Goal: Register for event/course

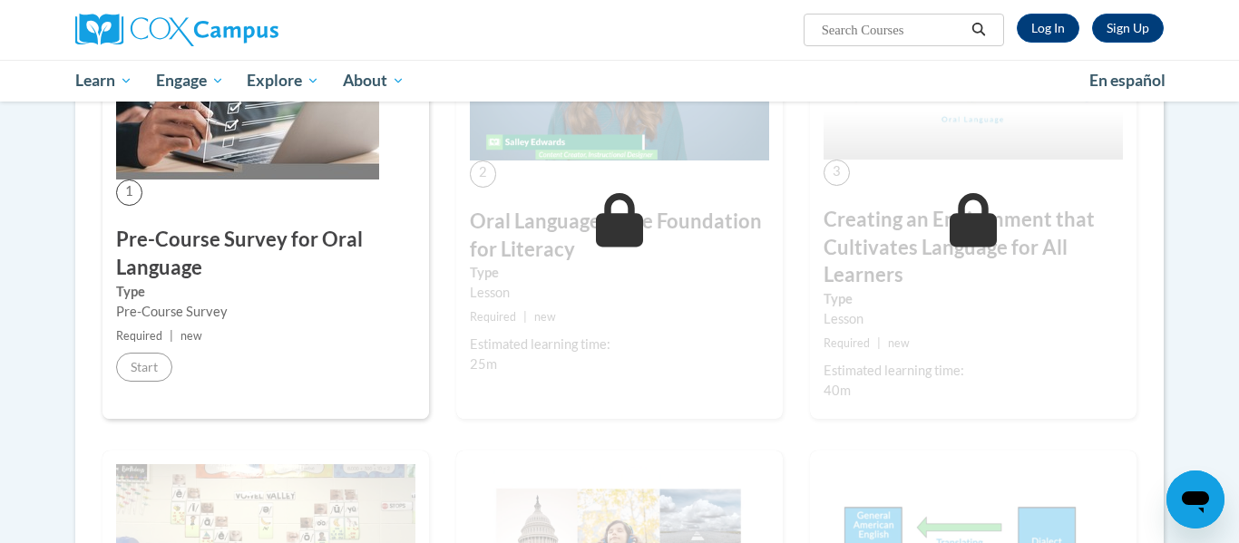
scroll to position [431, 0]
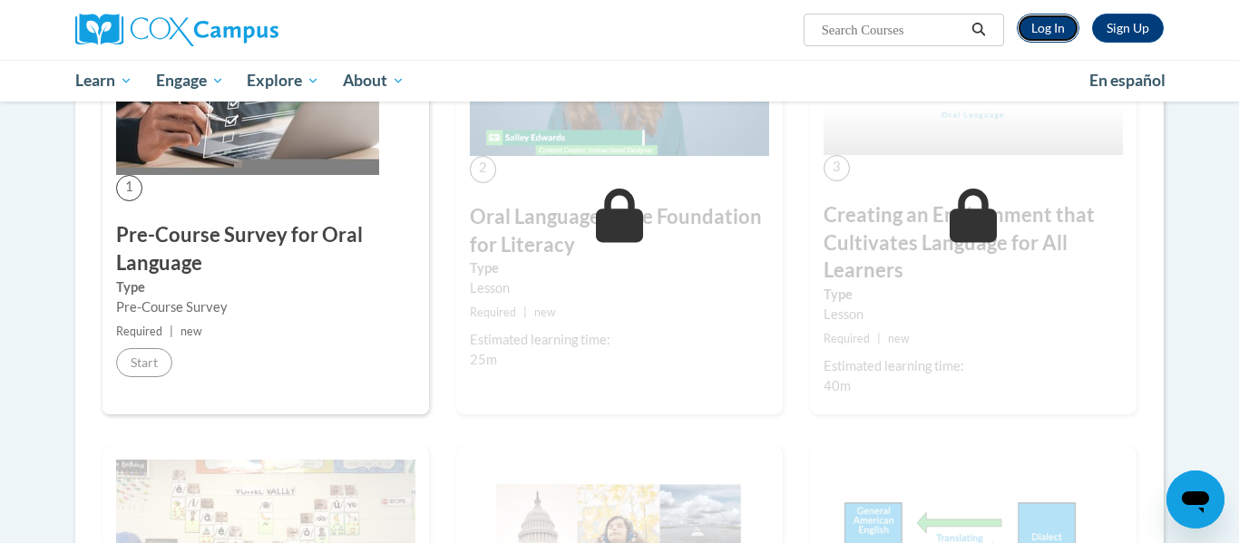
click at [1055, 32] on link "Log In" at bounding box center [1048, 28] width 63 height 29
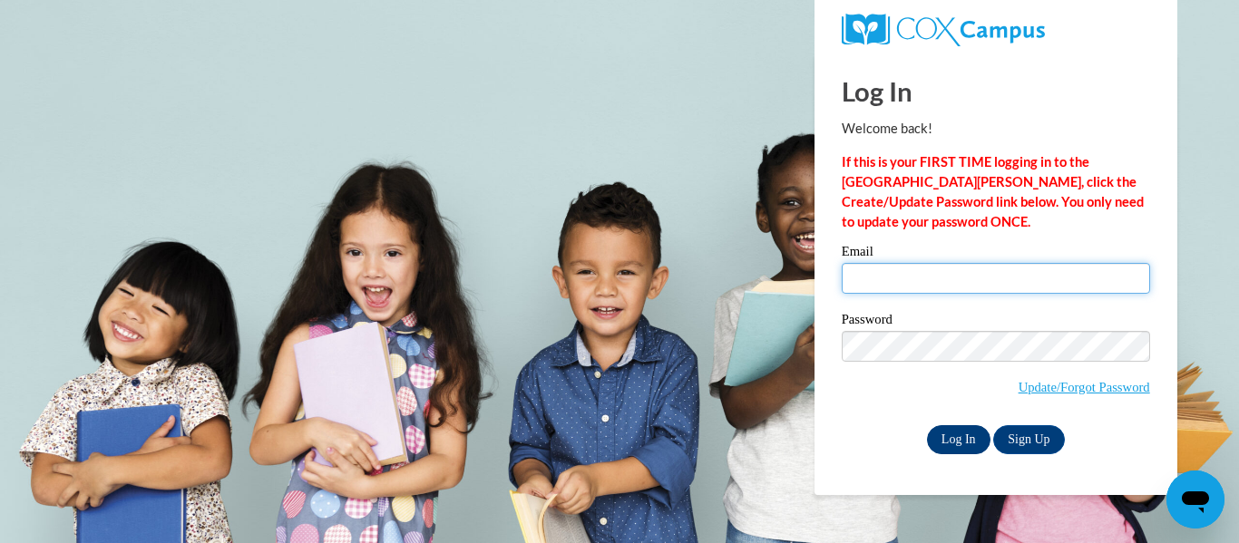
type input "kkasuboski@hnrschools.org"
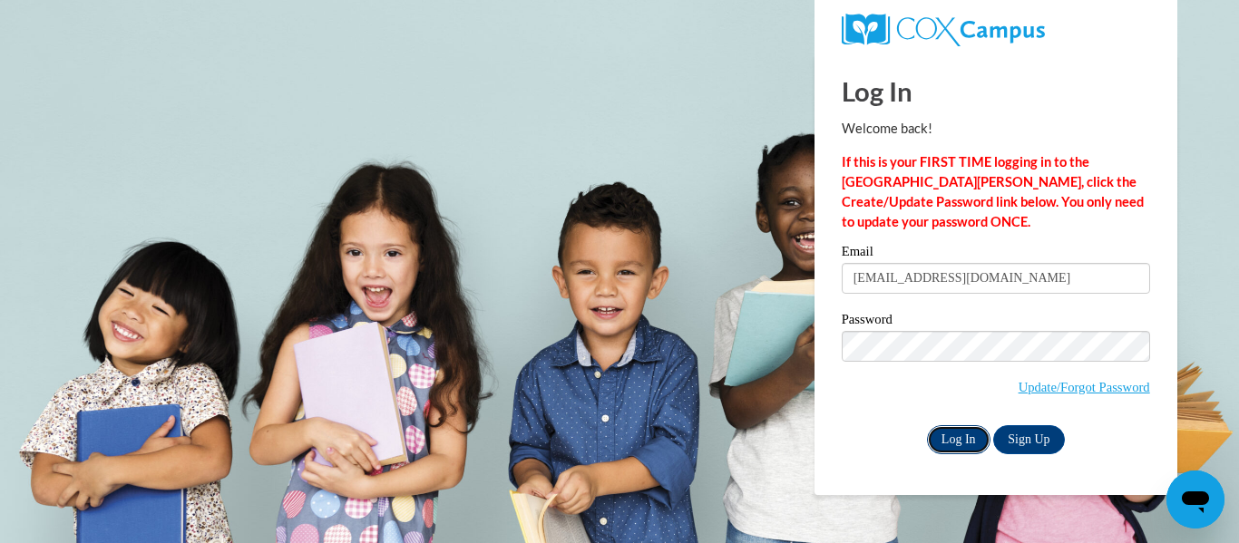
click at [949, 435] on input "Log In" at bounding box center [958, 439] width 63 height 29
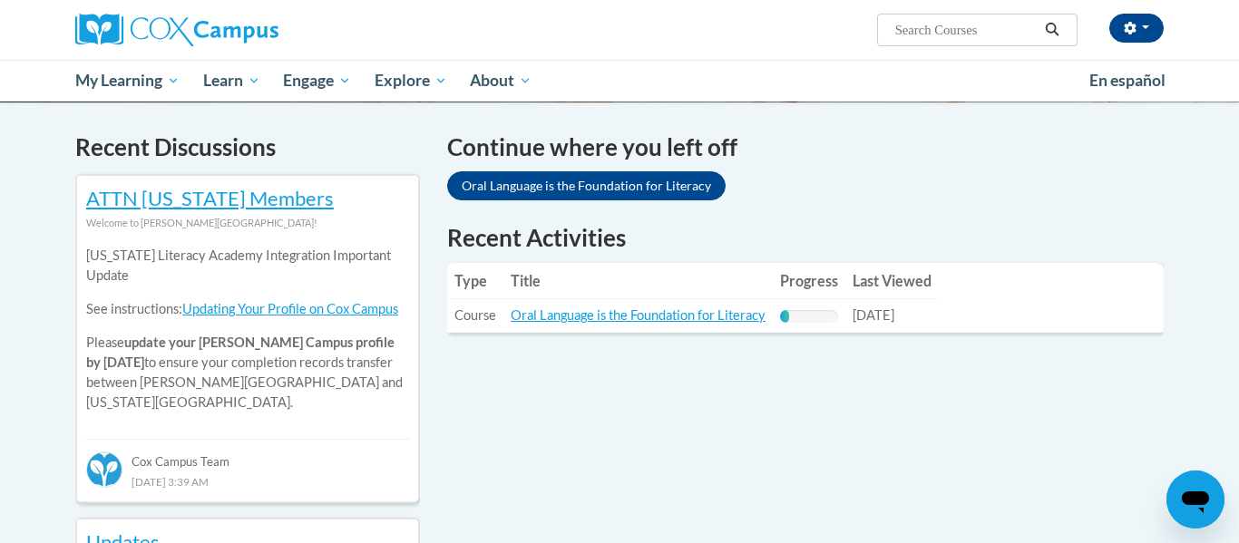
scroll to position [539, 0]
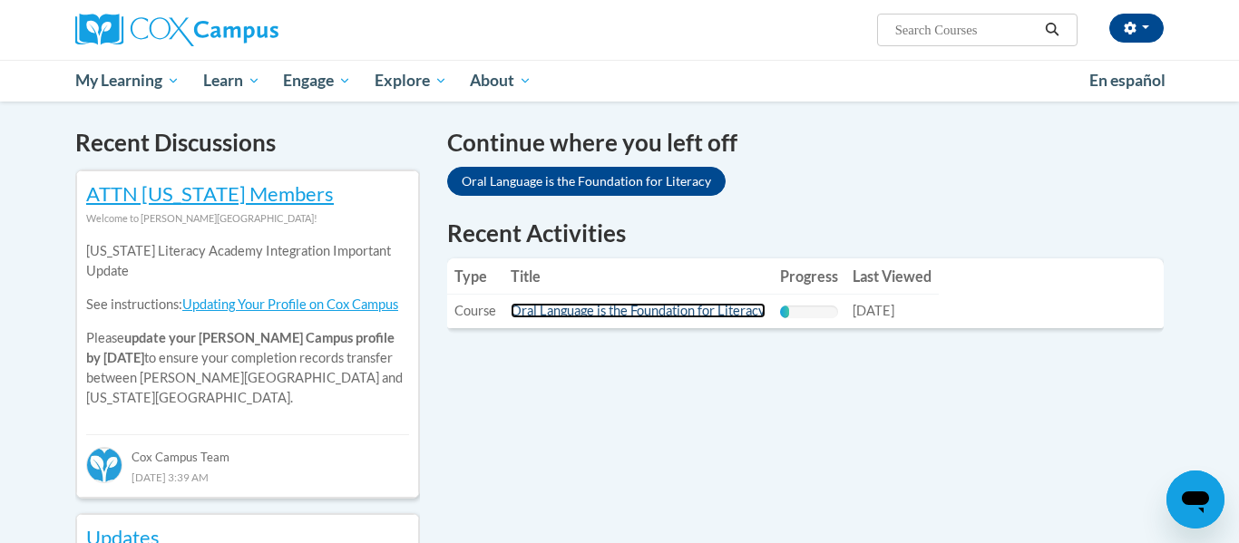
click at [575, 311] on link "Oral Language is the Foundation for Literacy" at bounding box center [638, 310] width 255 height 15
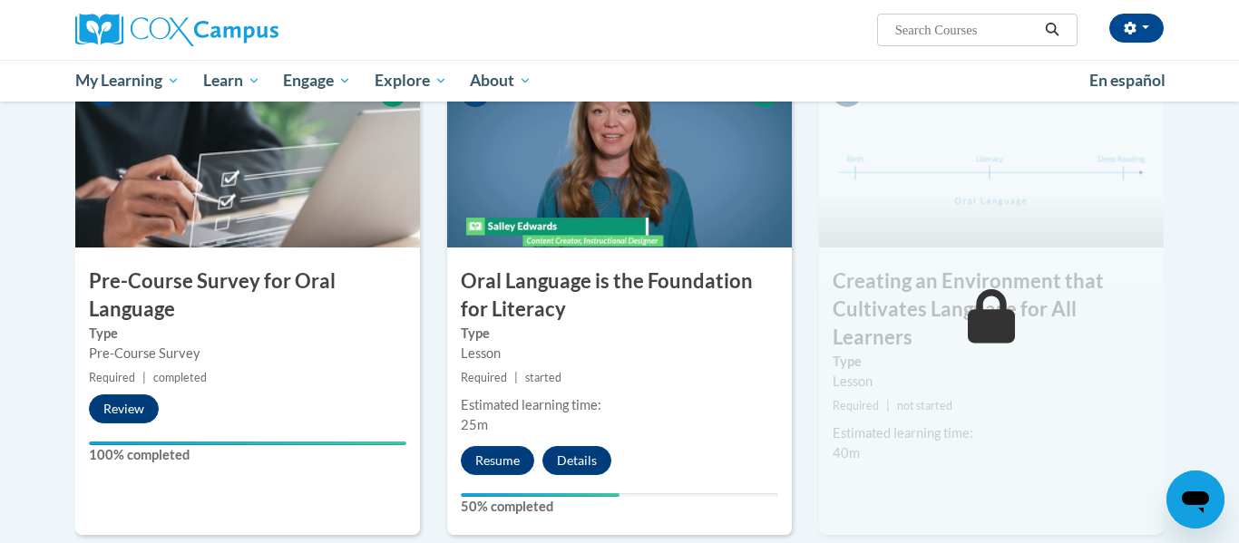
scroll to position [415, 0]
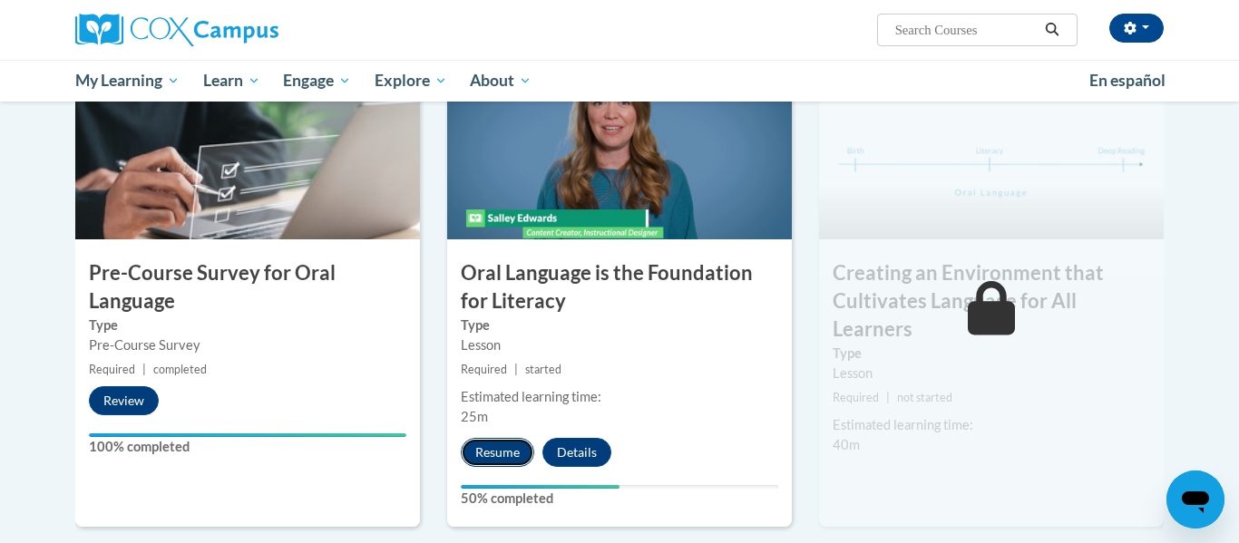
click at [513, 457] on button "Resume" at bounding box center [497, 452] width 73 height 29
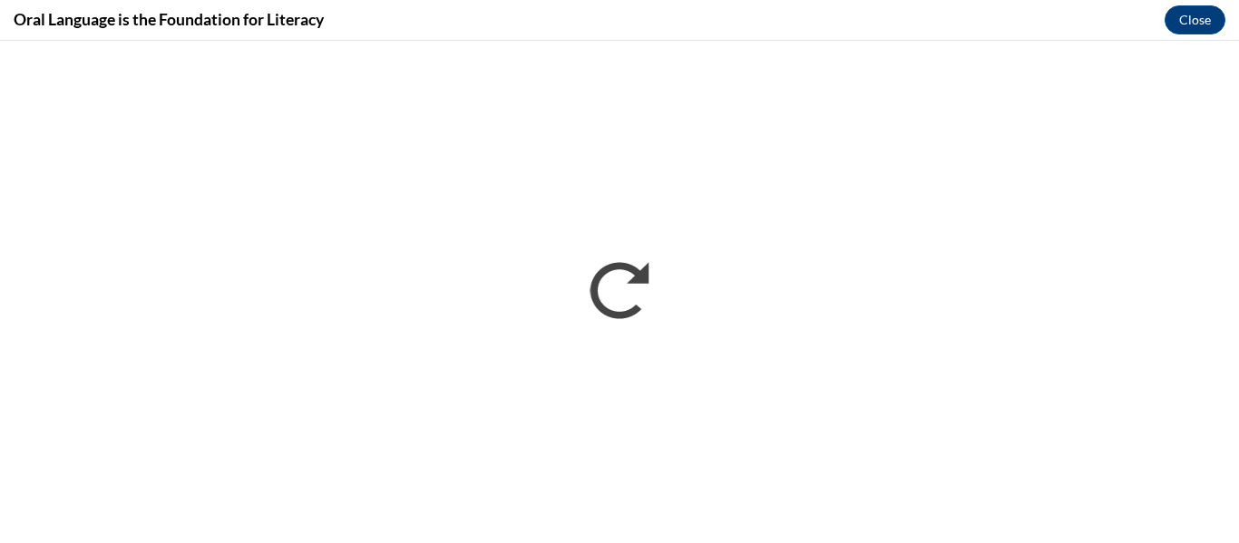
scroll to position [0, 0]
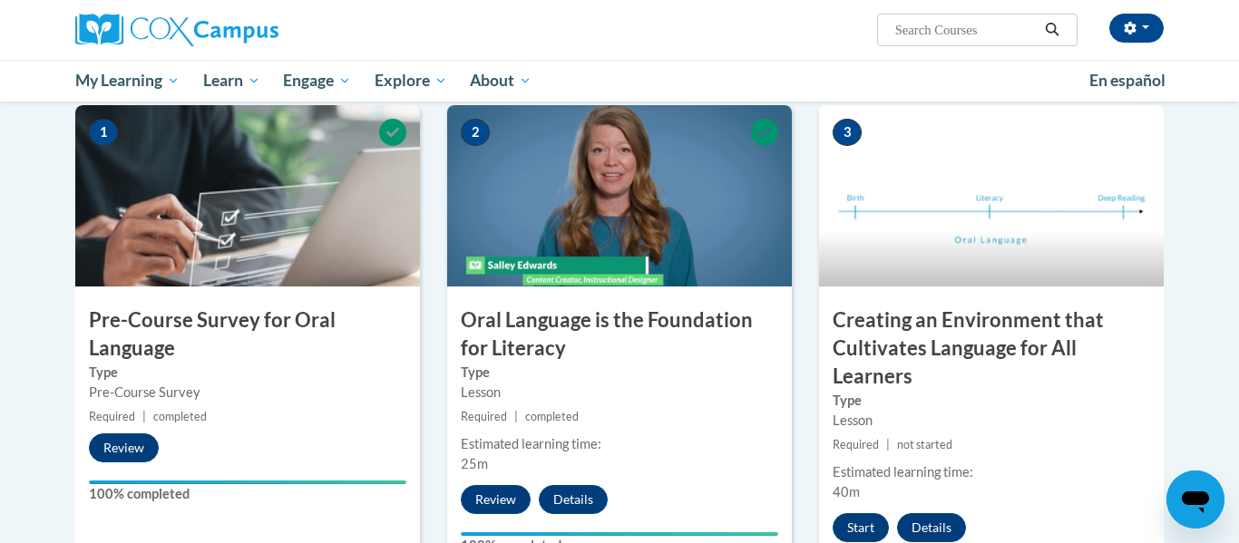
scroll to position [396, 0]
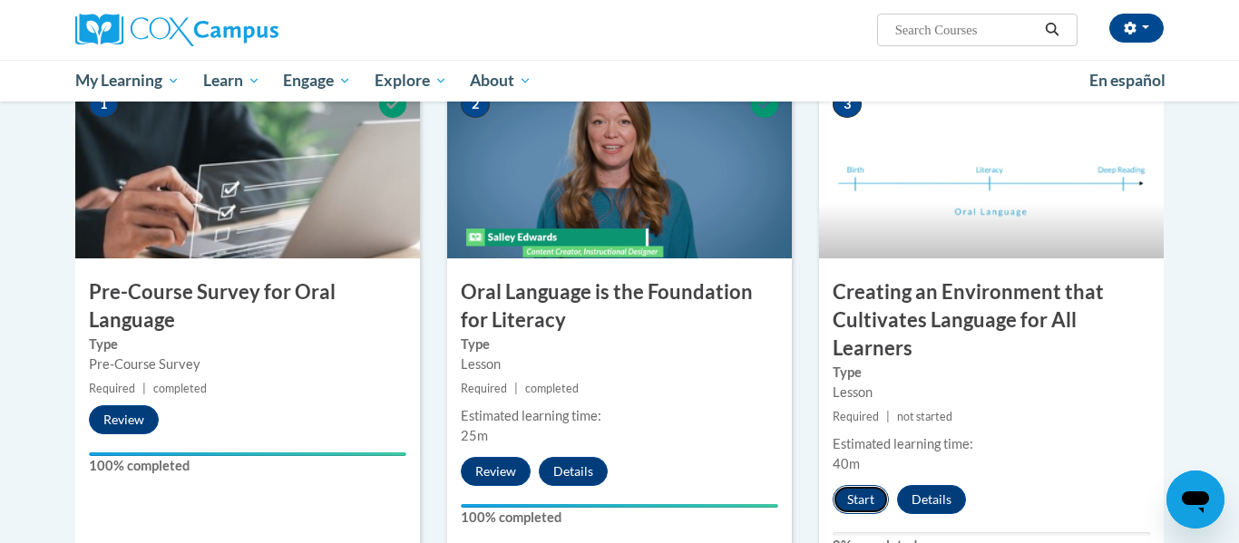
click at [859, 498] on button "Start" at bounding box center [860, 499] width 56 height 29
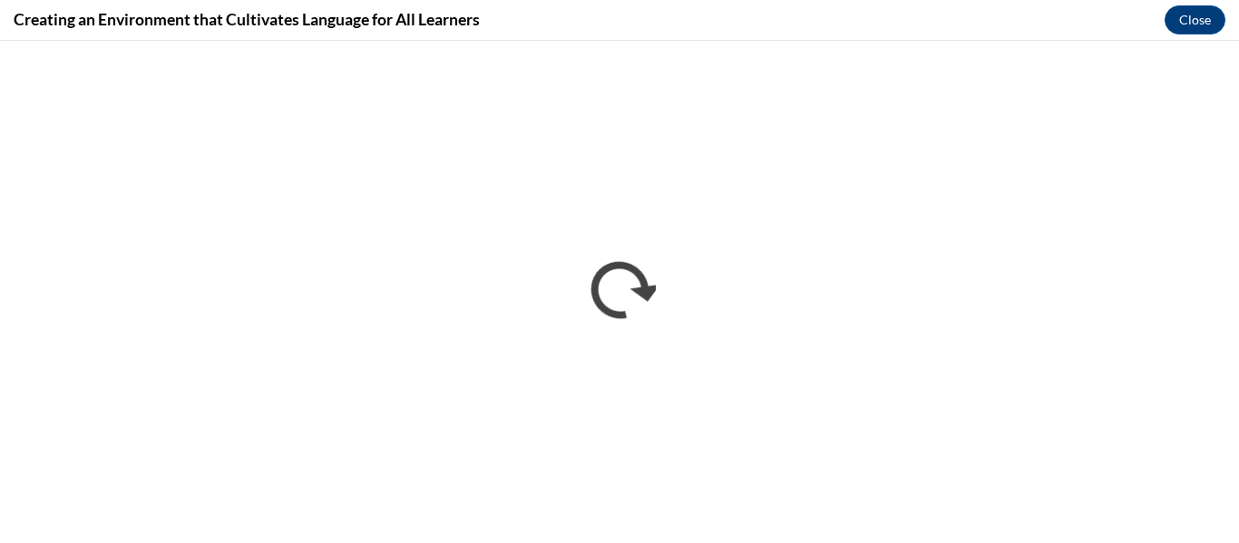
scroll to position [0, 0]
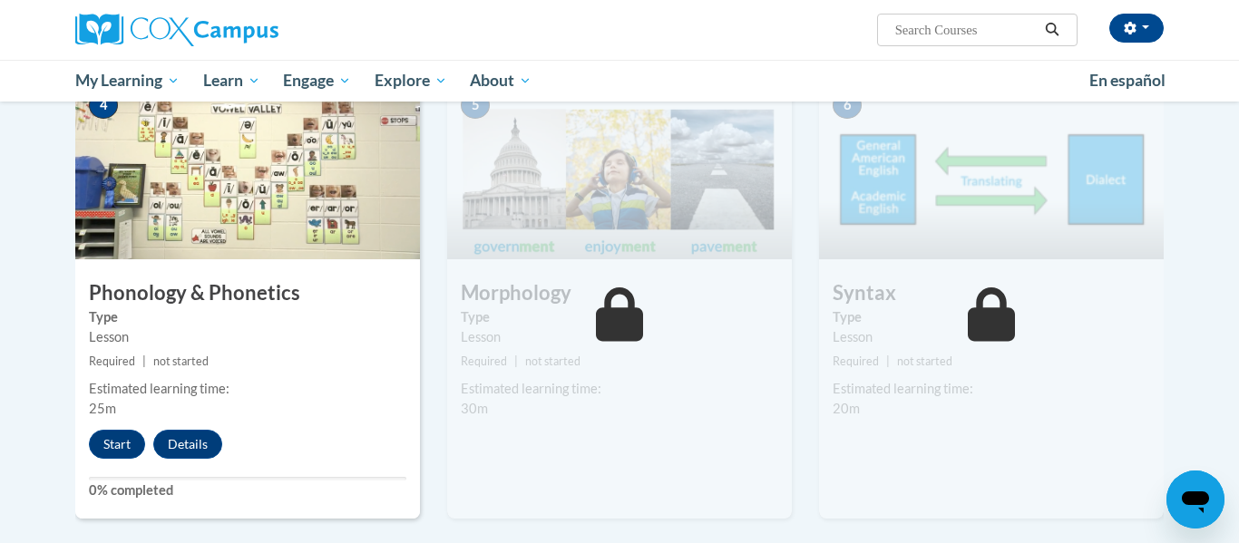
scroll to position [934, 0]
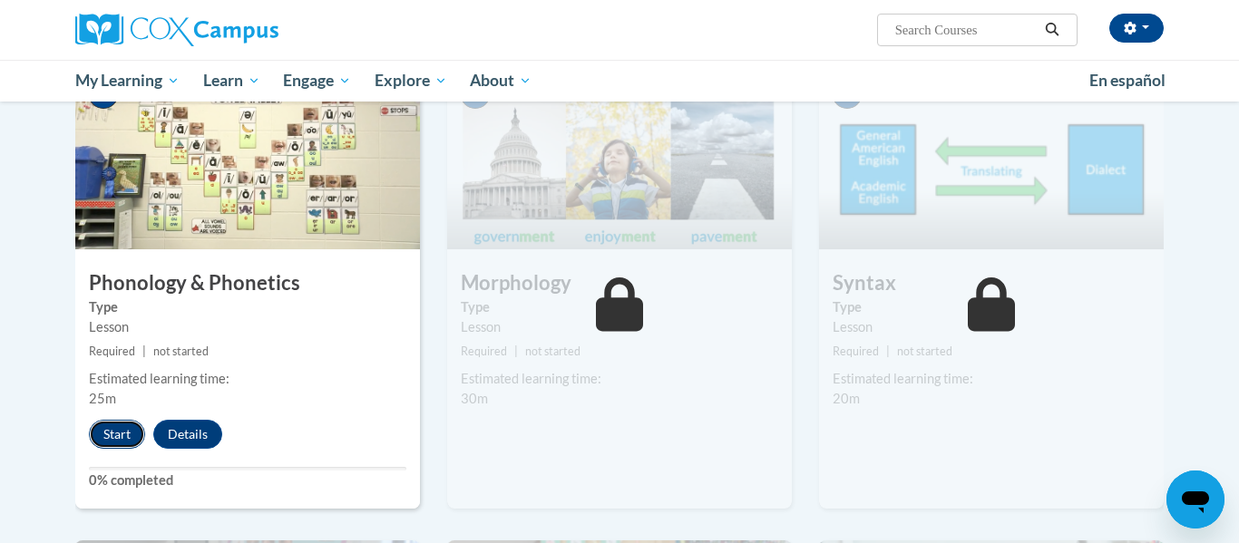
click at [112, 434] on button "Start" at bounding box center [117, 434] width 56 height 29
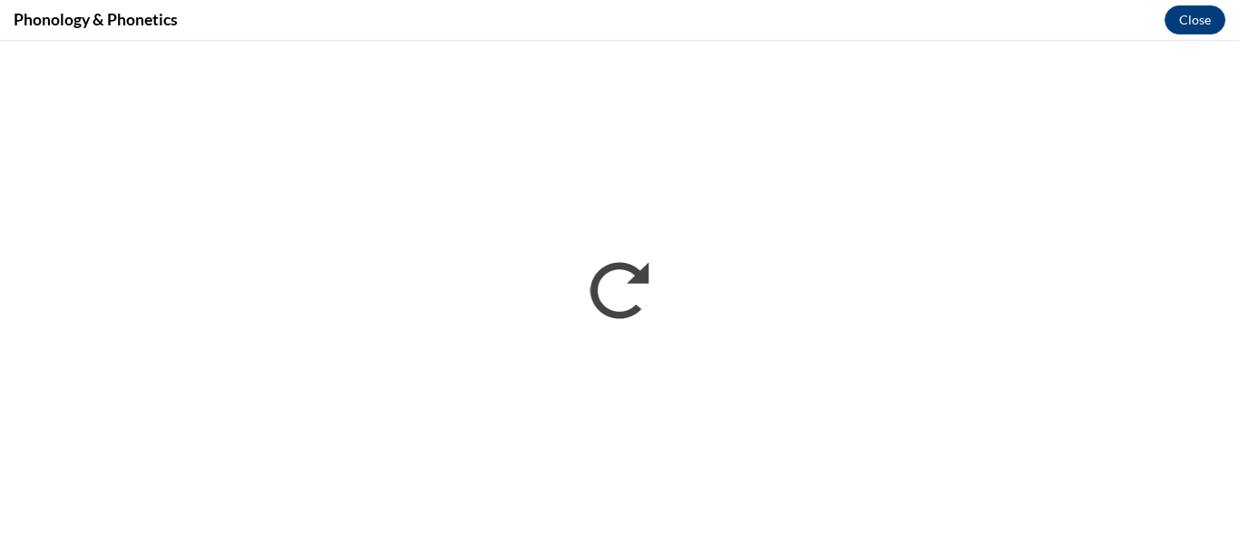
scroll to position [0, 0]
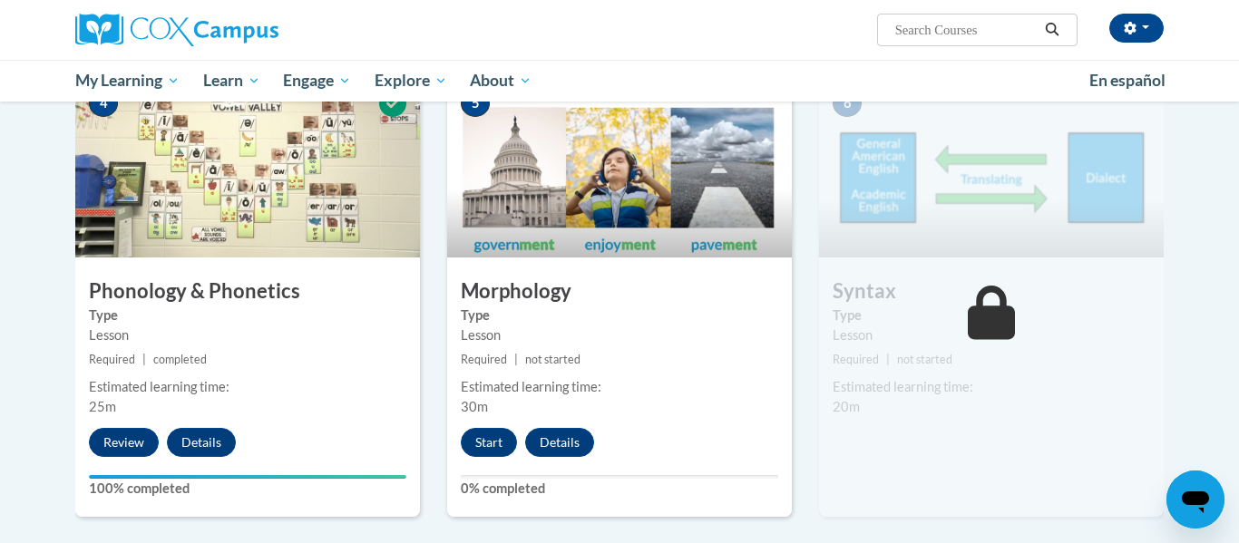
scroll to position [929, 0]
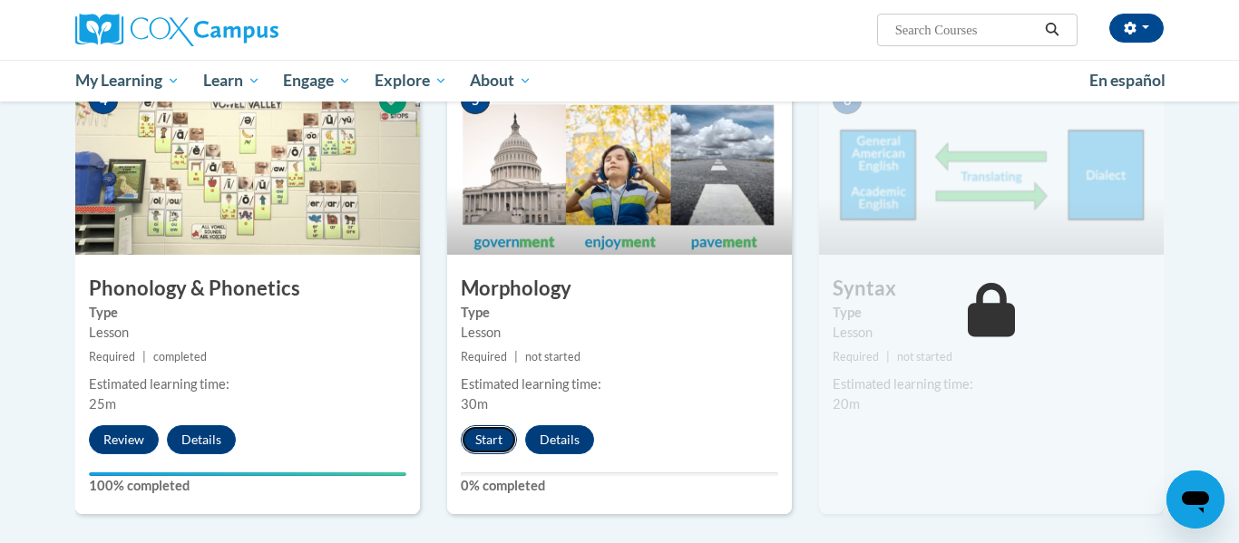
click at [509, 438] on button "Start" at bounding box center [489, 439] width 56 height 29
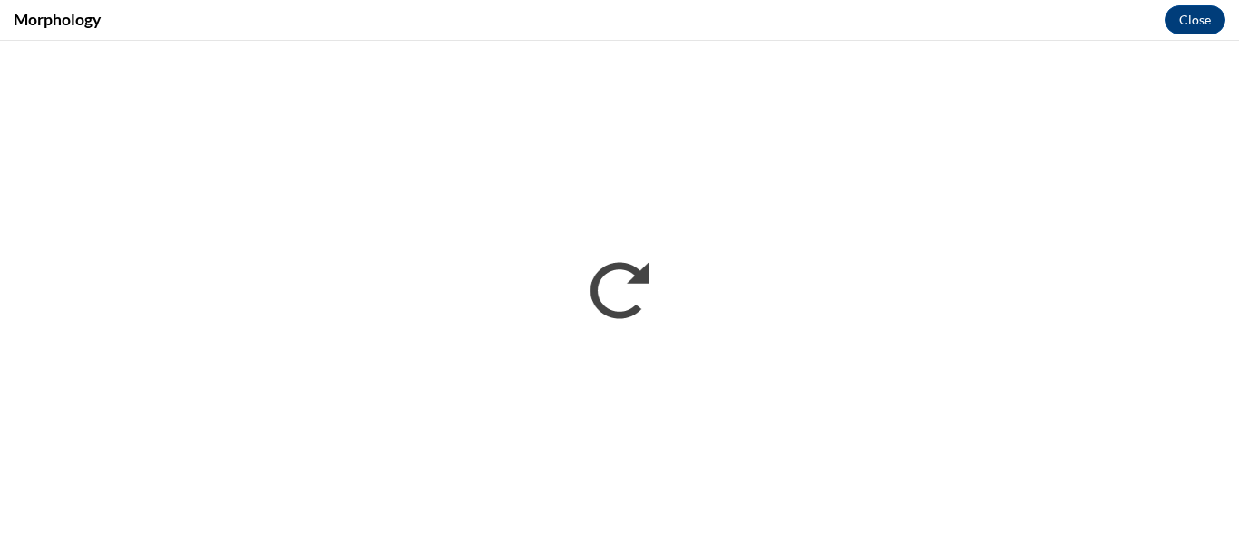
scroll to position [0, 0]
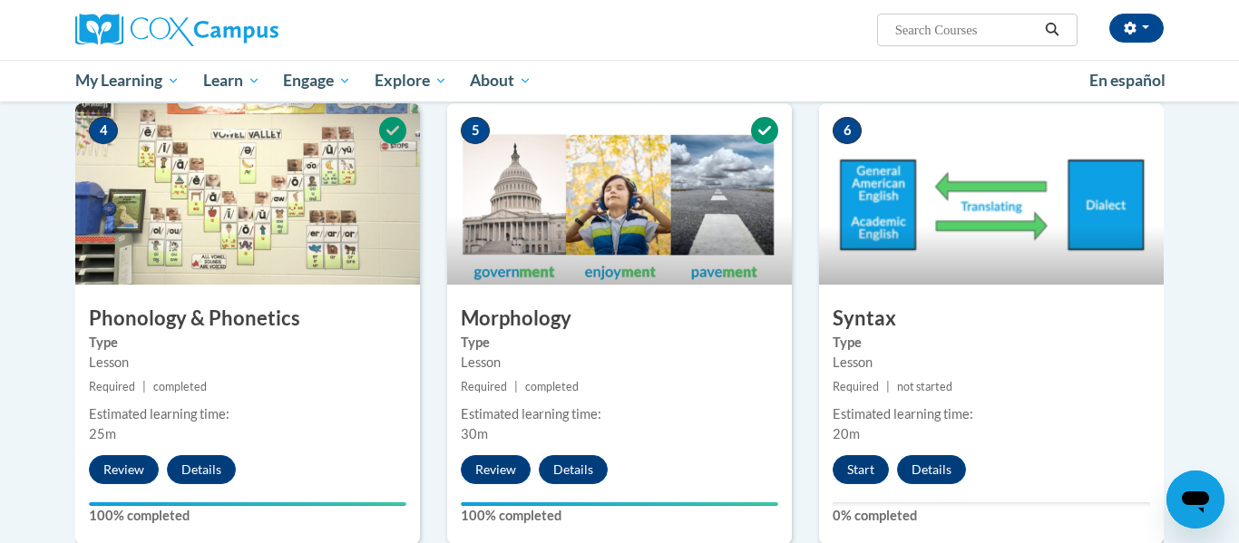
scroll to position [891, 0]
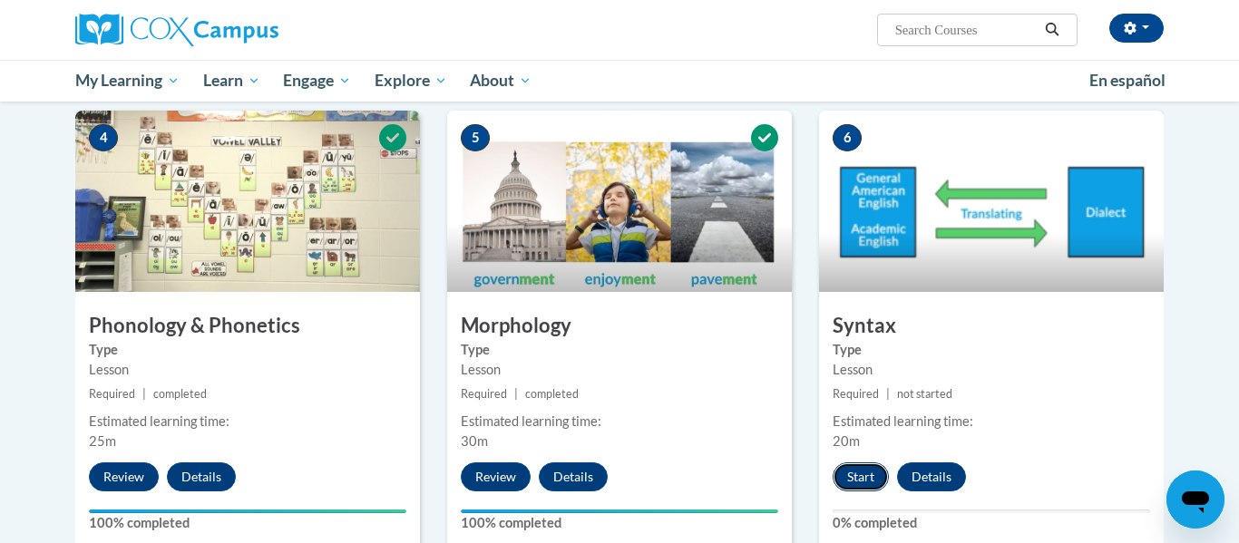
click at [853, 479] on button "Start" at bounding box center [860, 476] width 56 height 29
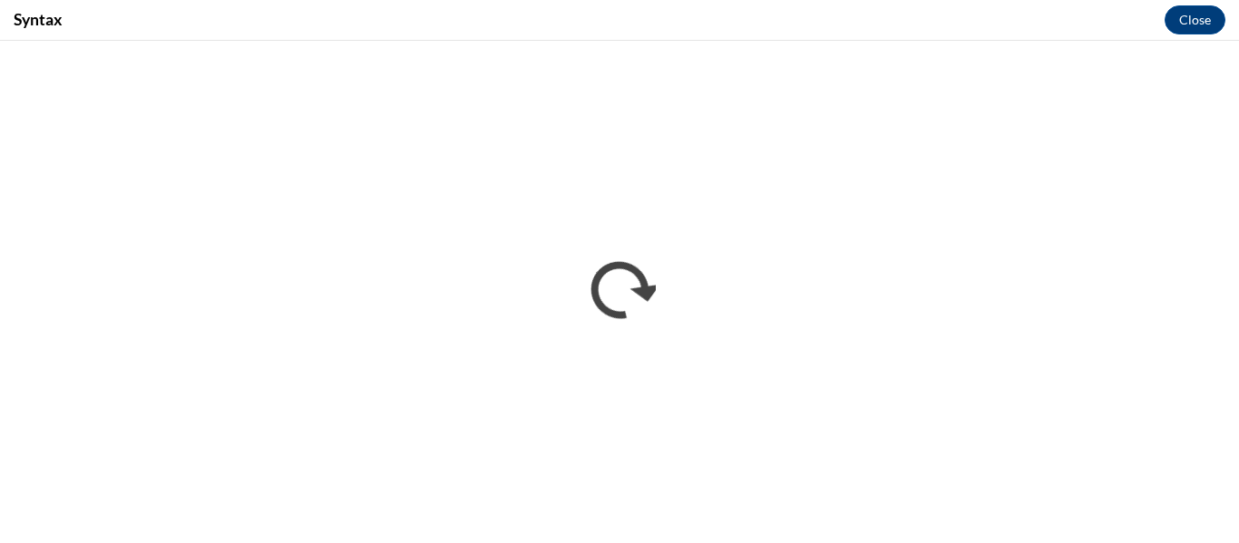
scroll to position [0, 0]
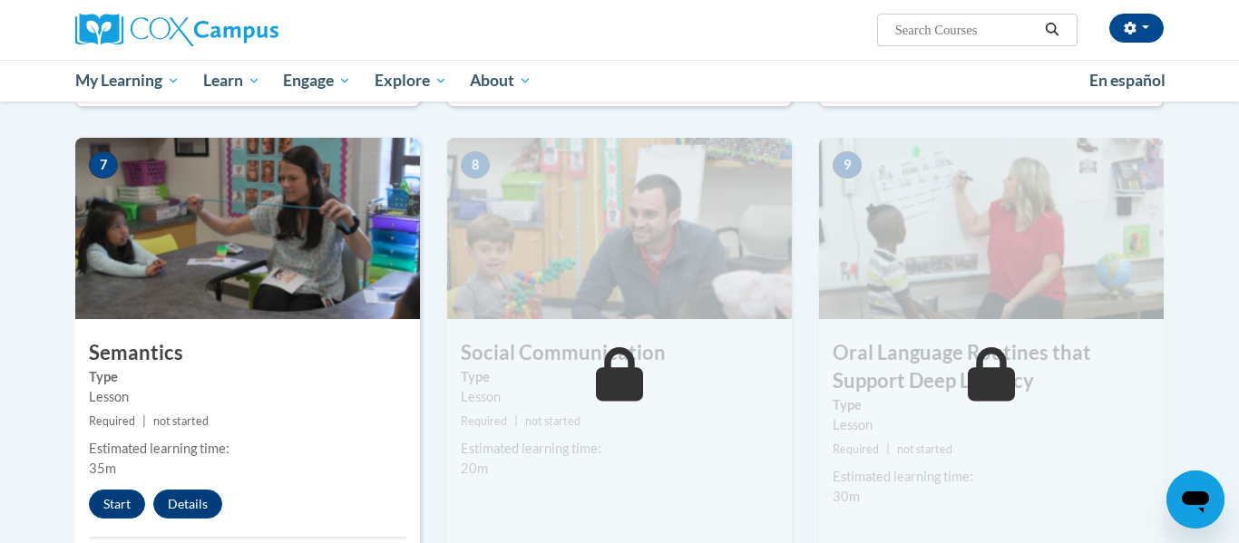
scroll to position [1357, 0]
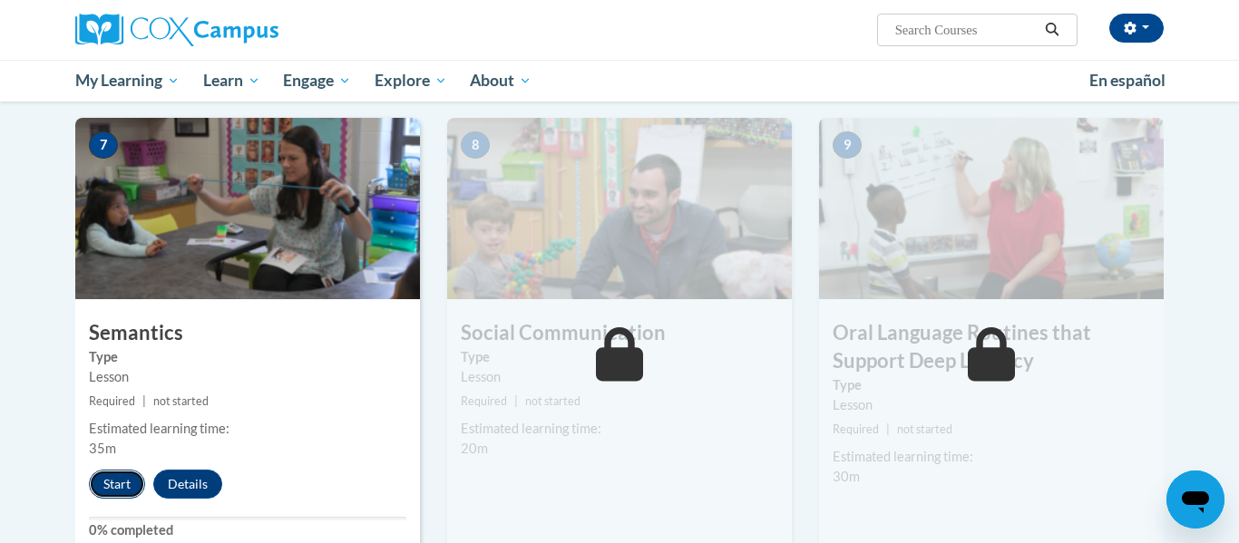
click at [127, 470] on button "Start" at bounding box center [117, 484] width 56 height 29
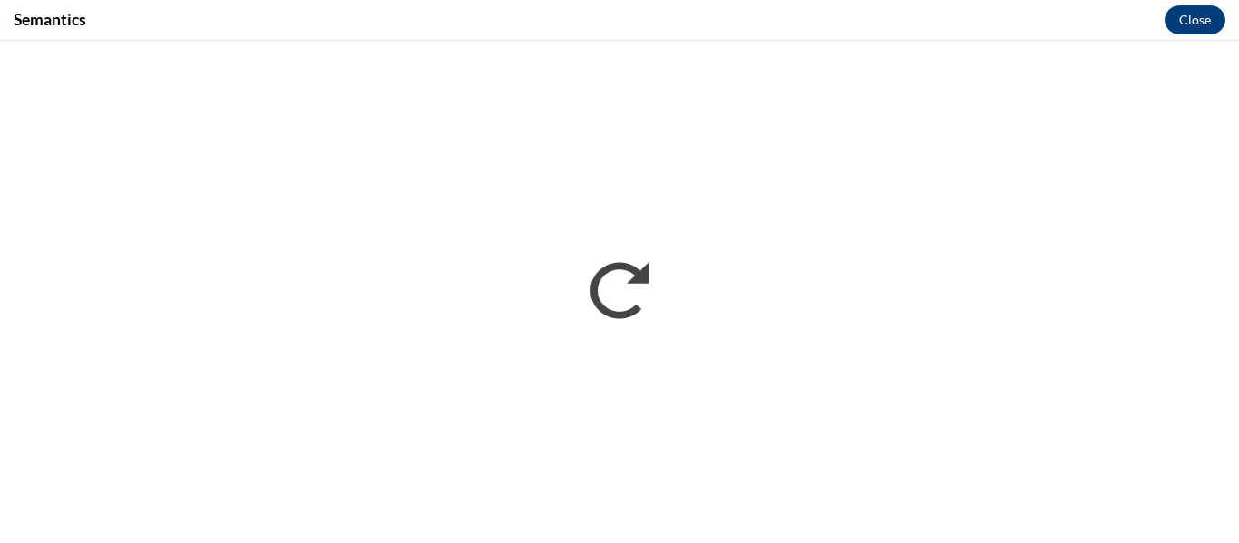
scroll to position [0, 0]
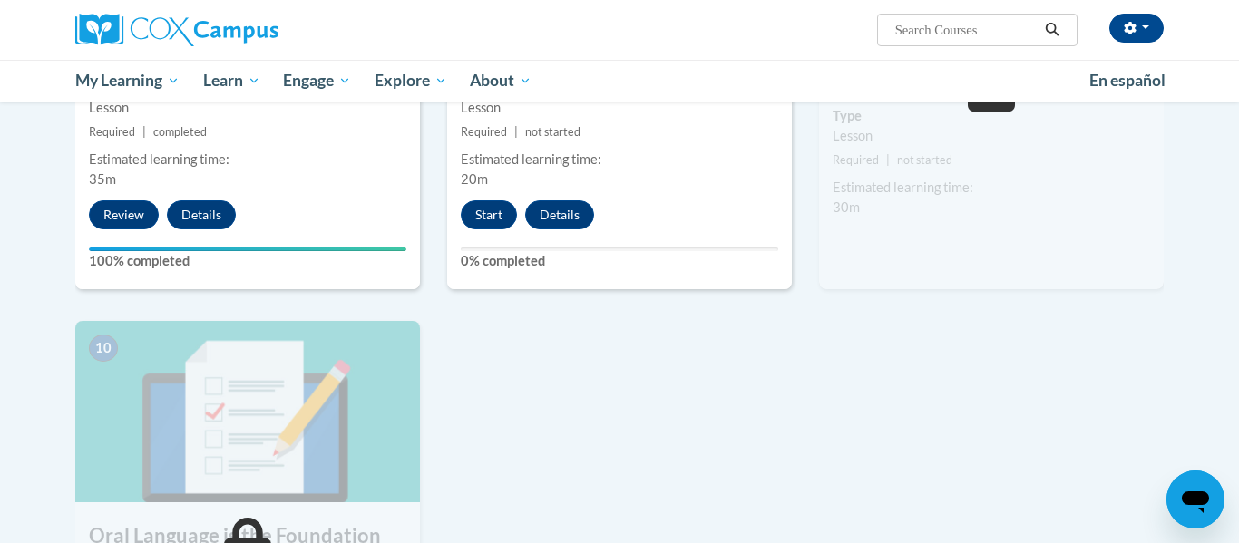
scroll to position [1621, 0]
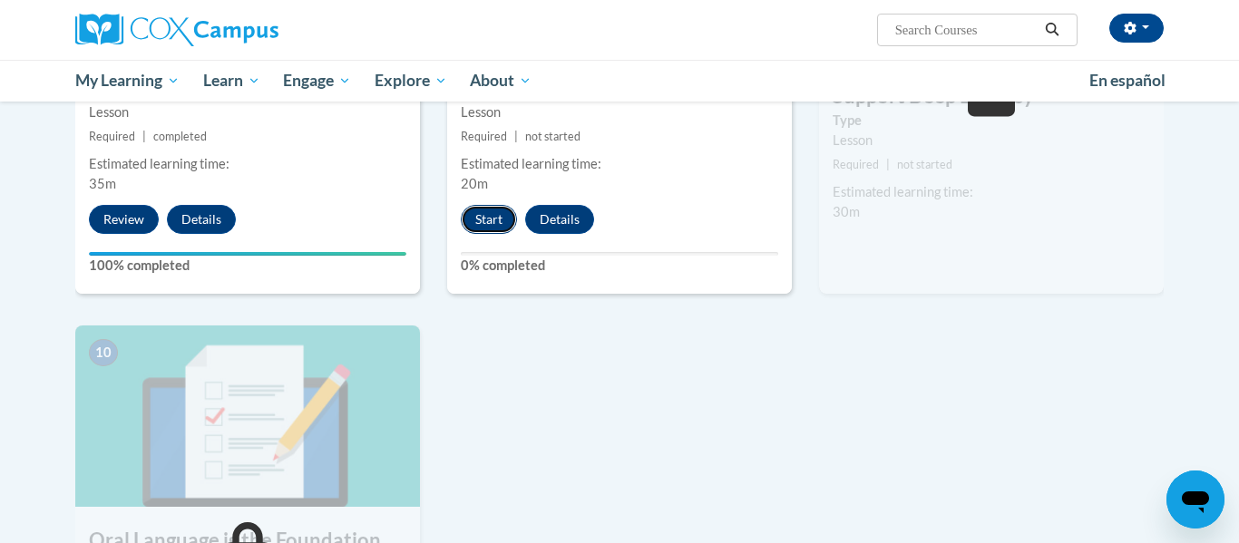
click at [500, 217] on button "Start" at bounding box center [489, 219] width 56 height 29
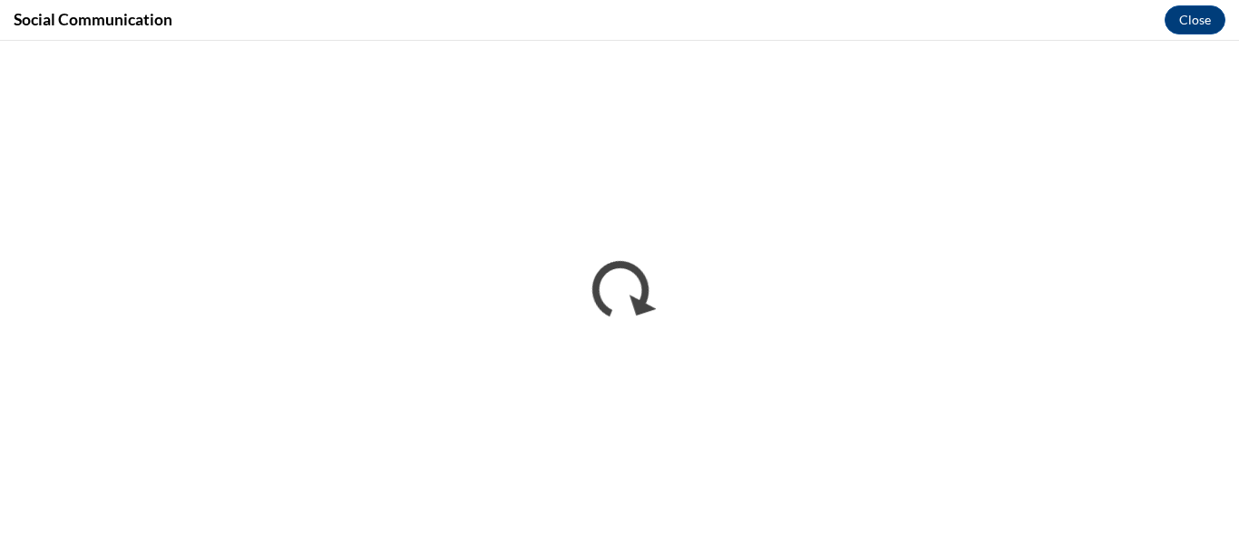
scroll to position [0, 0]
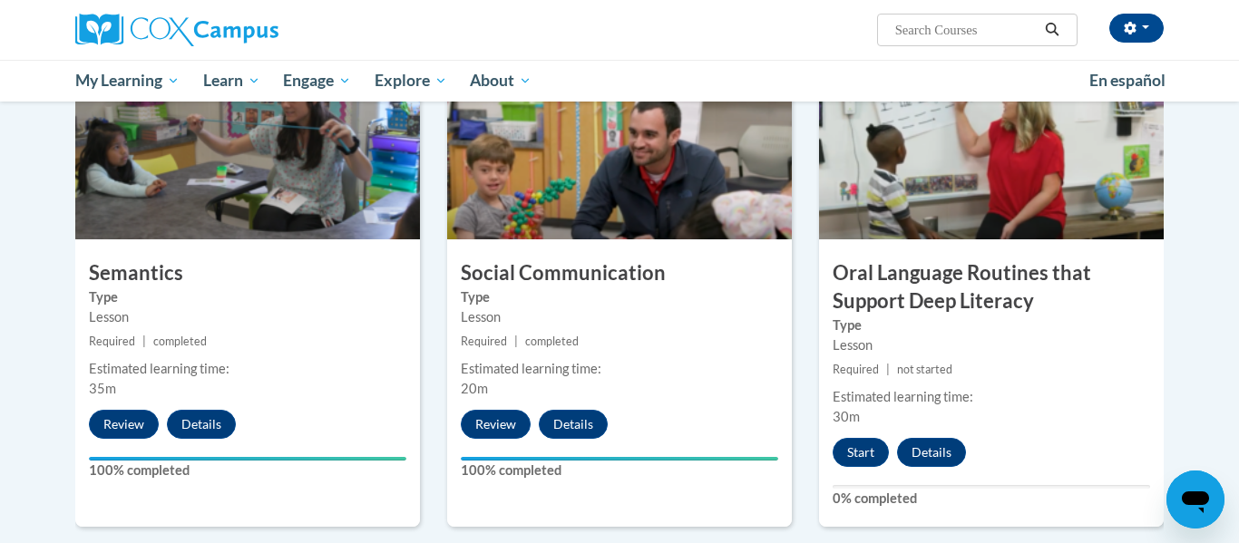
scroll to position [1415, 0]
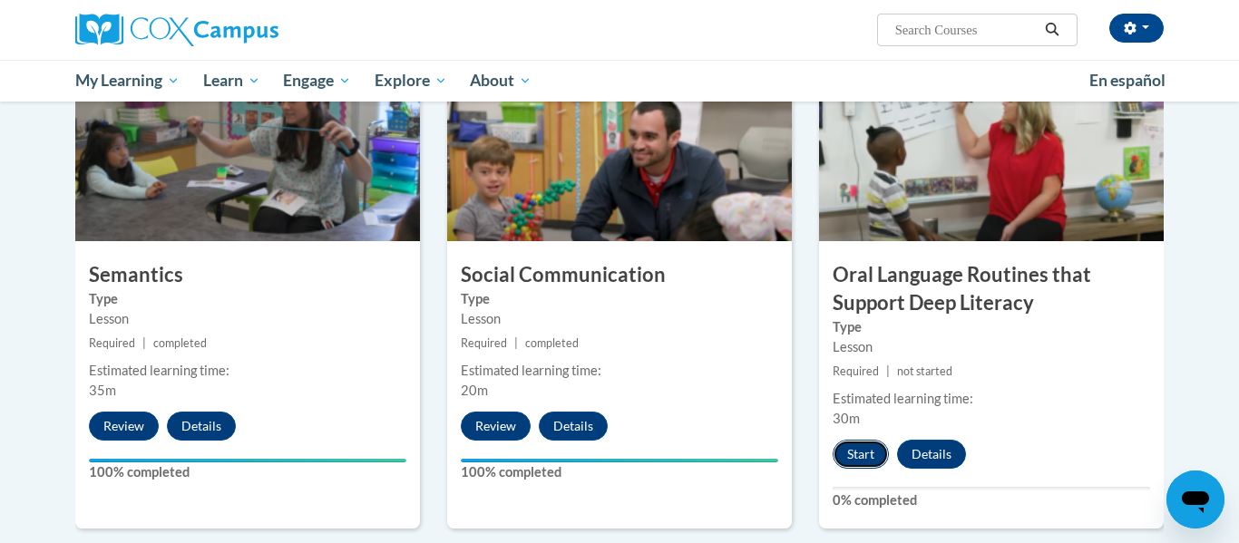
click at [868, 458] on button "Start" at bounding box center [860, 454] width 56 height 29
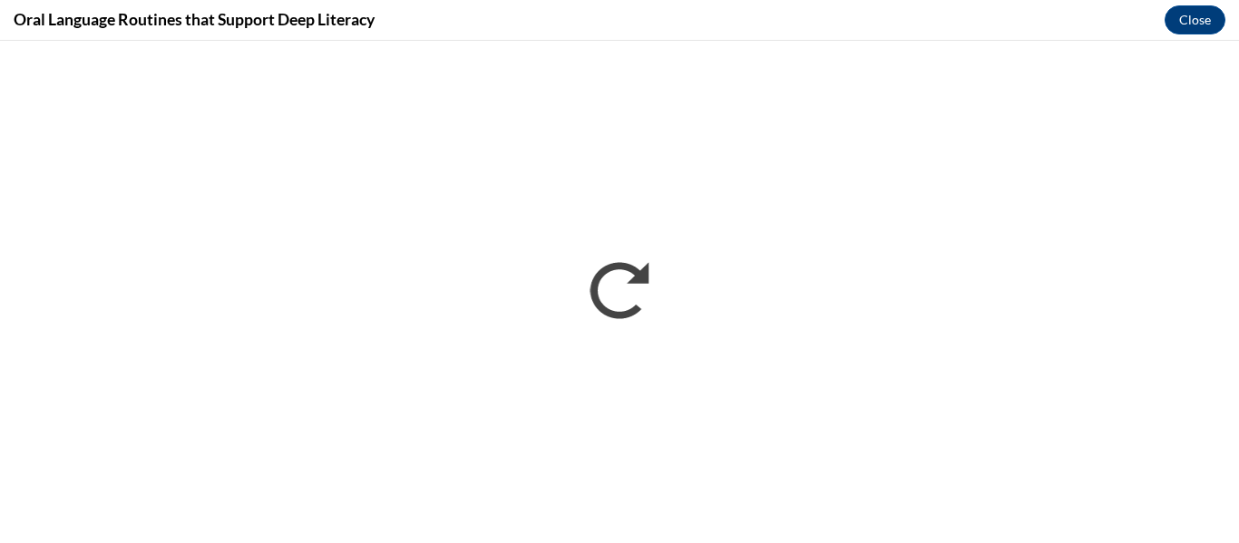
scroll to position [0, 0]
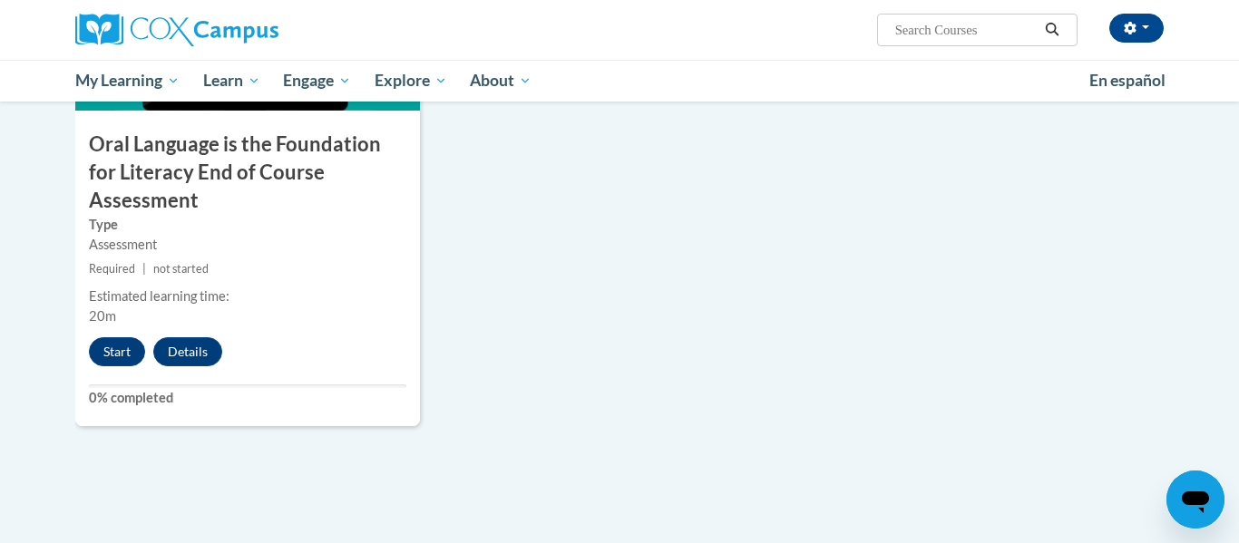
scroll to position [2058, 0]
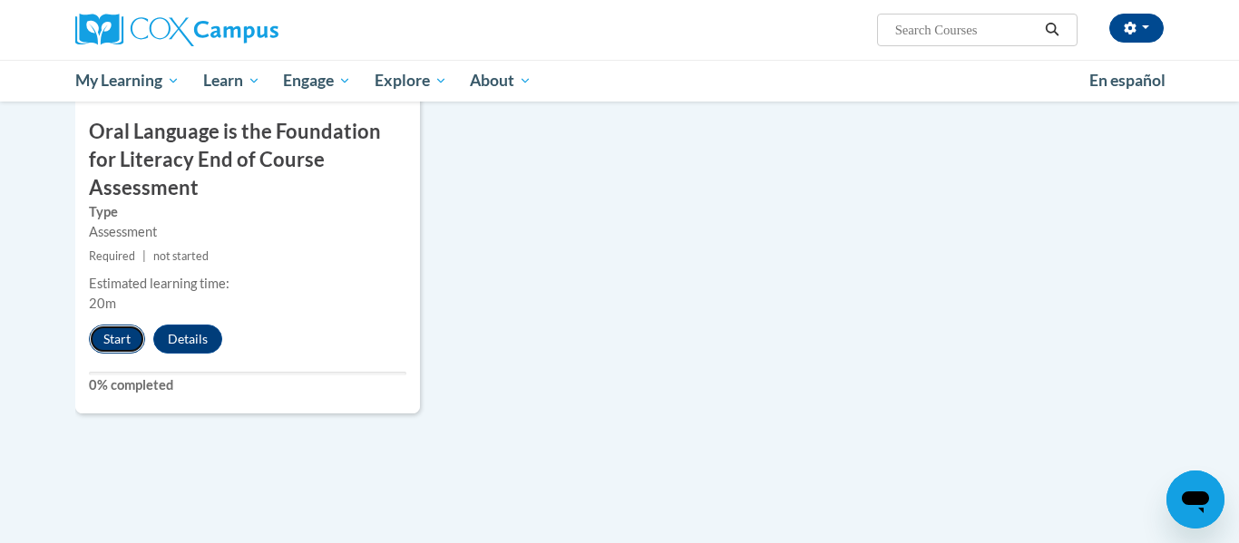
click at [112, 325] on button "Start" at bounding box center [117, 339] width 56 height 29
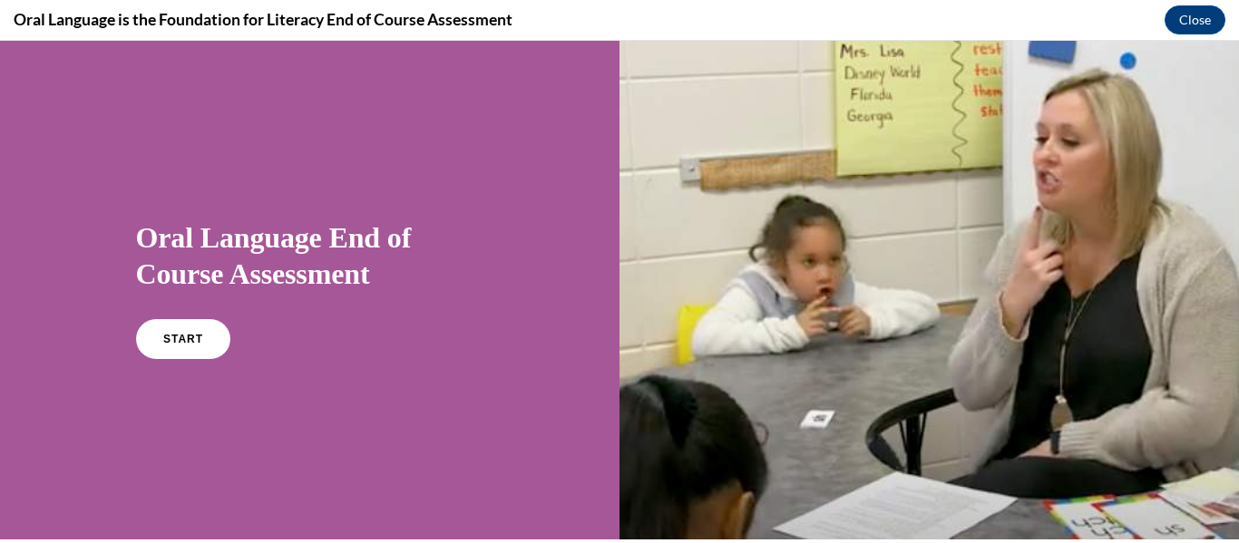
scroll to position [0, 0]
click at [160, 345] on link "START" at bounding box center [182, 339] width 99 height 42
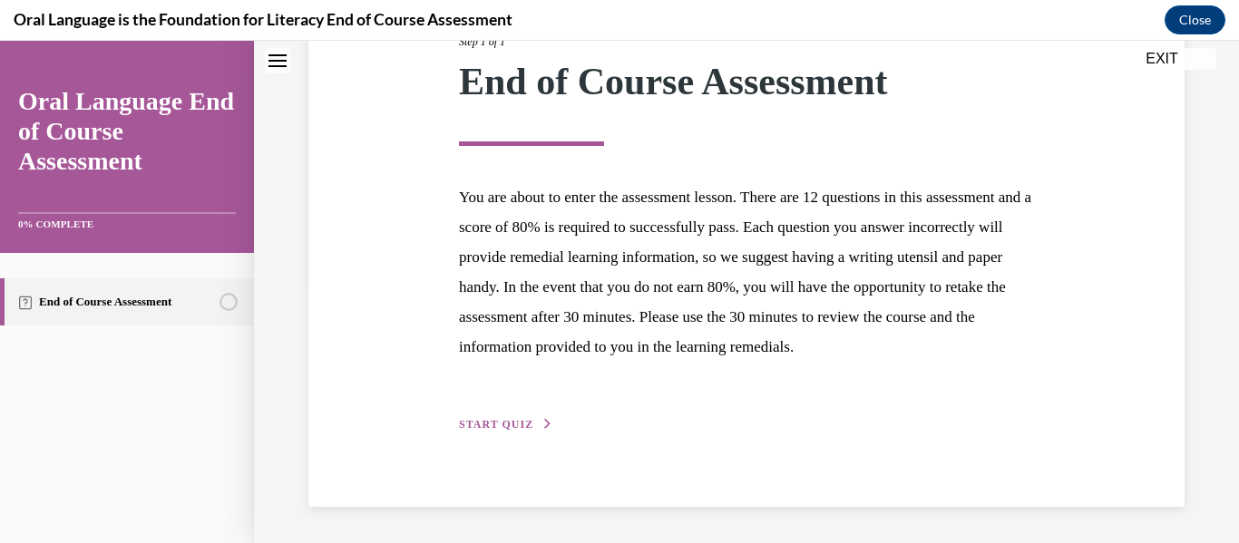
scroll to position [290, 0]
click at [511, 426] on span "START QUIZ" at bounding box center [496, 424] width 74 height 13
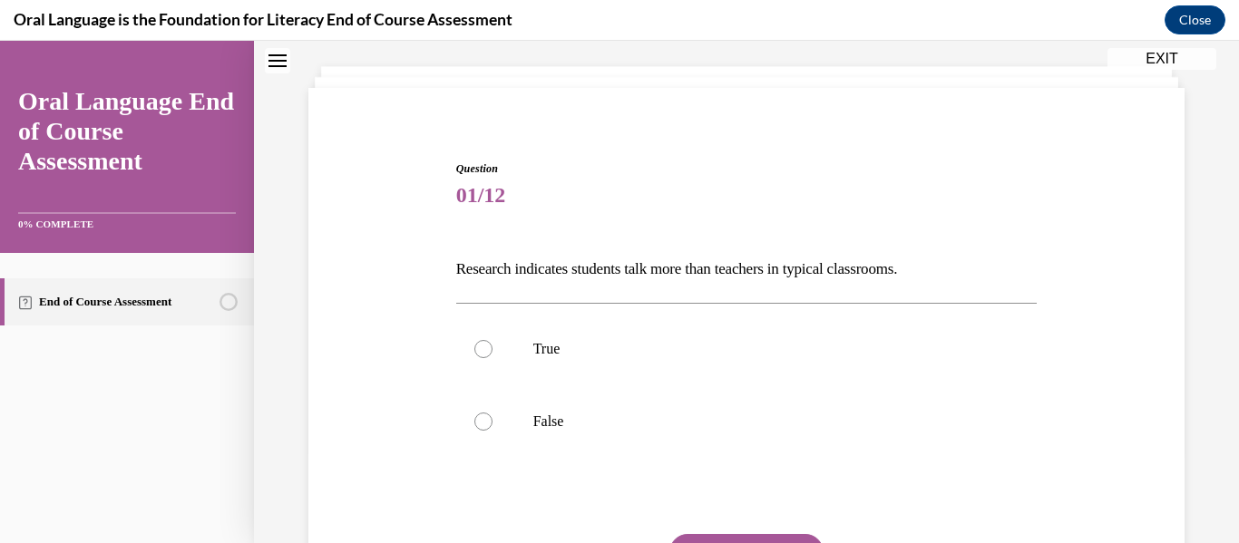
scroll to position [92, 0]
click at [576, 358] on label "True" at bounding box center [746, 348] width 581 height 73
click at [492, 357] on input "True" at bounding box center [483, 348] width 18 height 18
radio input "true"
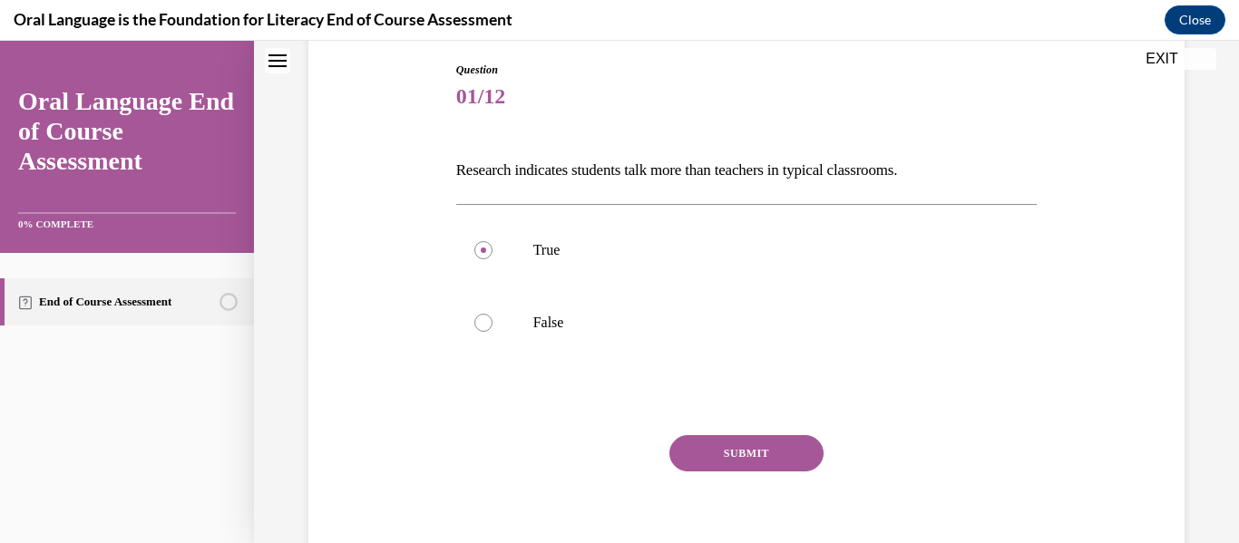
click at [744, 470] on button "SUBMIT" at bounding box center [746, 453] width 154 height 36
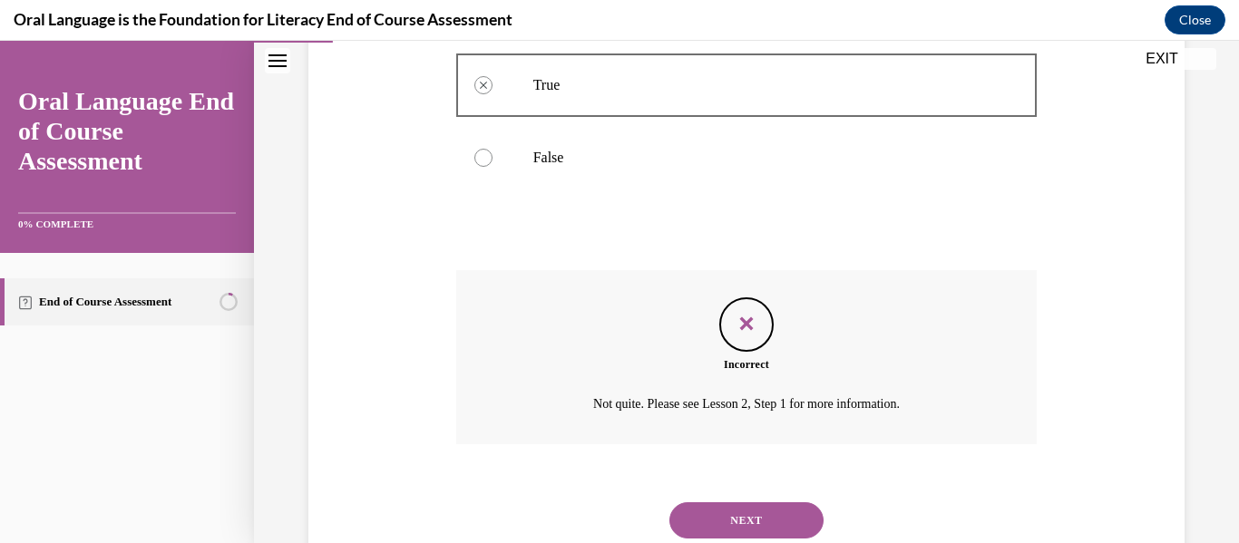
scroll to position [358, 0]
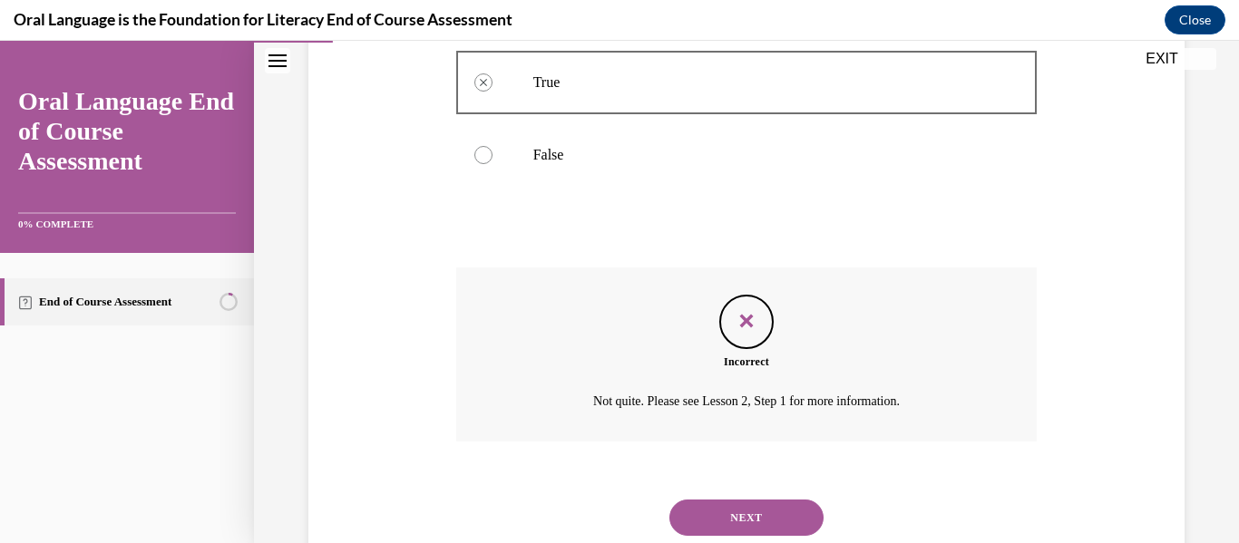
click at [740, 513] on button "NEXT" at bounding box center [746, 518] width 154 height 36
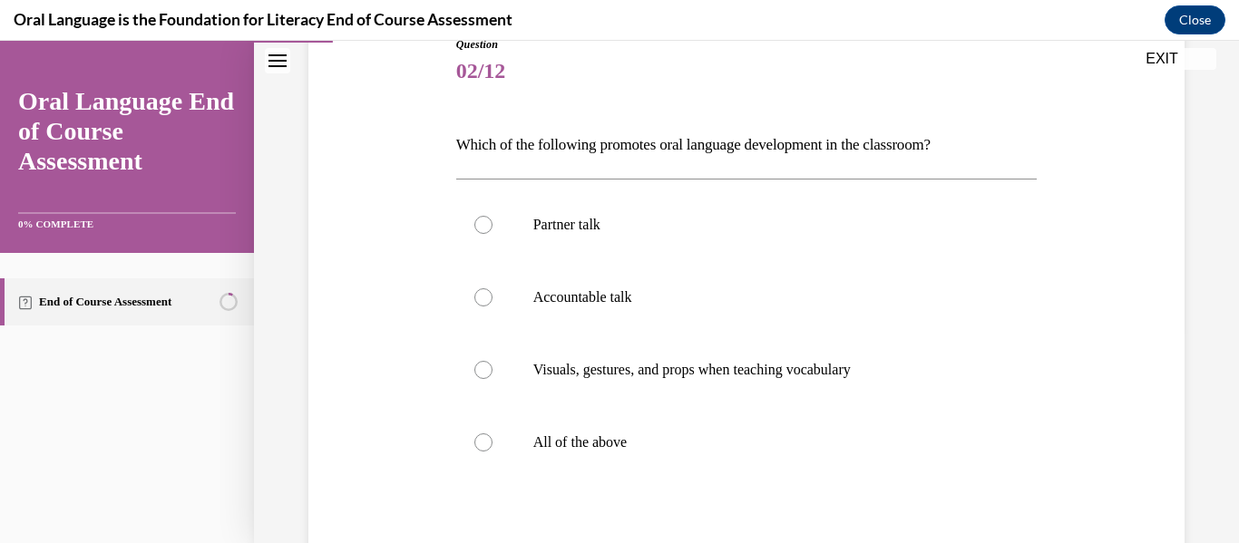
scroll to position [219, 0]
click at [749, 431] on p "All of the above" at bounding box center [762, 440] width 459 height 18
click at [492, 431] on input "All of the above" at bounding box center [483, 440] width 18 height 18
radio input "true"
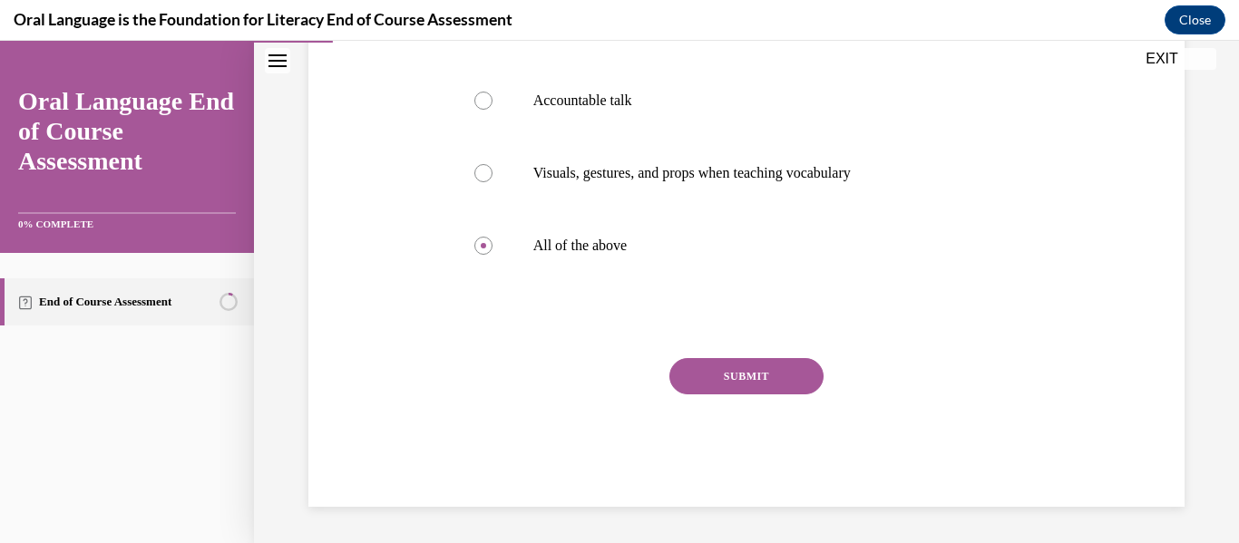
click at [746, 365] on button "SUBMIT" at bounding box center [746, 376] width 154 height 36
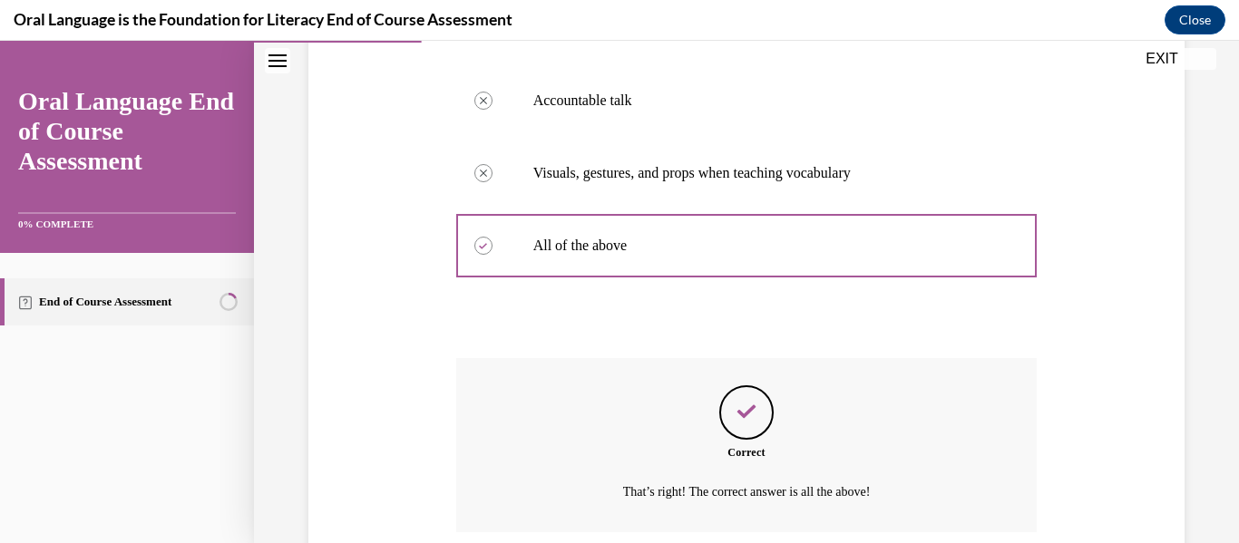
scroll to position [560, 0]
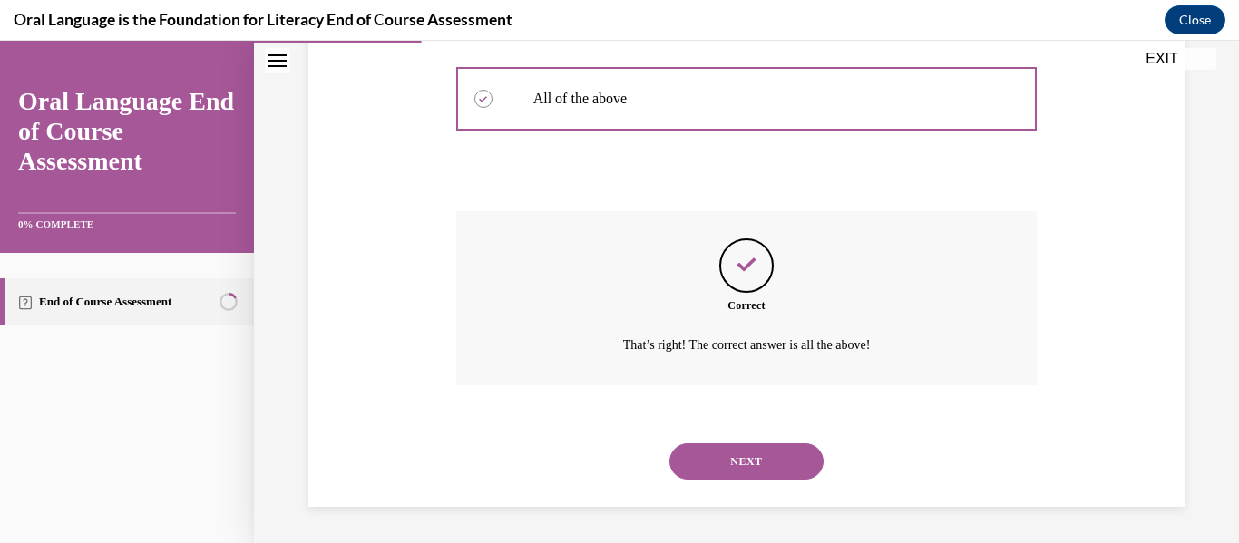
click at [745, 459] on button "NEXT" at bounding box center [746, 461] width 154 height 36
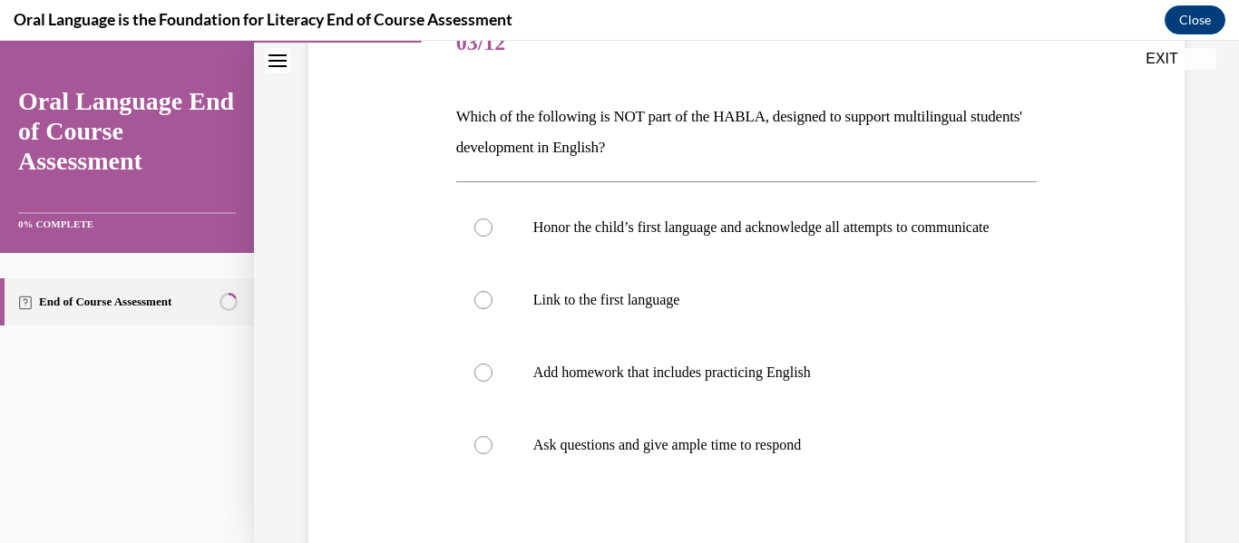
scroll to position [248, 0]
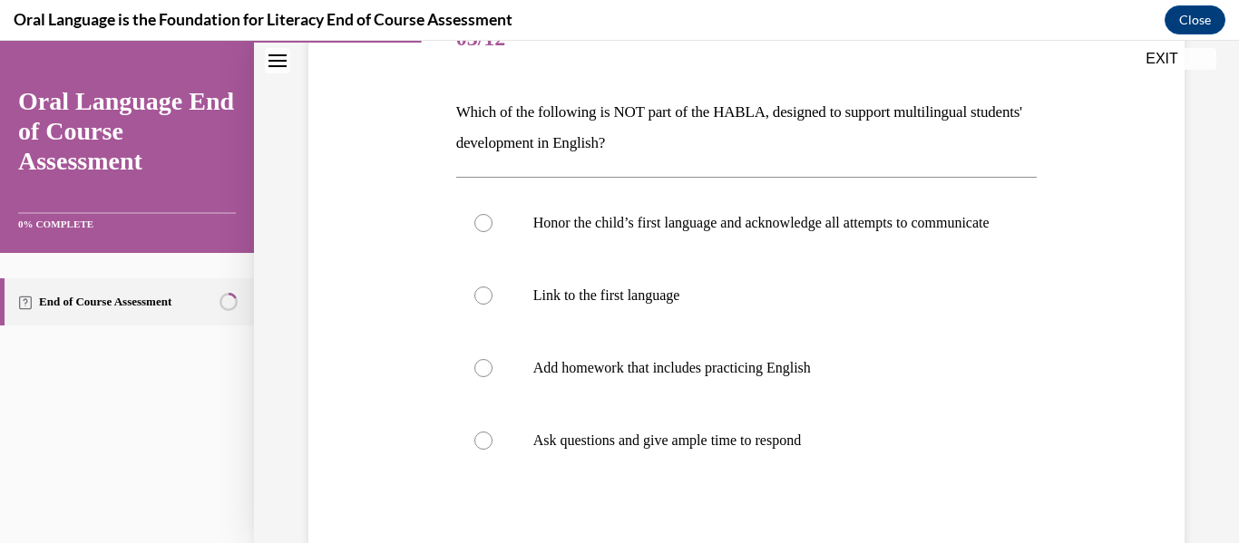
click at [775, 399] on label "Add homework that includes practicing English" at bounding box center [746, 368] width 581 height 73
click at [492, 377] on input "Add homework that includes practicing English" at bounding box center [483, 368] width 18 height 18
radio input "true"
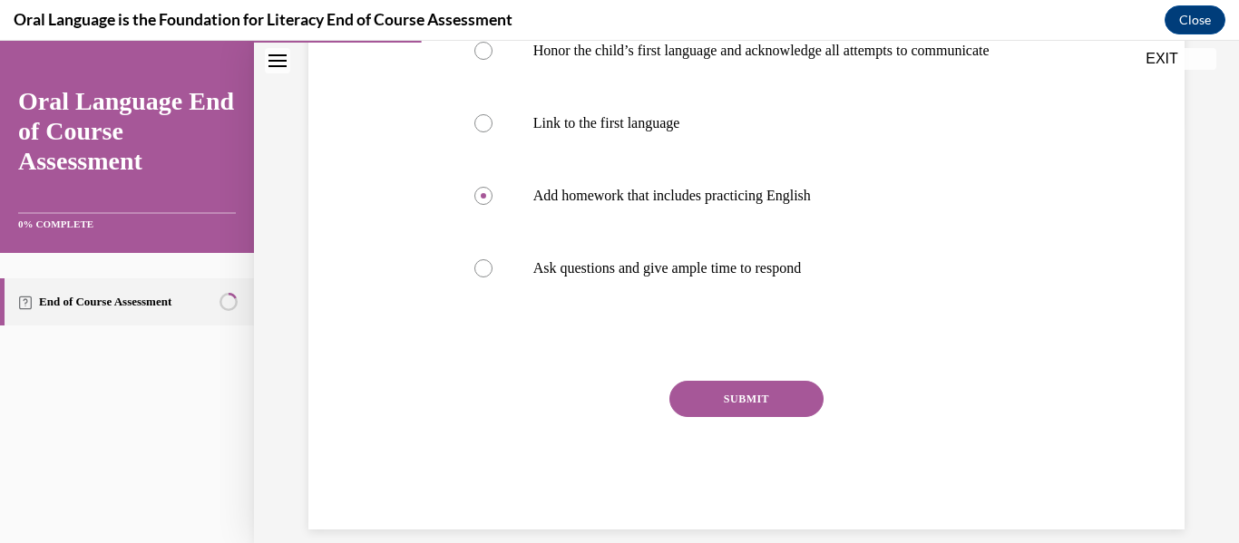
scroll to position [423, 0]
click at [757, 415] on button "SUBMIT" at bounding box center [746, 397] width 154 height 36
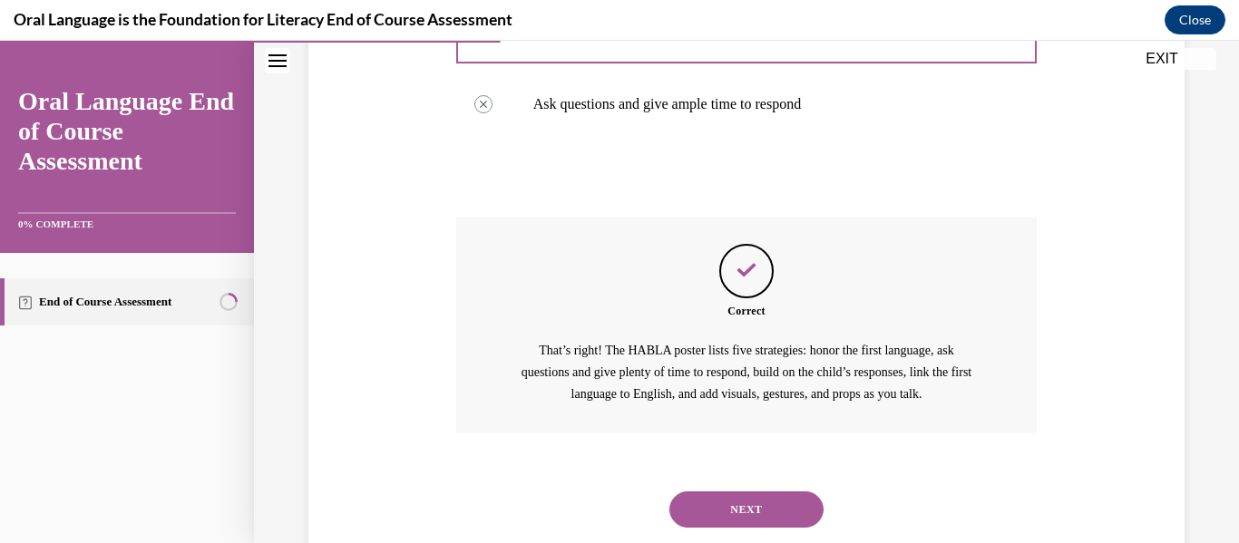
scroll to position [651, 0]
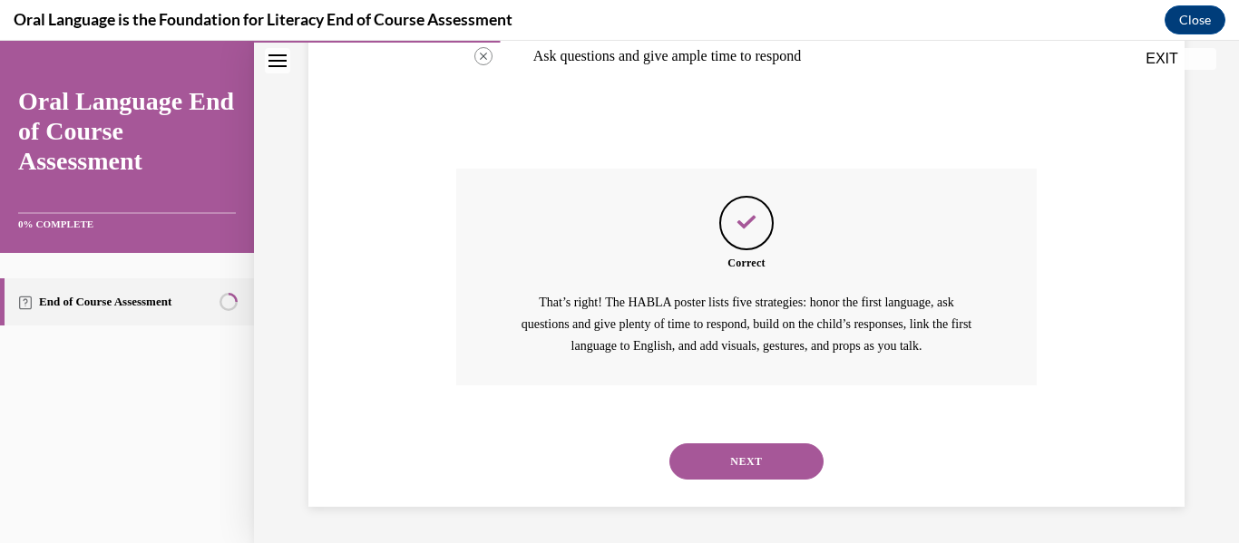
click at [752, 465] on button "NEXT" at bounding box center [746, 461] width 154 height 36
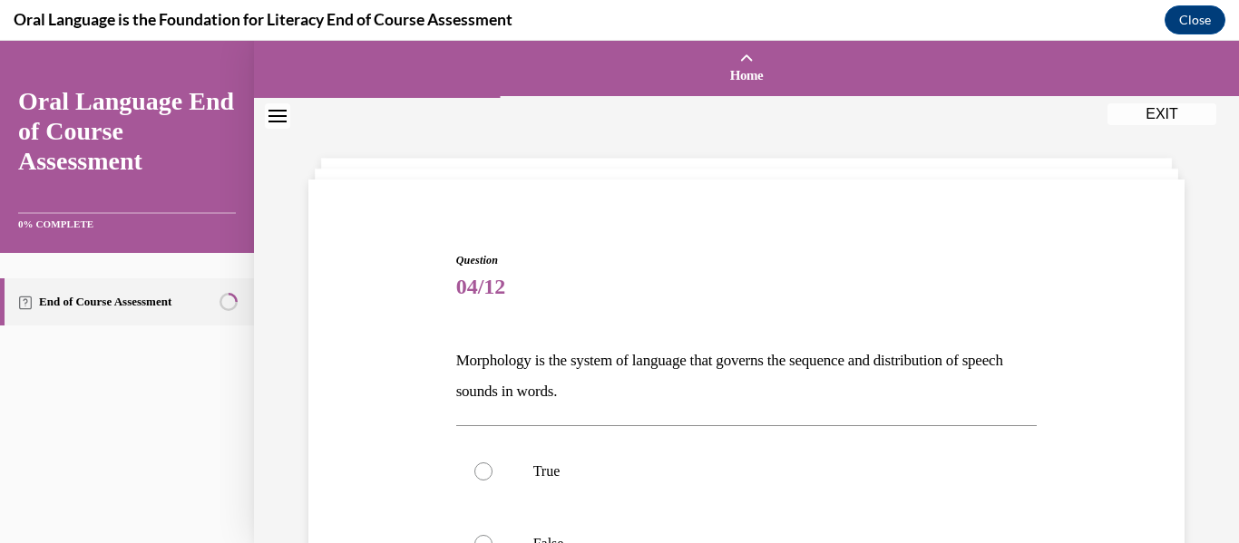
scroll to position [102, 0]
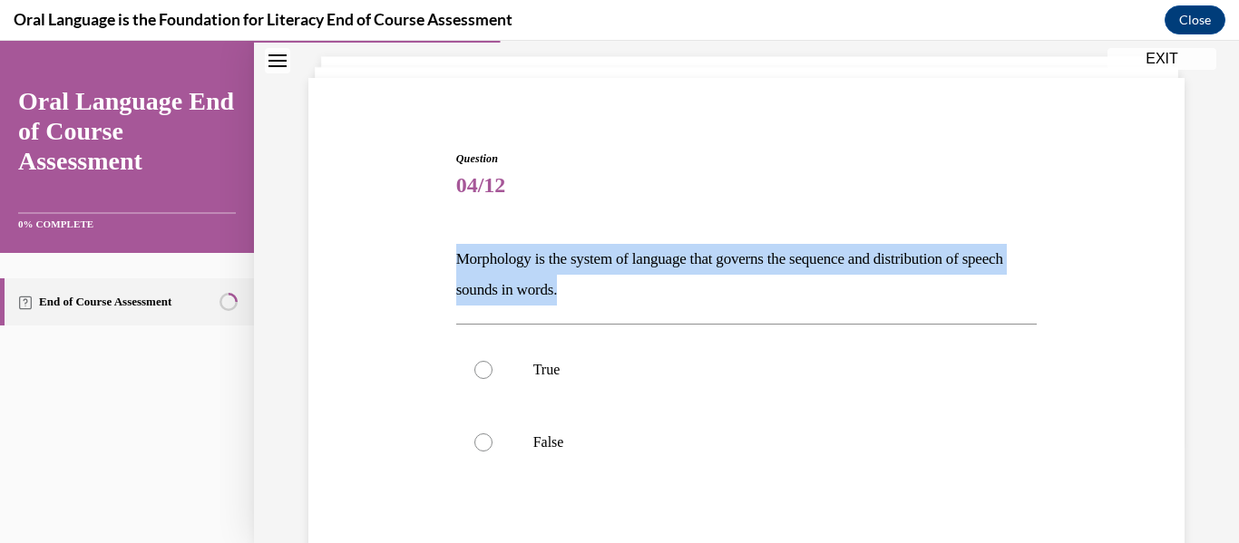
drag, startPoint x: 622, startPoint y: 294, endPoint x: 439, endPoint y: 255, distance: 187.3
click at [439, 255] on div "Question 04/12 Morphology is the system of language that governs the sequence a…" at bounding box center [746, 400] width 885 height 608
copy p "Morphology is the system of language that governs the sequence and distribution…"
click at [536, 368] on p "True" at bounding box center [762, 370] width 459 height 18
click at [492, 368] on input "True" at bounding box center [483, 370] width 18 height 18
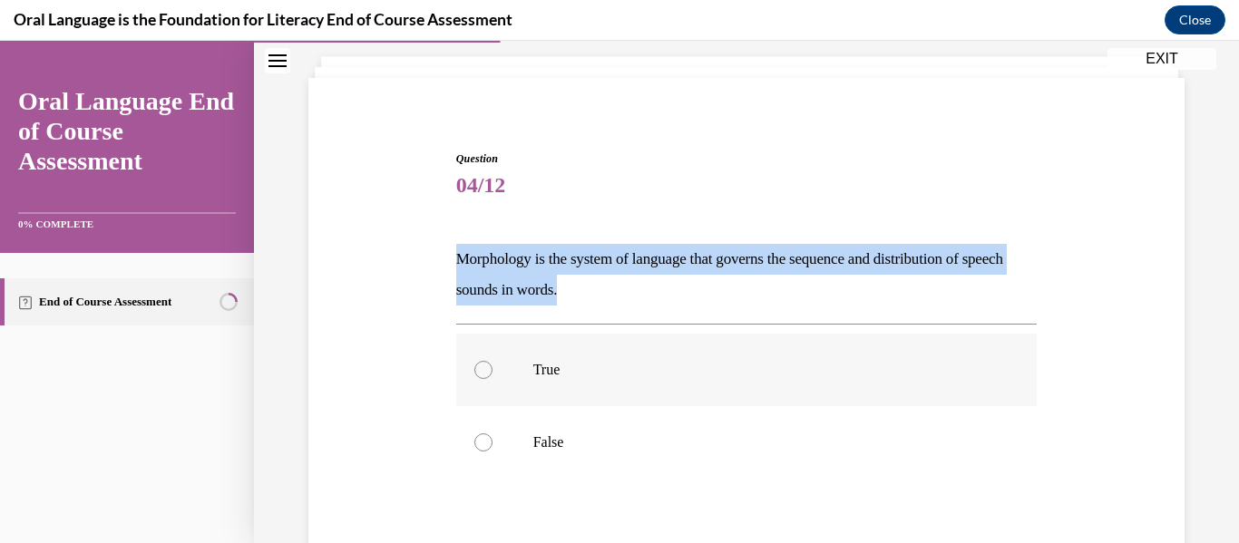
radio input "true"
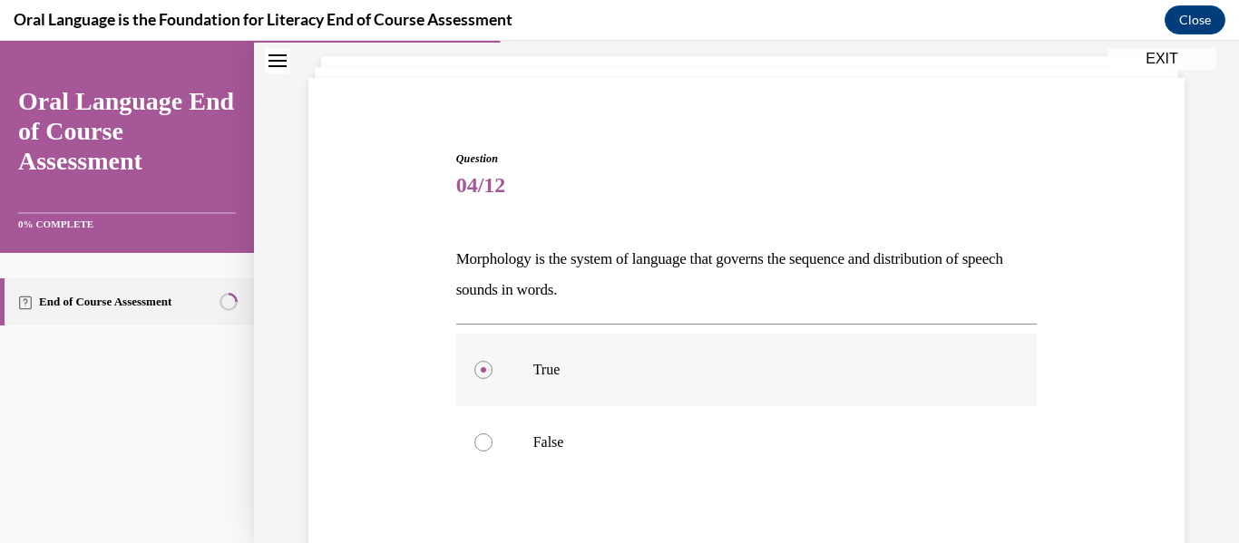
scroll to position [298, 0]
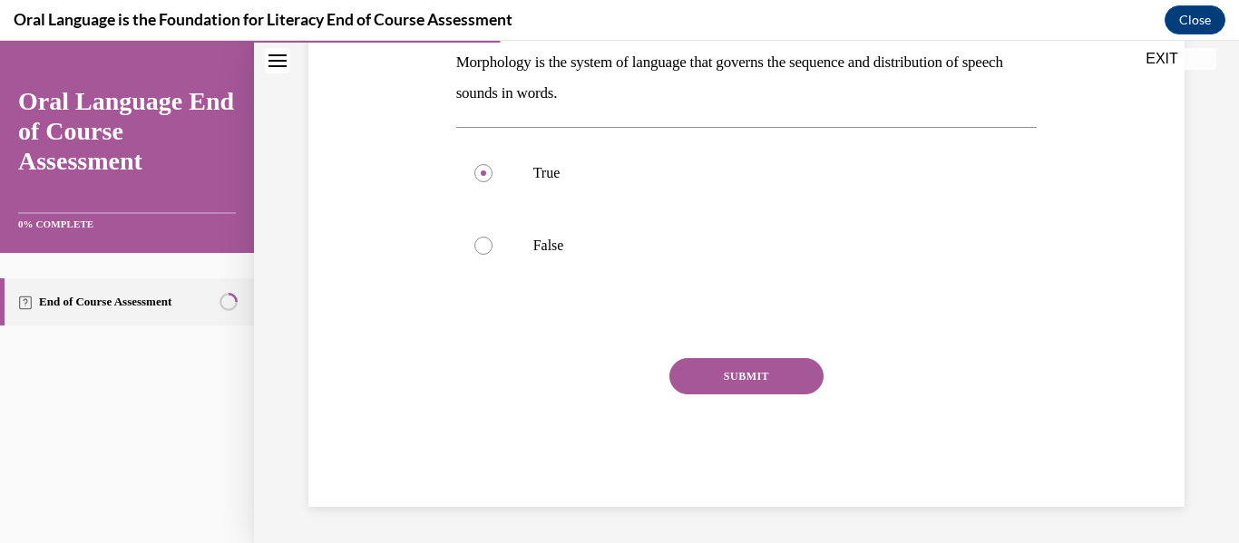
click at [696, 382] on button "SUBMIT" at bounding box center [746, 376] width 154 height 36
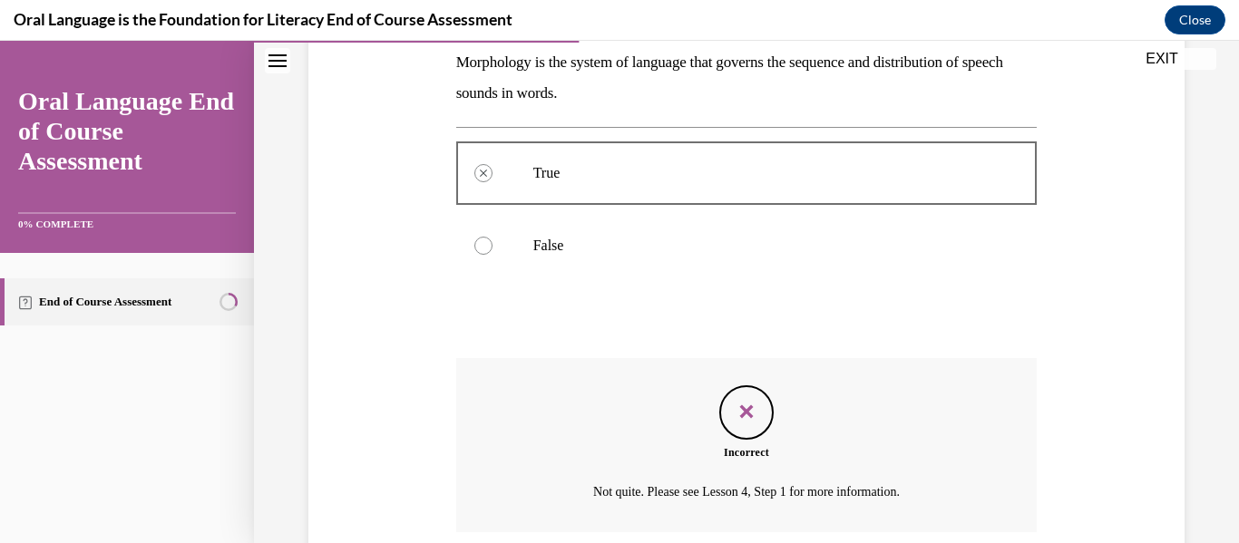
scroll to position [445, 0]
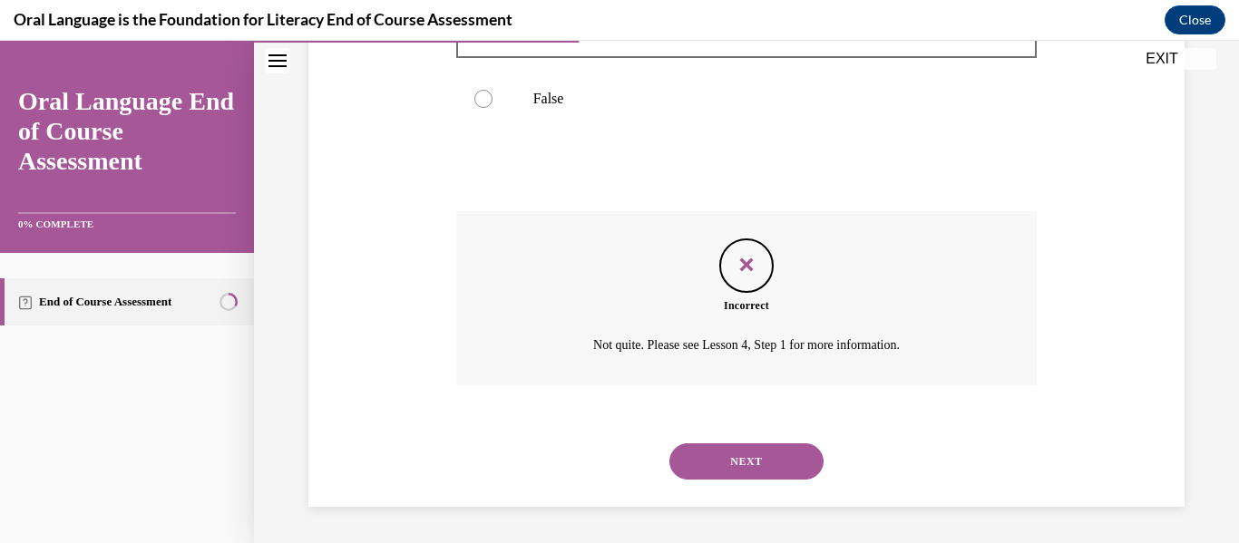
click at [740, 462] on button "NEXT" at bounding box center [746, 461] width 154 height 36
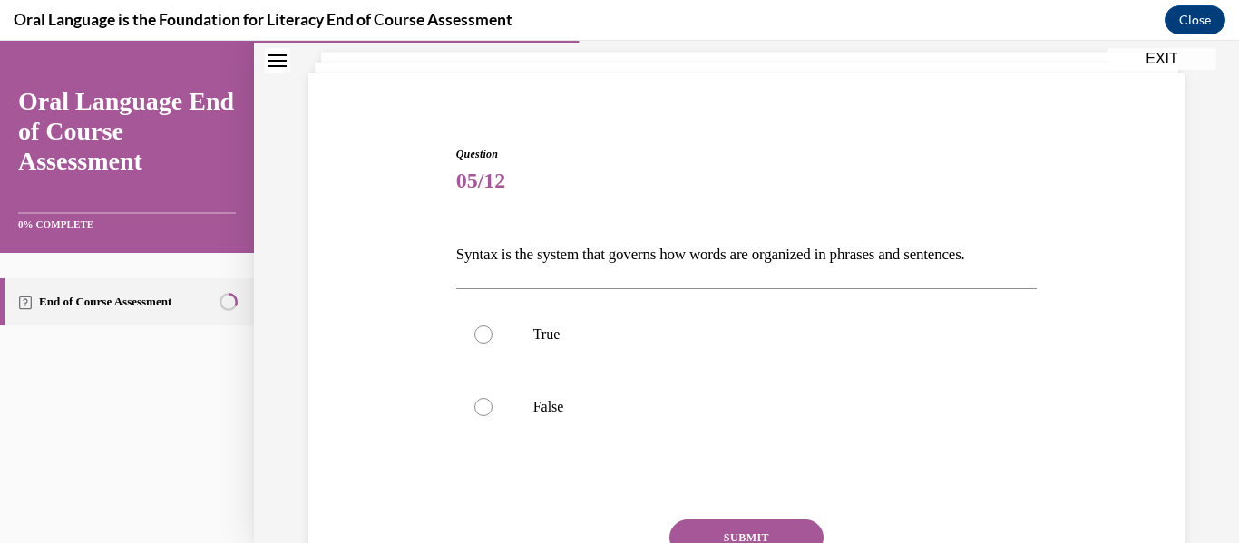
scroll to position [108, 0]
click at [857, 363] on label "True" at bounding box center [746, 333] width 581 height 73
click at [492, 342] on input "True" at bounding box center [483, 333] width 18 height 18
radio input "true"
click at [779, 536] on button "SUBMIT" at bounding box center [746, 536] width 154 height 36
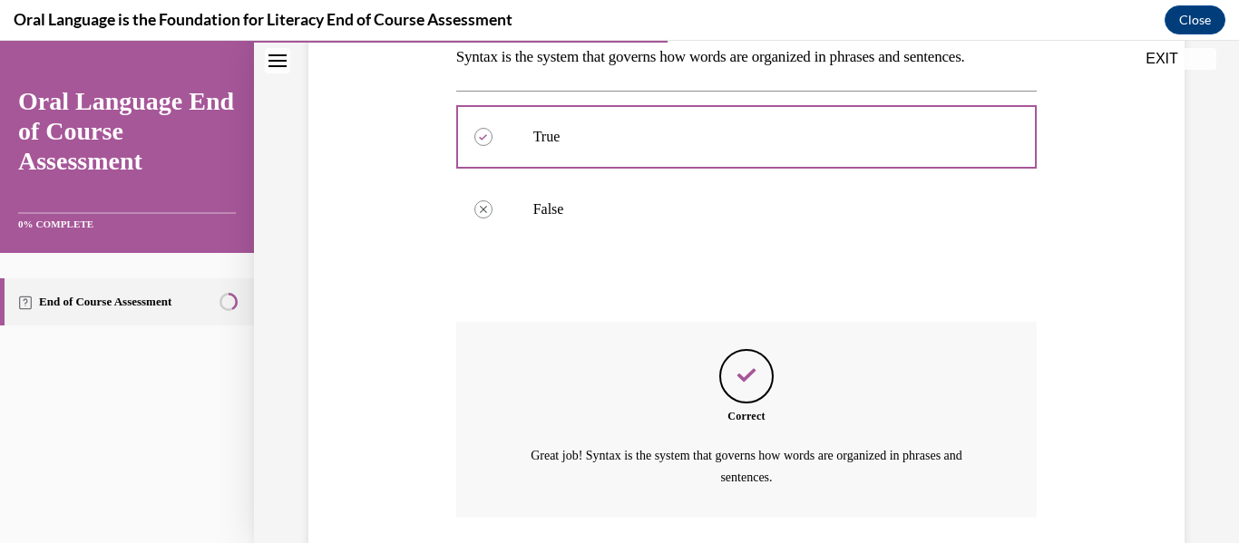
scroll to position [436, 0]
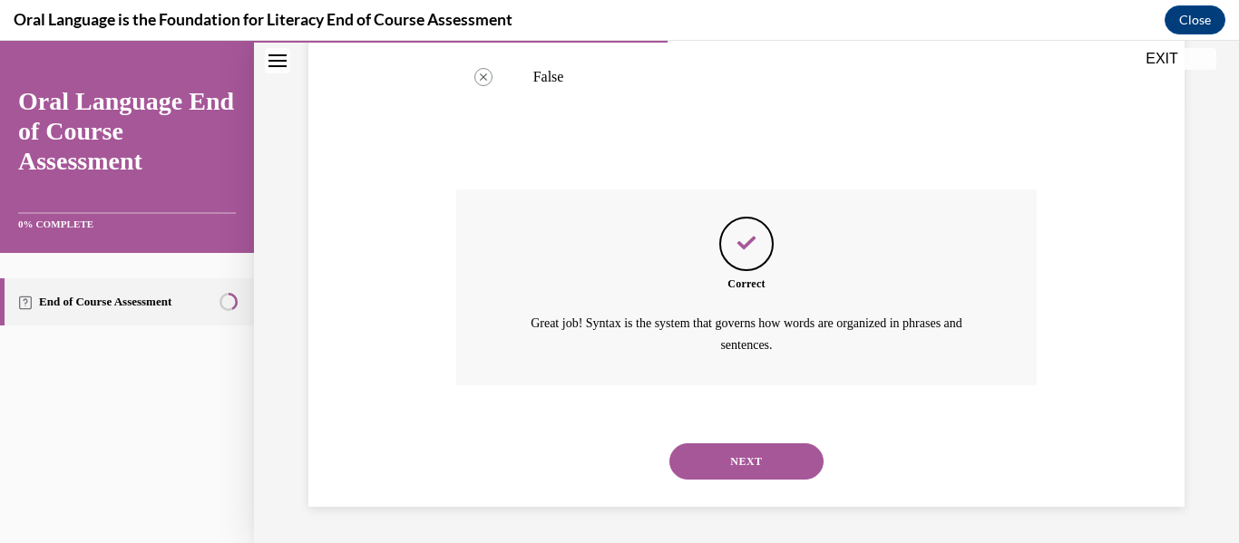
click at [759, 452] on button "NEXT" at bounding box center [746, 461] width 154 height 36
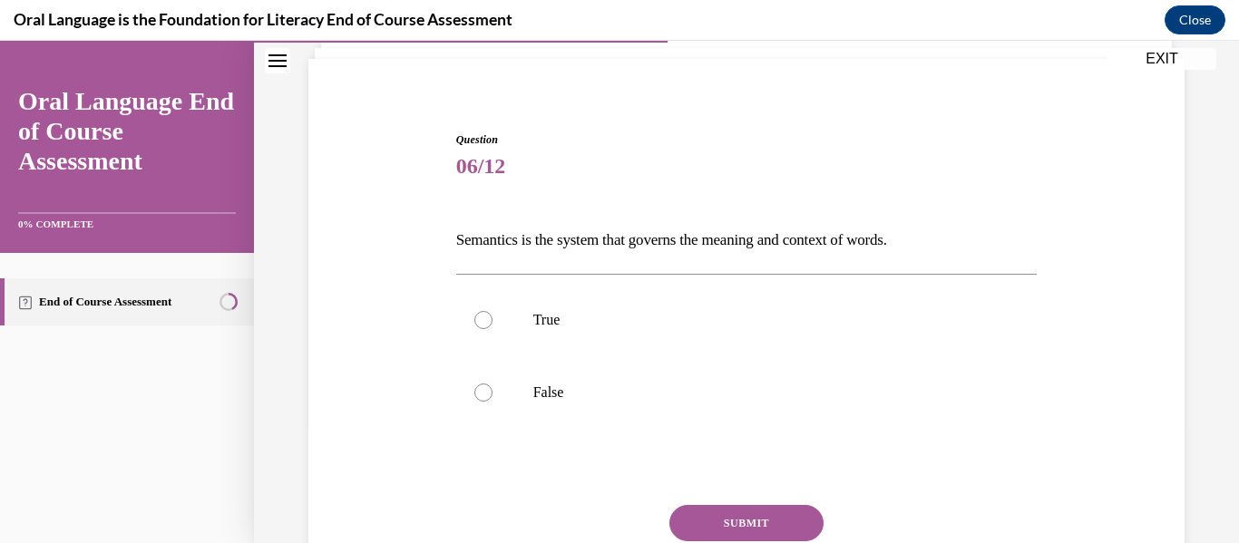
scroll to position [129, 0]
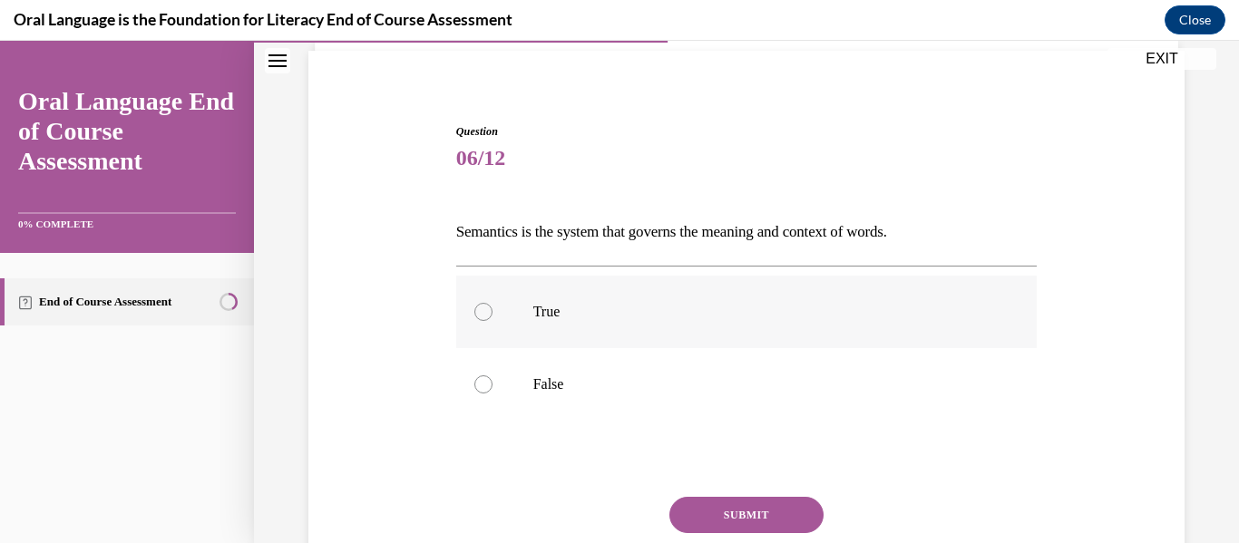
click at [706, 326] on label "True" at bounding box center [746, 312] width 581 height 73
click at [492, 321] on input "True" at bounding box center [483, 312] width 18 height 18
radio input "true"
click at [755, 503] on button "SUBMIT" at bounding box center [746, 515] width 154 height 36
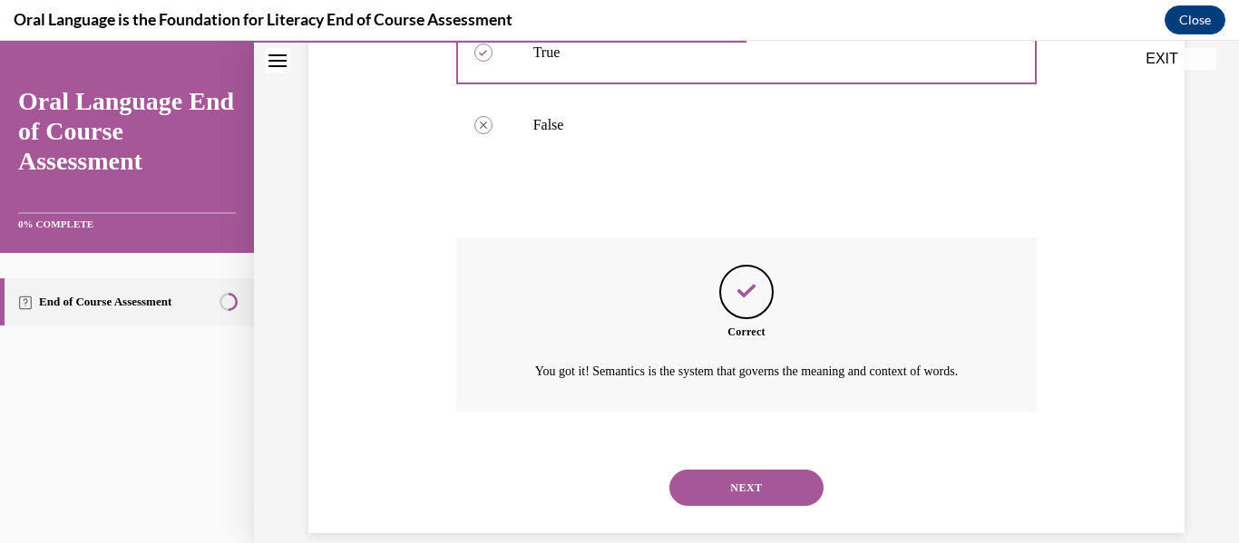
scroll to position [436, 0]
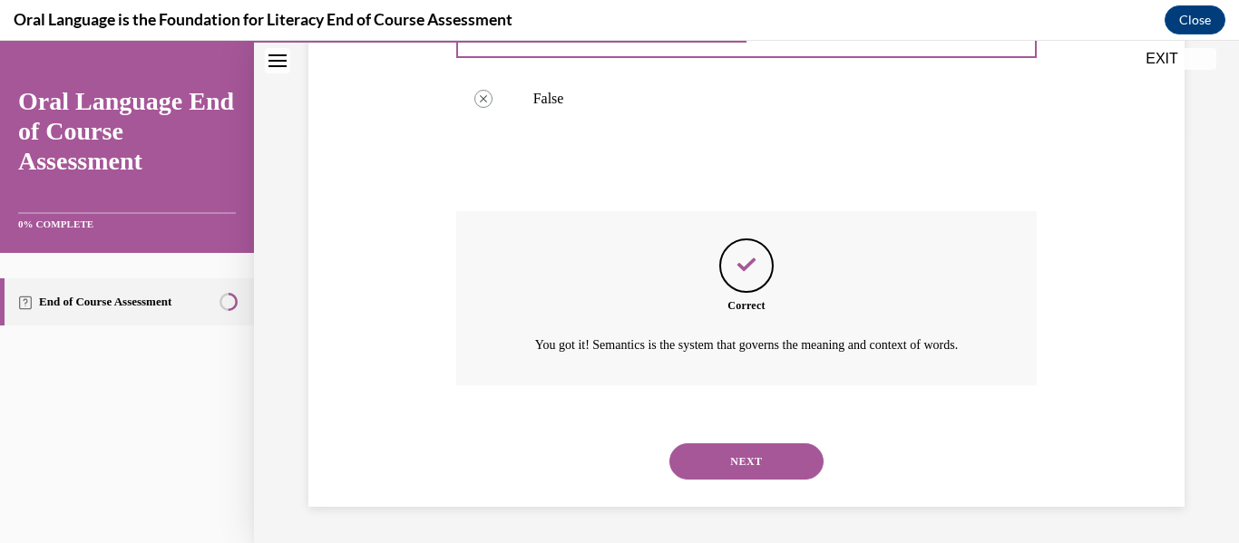
click at [727, 458] on button "NEXT" at bounding box center [746, 461] width 154 height 36
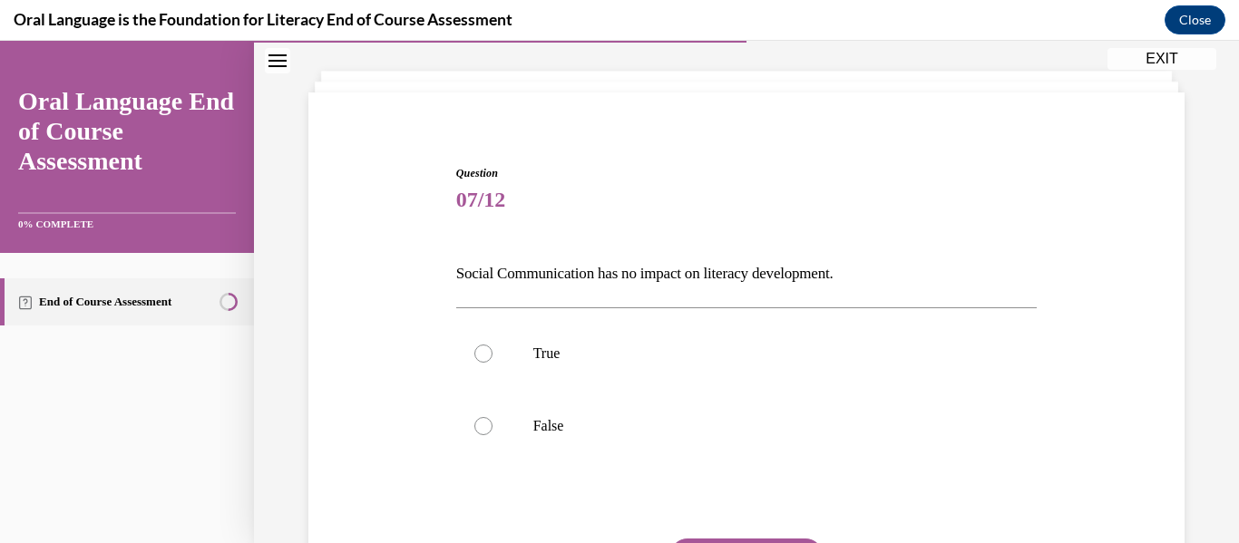
scroll to position [93, 0]
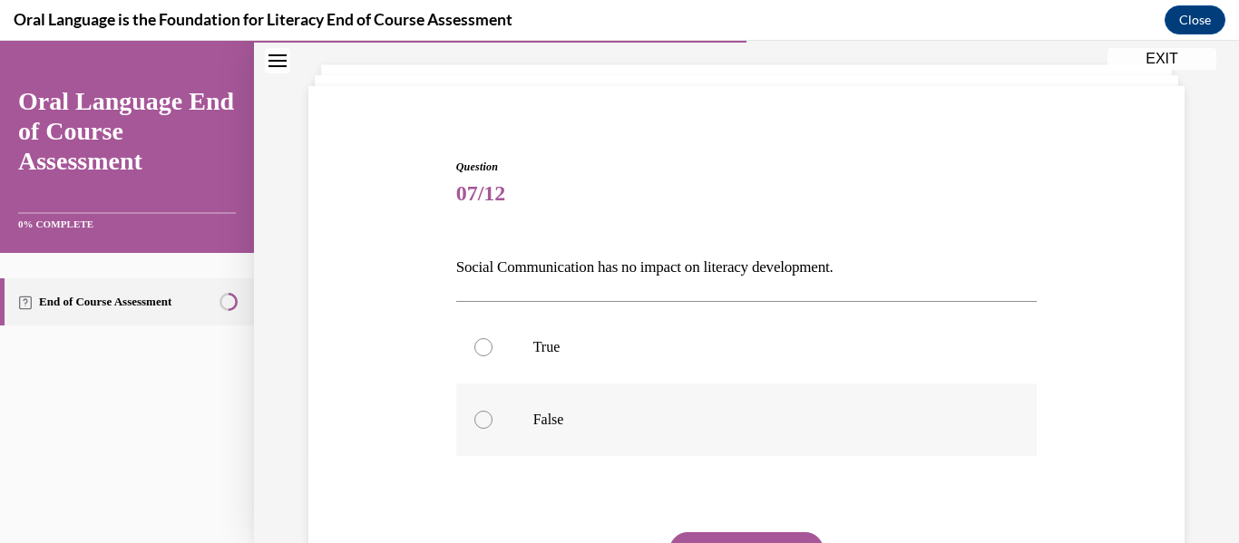
click at [787, 418] on p "False" at bounding box center [762, 420] width 459 height 18
click at [492, 418] on input "False" at bounding box center [483, 420] width 18 height 18
radio input "true"
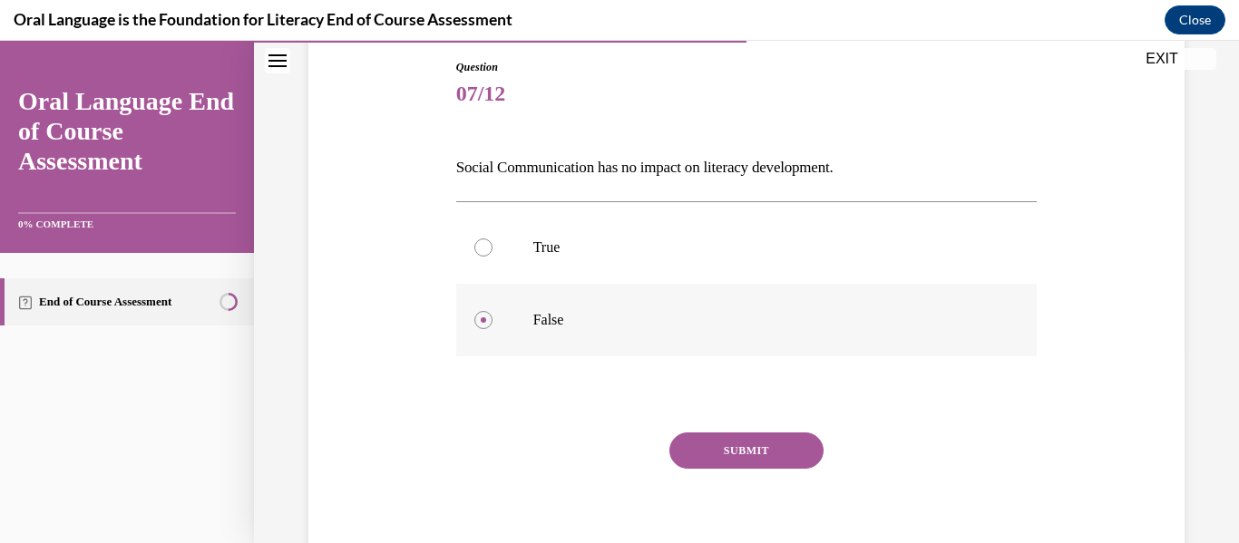
scroll to position [194, 0]
click at [765, 451] on button "SUBMIT" at bounding box center [746, 450] width 154 height 36
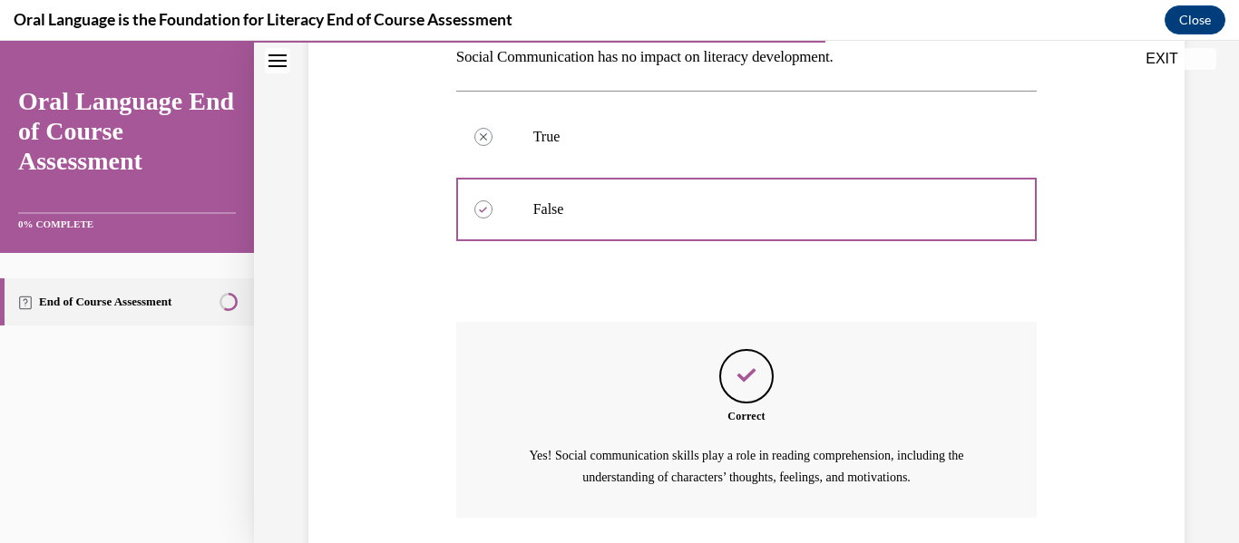
scroll to position [436, 0]
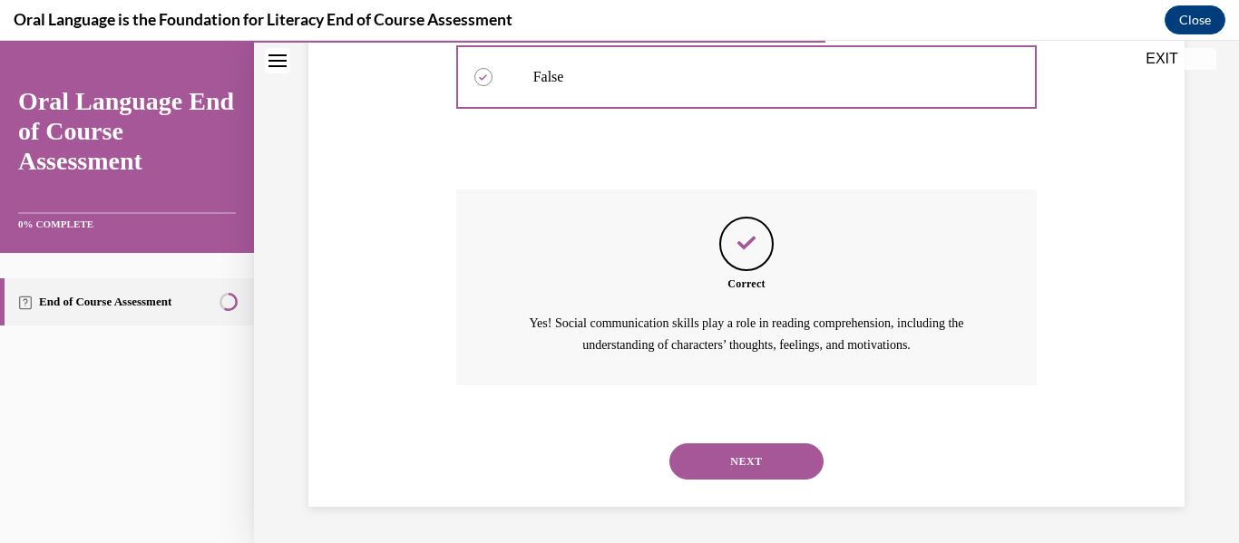
click at [749, 463] on button "NEXT" at bounding box center [746, 461] width 154 height 36
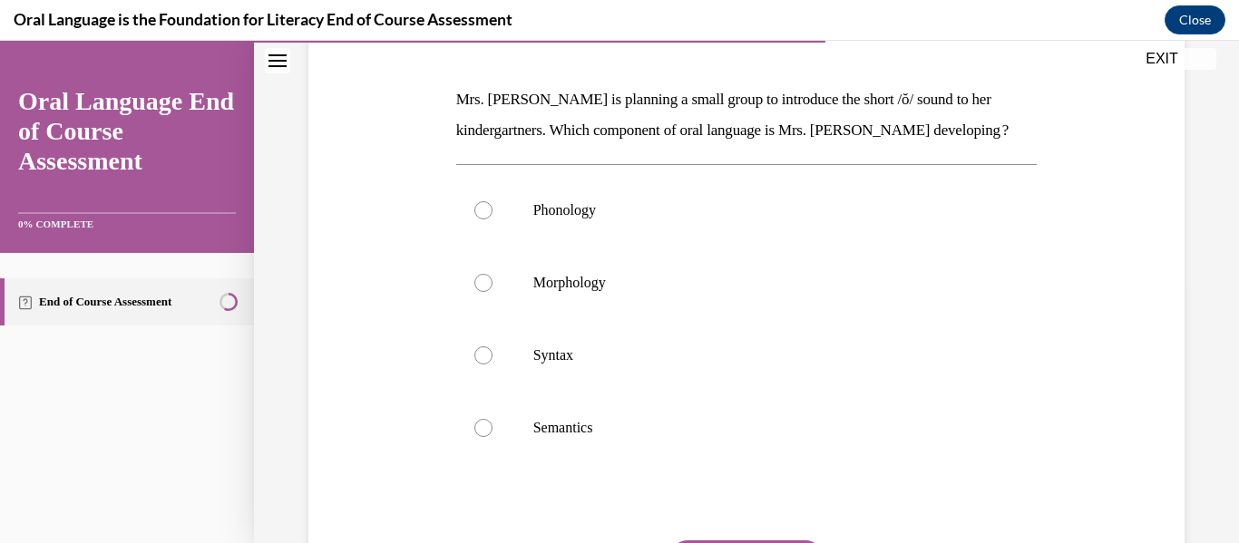
scroll to position [266, 0]
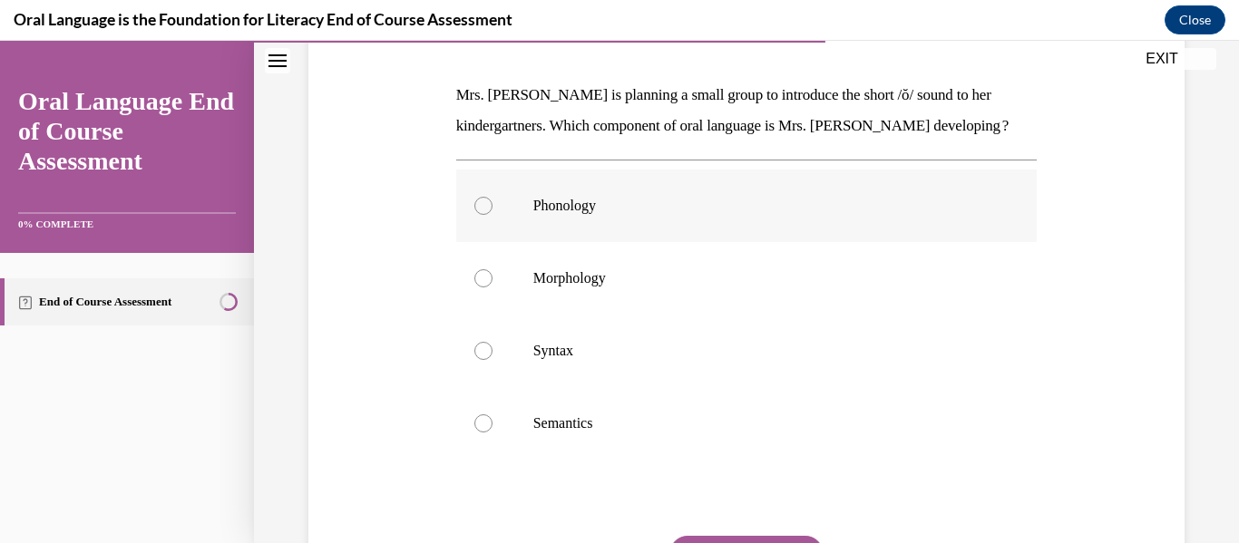
click at [608, 191] on label "Phonology" at bounding box center [746, 206] width 581 height 73
click at [492, 197] on input "Phonology" at bounding box center [483, 206] width 18 height 18
radio input "true"
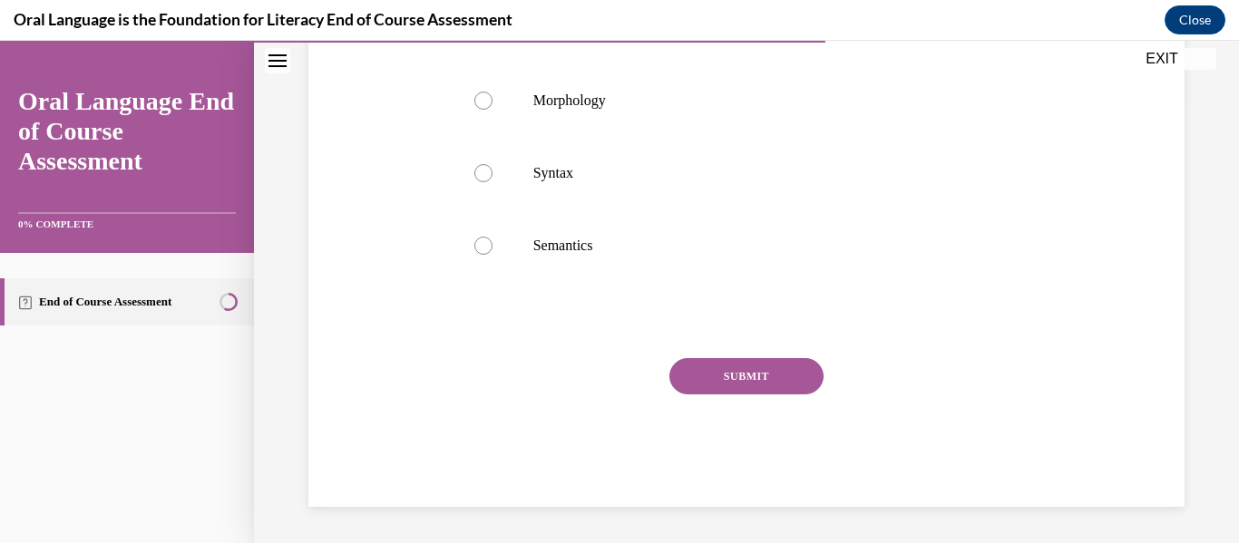
click at [704, 382] on button "SUBMIT" at bounding box center [746, 376] width 154 height 36
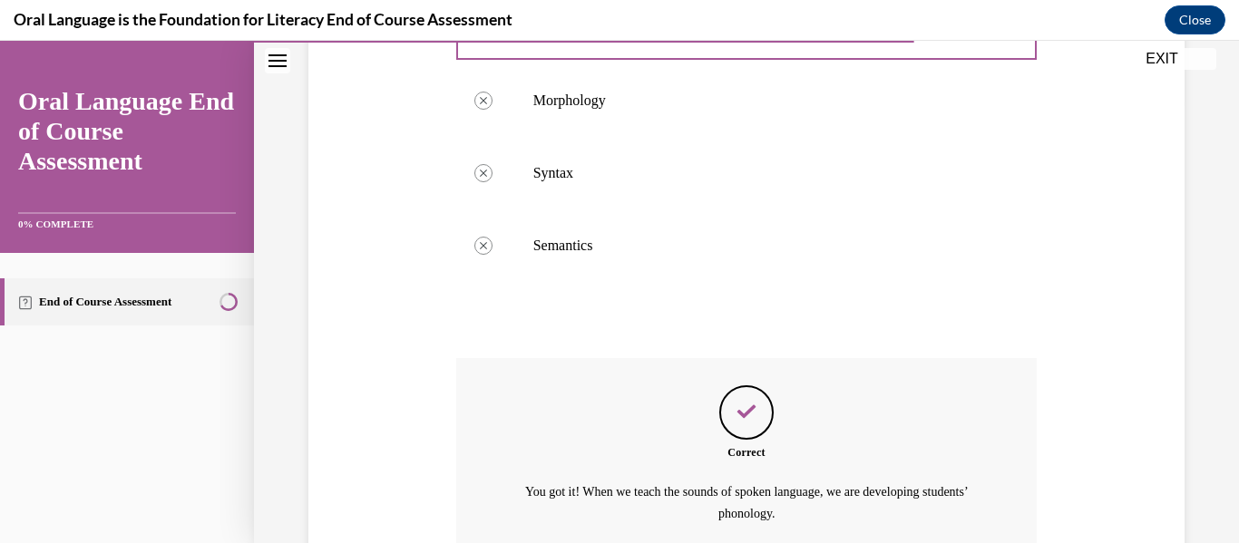
scroll to position [612, 0]
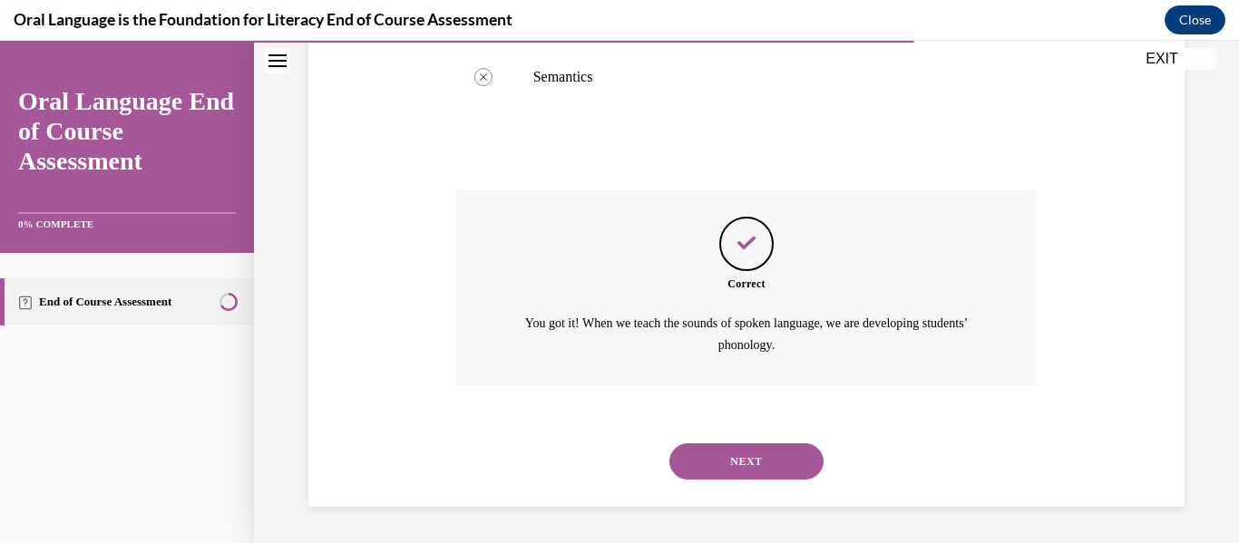
click at [757, 450] on button "NEXT" at bounding box center [746, 461] width 154 height 36
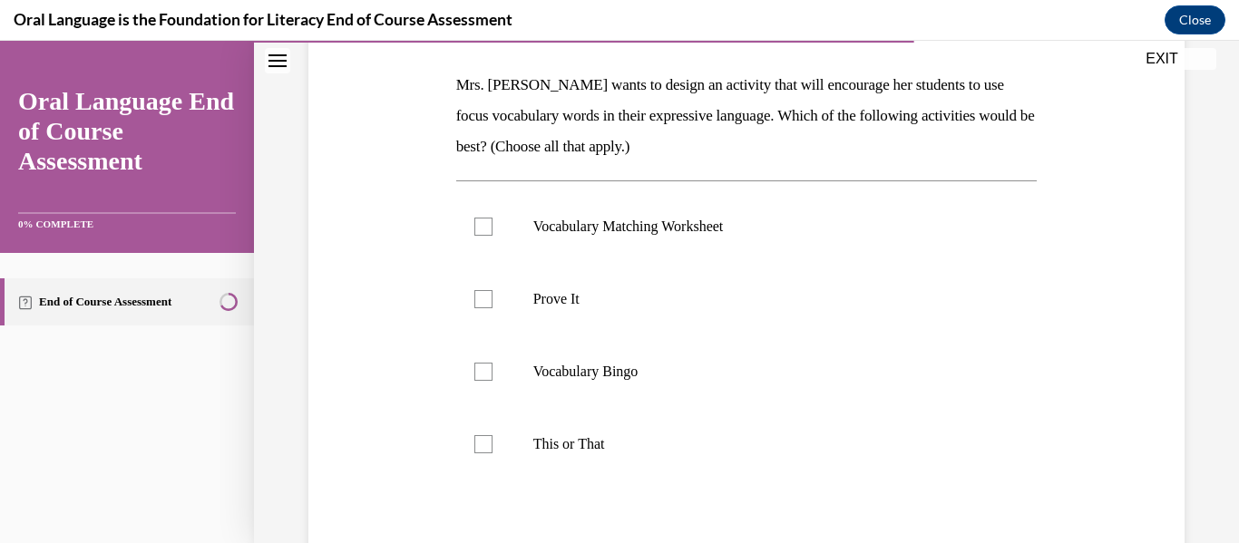
scroll to position [277, 0]
click at [679, 294] on p "Prove It" at bounding box center [762, 298] width 459 height 18
click at [492, 294] on input "Prove It" at bounding box center [483, 298] width 18 height 18
checkbox input "true"
click at [667, 439] on p "This or That" at bounding box center [762, 443] width 459 height 18
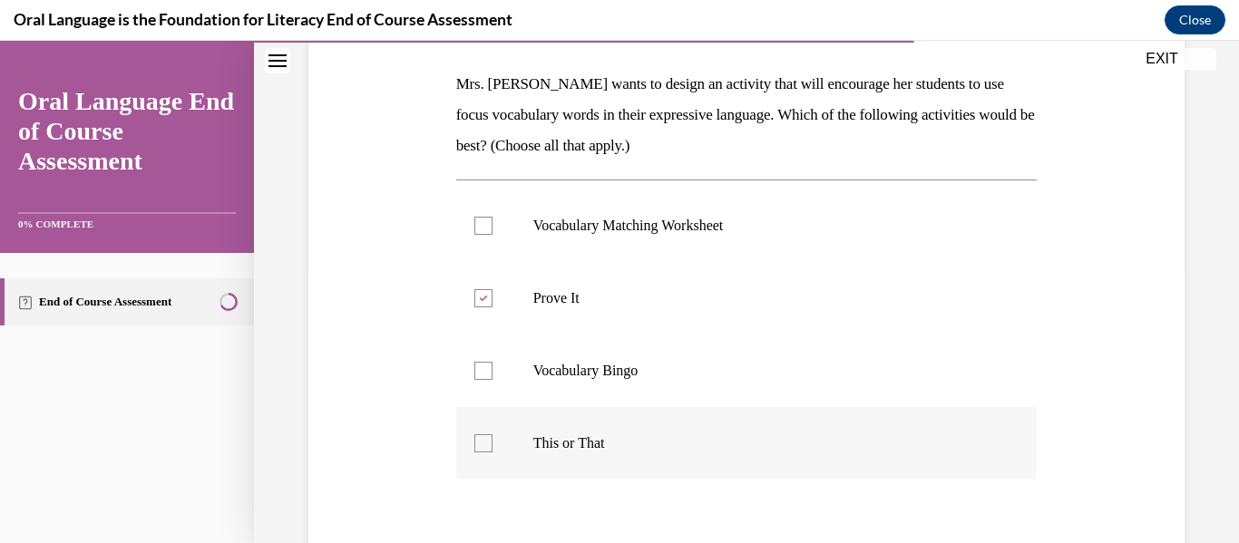
click at [492, 439] on input "This or That" at bounding box center [483, 443] width 18 height 18
checkbox input "true"
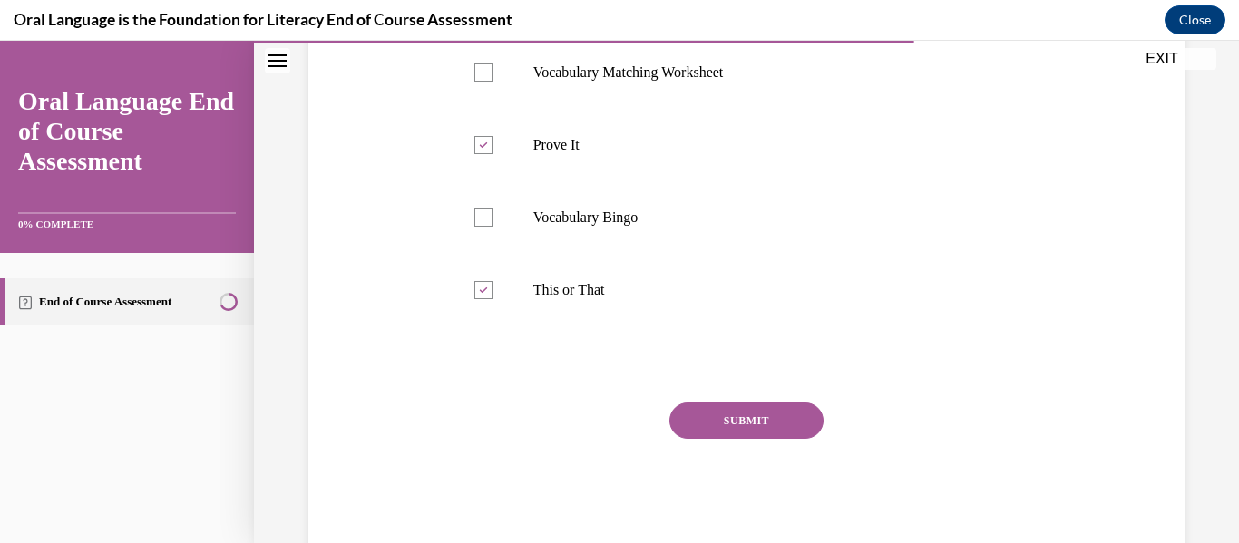
click at [749, 426] on button "SUBMIT" at bounding box center [746, 421] width 154 height 36
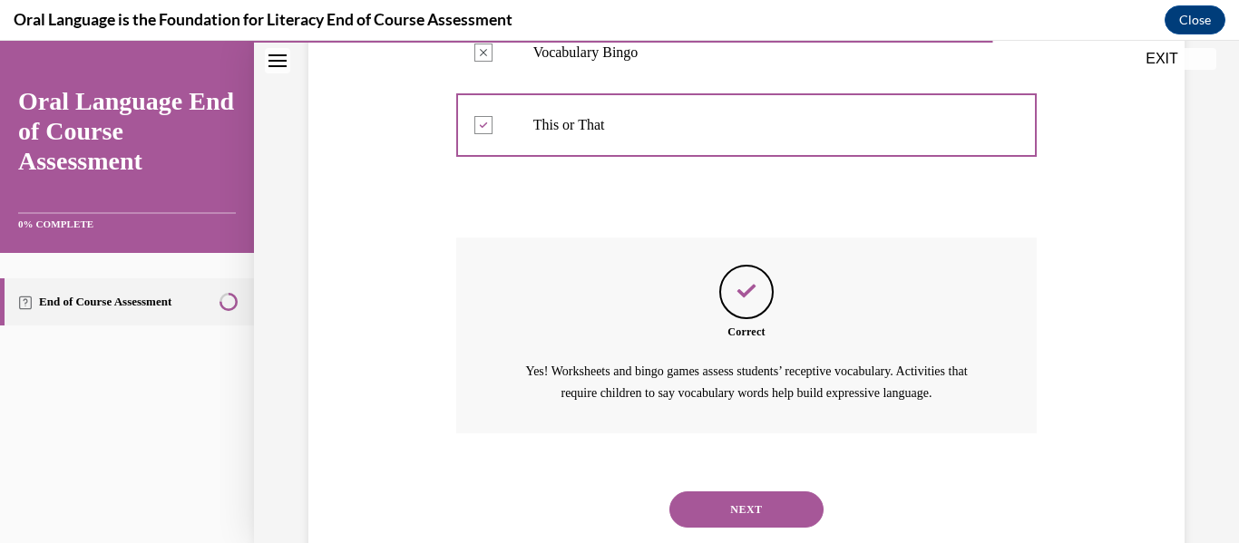
scroll to position [643, 0]
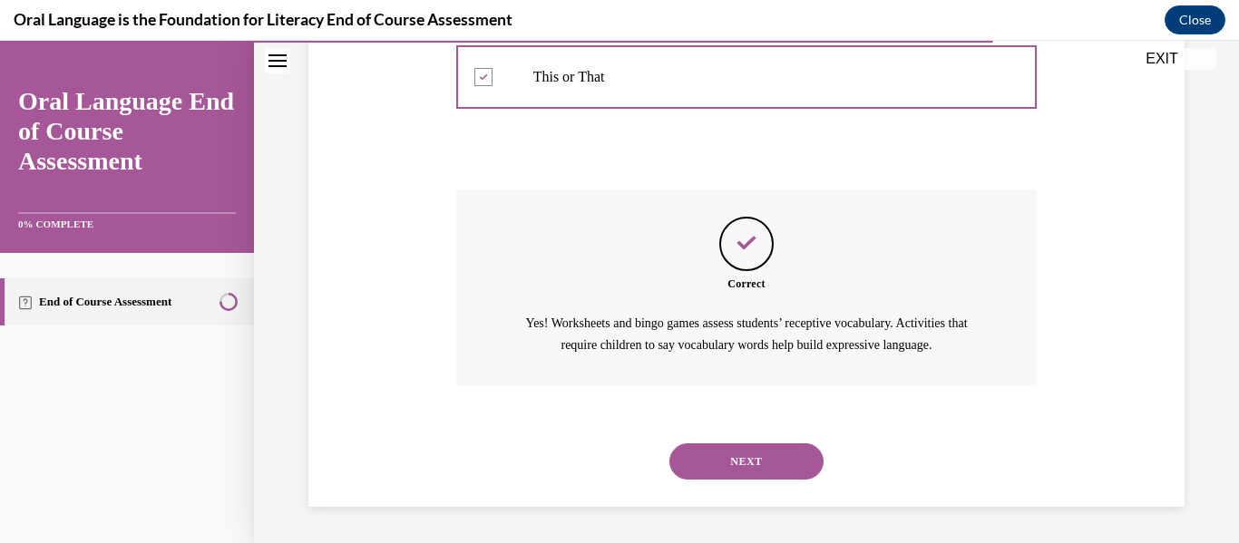
click at [752, 455] on button "NEXT" at bounding box center [746, 461] width 154 height 36
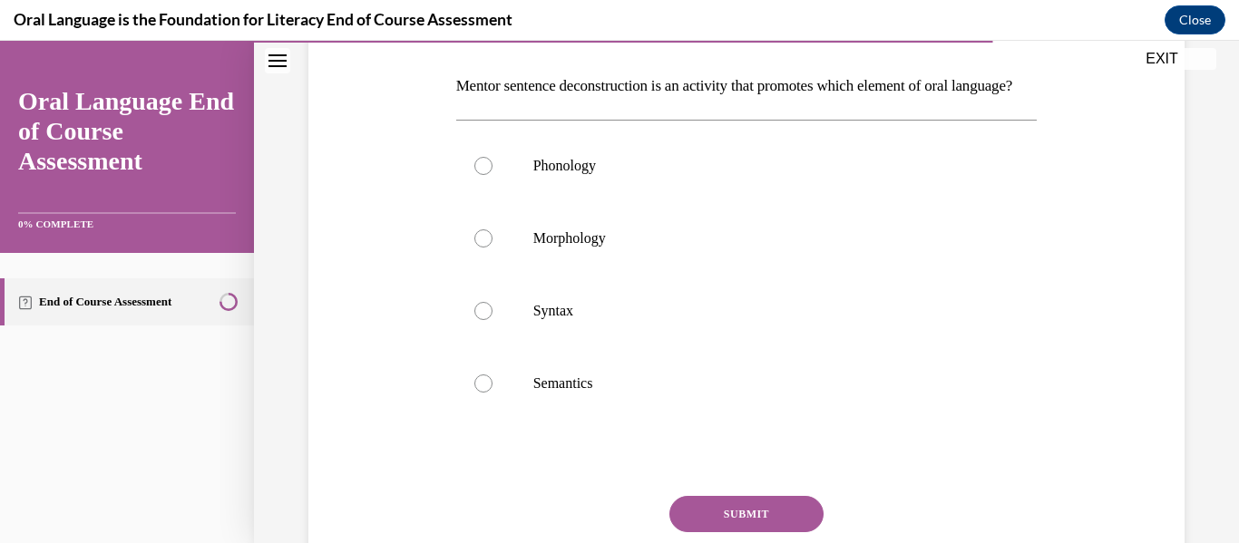
scroll to position [271, 0]
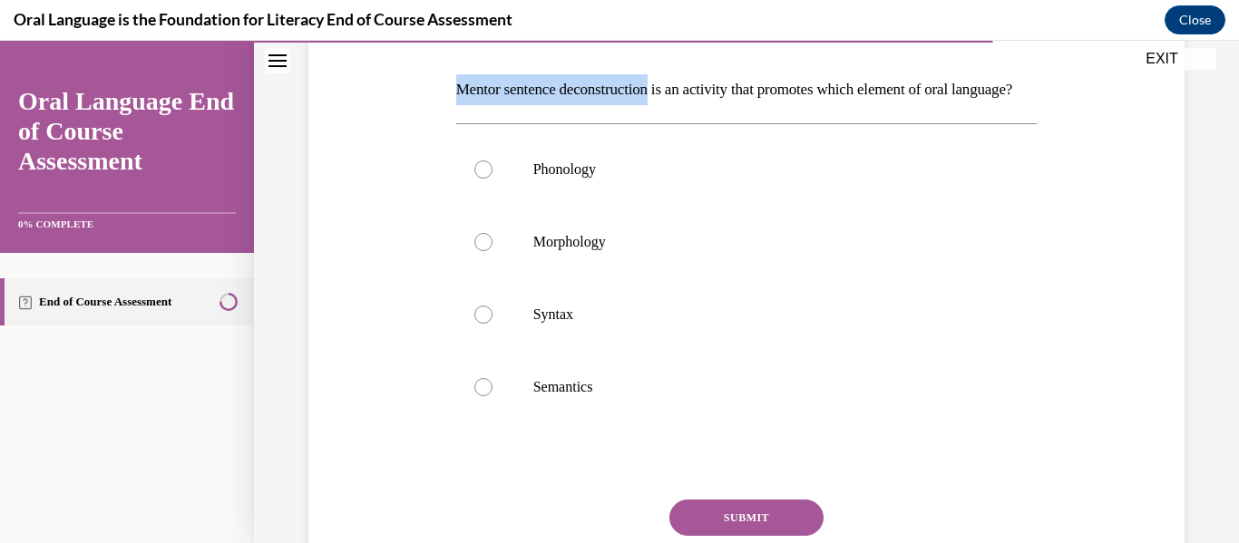
drag, startPoint x: 458, startPoint y: 89, endPoint x: 671, endPoint y: 96, distance: 213.2
click at [671, 96] on p "Mentor sentence deconstruction is an activity that promotes which element of or…" at bounding box center [746, 89] width 581 height 31
copy p "Mentor sentence deconstruction"
click at [590, 320] on label "Syntax" at bounding box center [746, 314] width 581 height 73
click at [492, 320] on input "Syntax" at bounding box center [483, 315] width 18 height 18
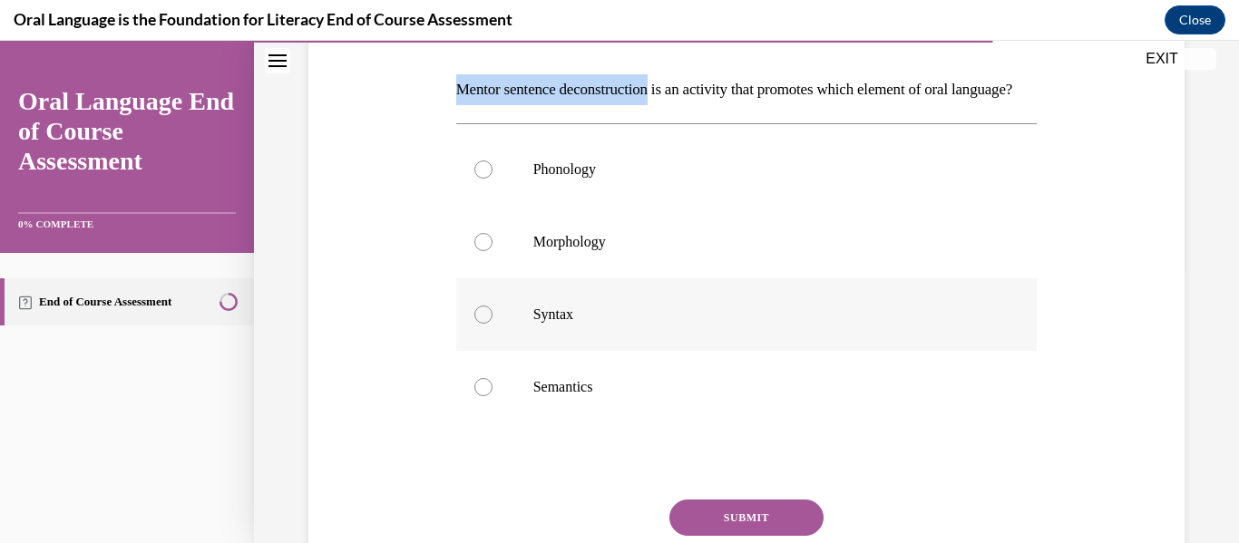
radio input "true"
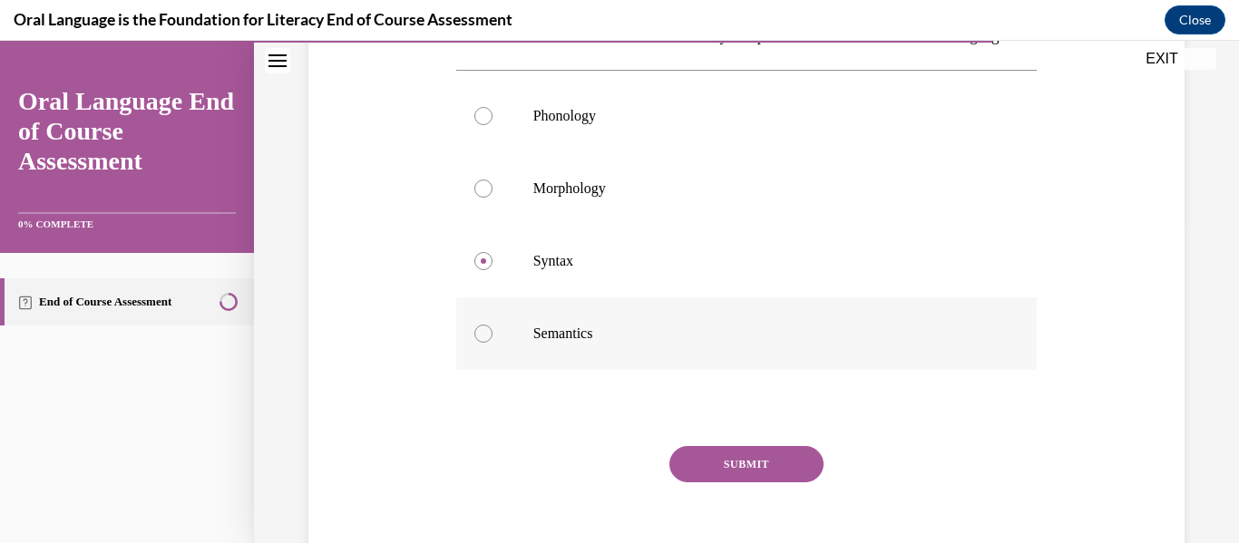
scroll to position [327, 0]
click at [735, 480] on button "SUBMIT" at bounding box center [746, 461] width 154 height 36
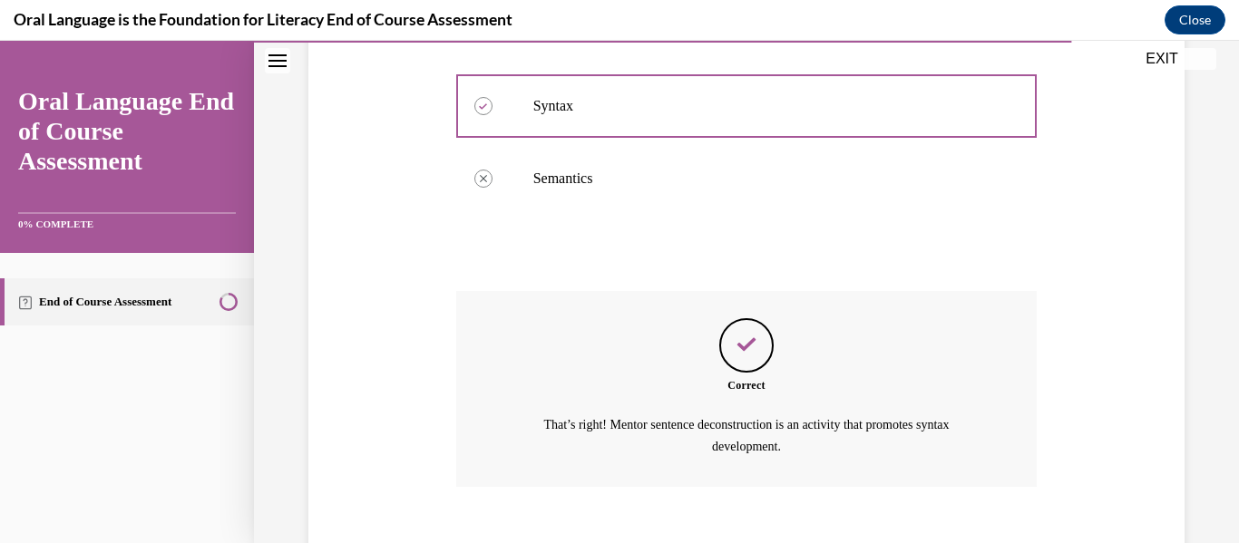
scroll to position [612, 0]
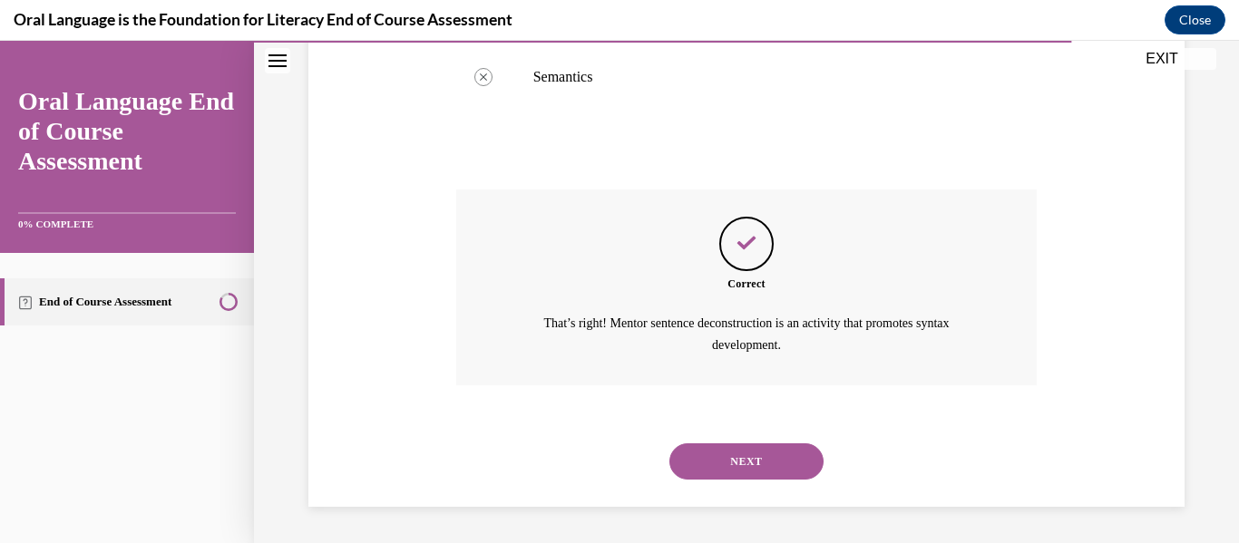
click at [753, 449] on button "NEXT" at bounding box center [746, 461] width 154 height 36
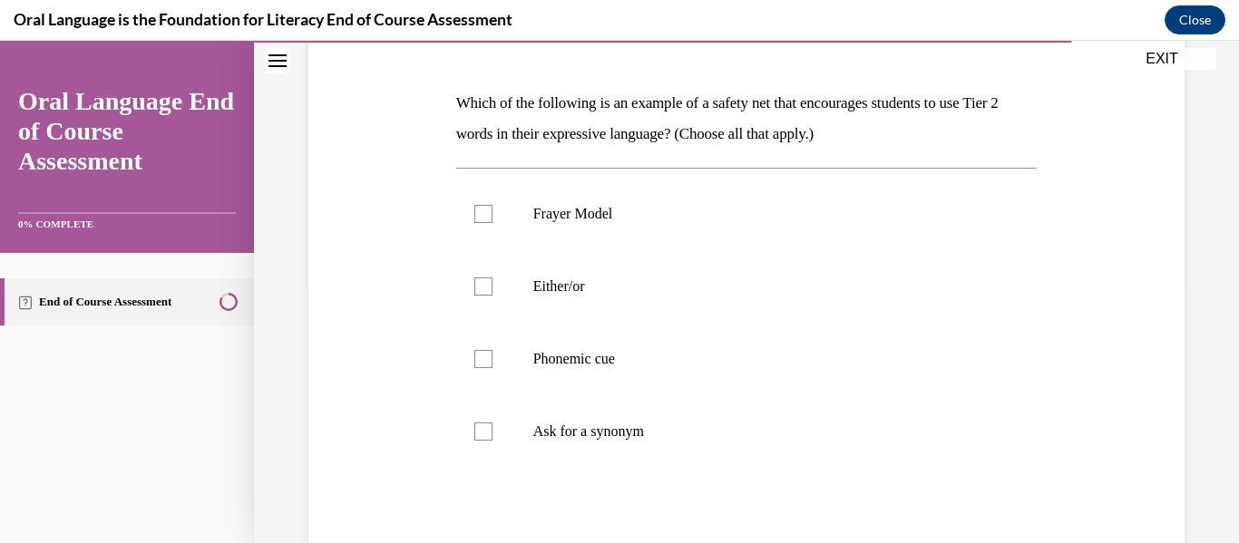
scroll to position [266, 0]
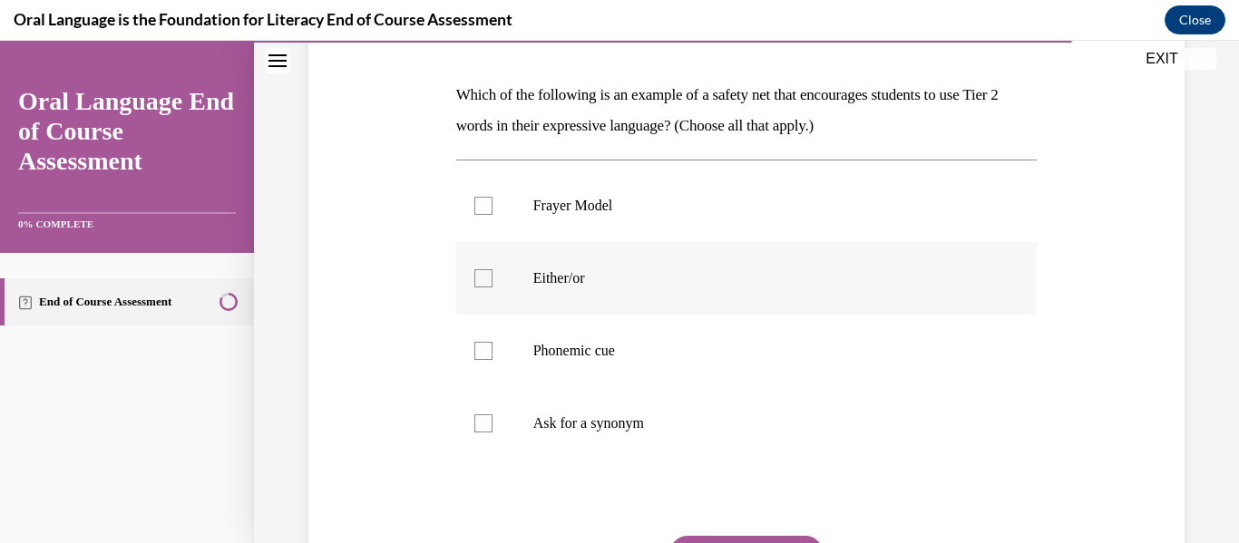
click at [765, 303] on label "Either/or" at bounding box center [746, 278] width 581 height 73
click at [492, 287] on input "Either/or" at bounding box center [483, 278] width 18 height 18
checkbox input "true"
click at [645, 401] on label "Ask for a synonym" at bounding box center [746, 423] width 581 height 73
click at [492, 414] on input "Ask for a synonym" at bounding box center [483, 423] width 18 height 18
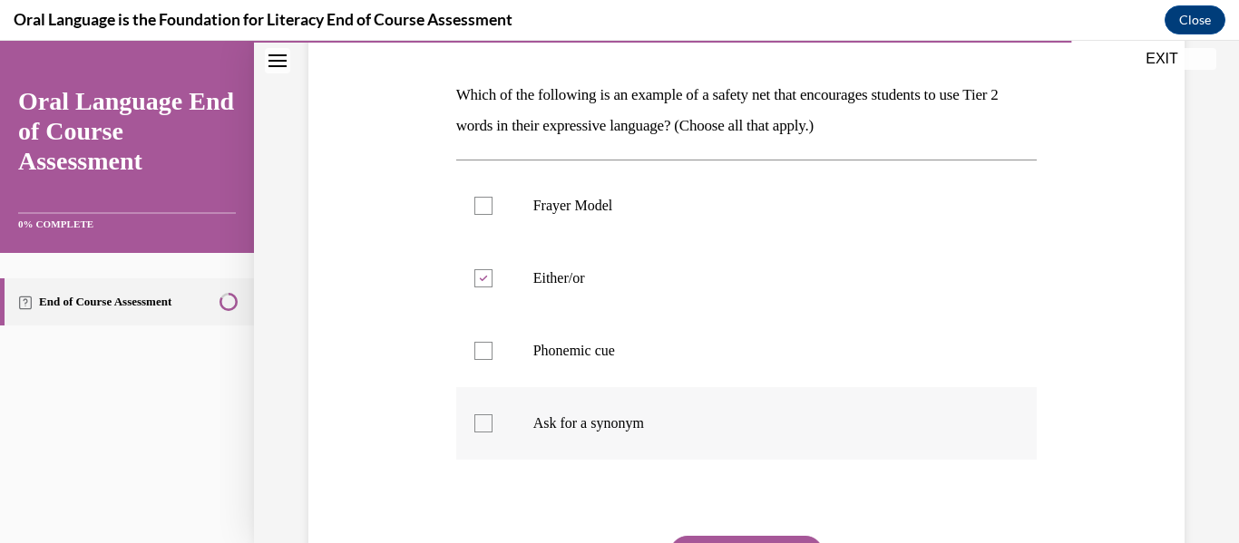
checkbox input "true"
click at [571, 228] on label "Frayer Model" at bounding box center [746, 206] width 581 height 73
click at [492, 215] on input "Frayer Model" at bounding box center [483, 206] width 18 height 18
checkbox input "true"
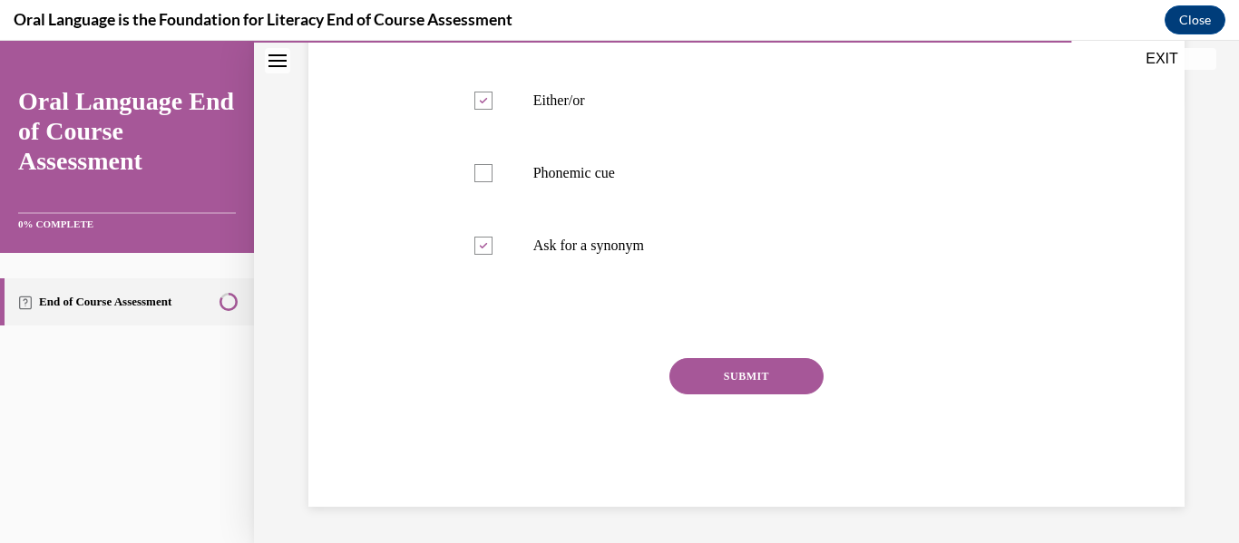
click at [777, 375] on button "SUBMIT" at bounding box center [746, 376] width 154 height 36
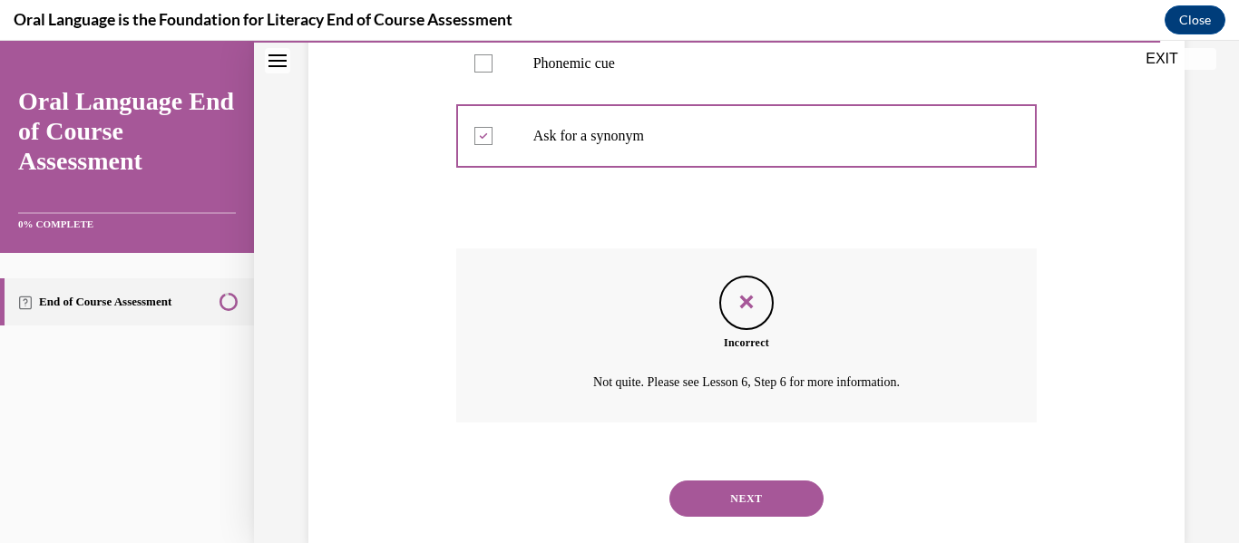
scroll to position [590, 0]
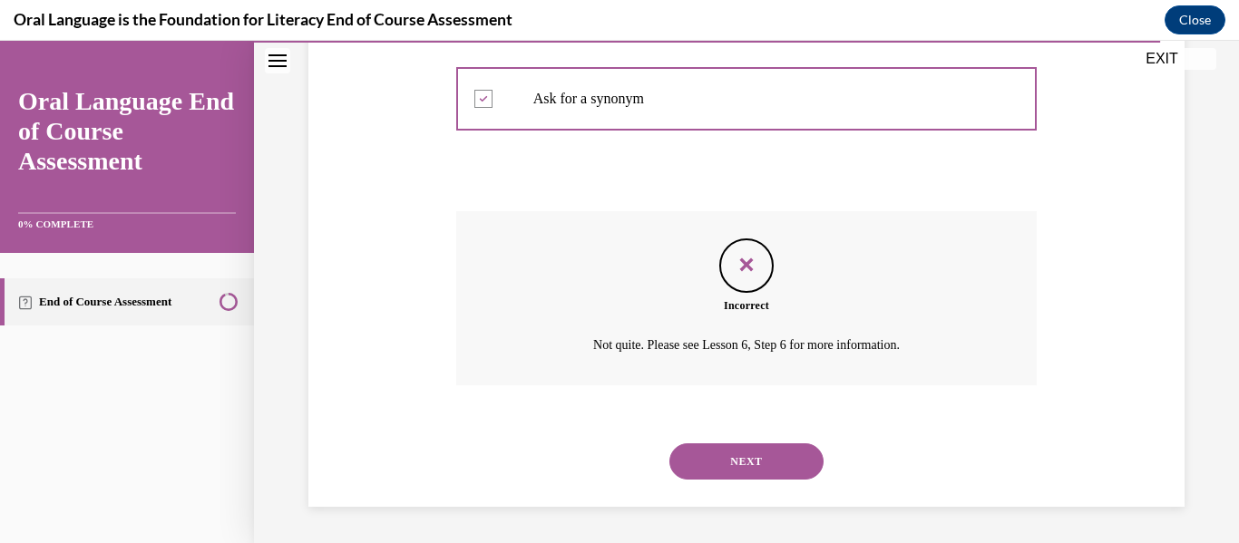
click at [731, 470] on button "NEXT" at bounding box center [746, 461] width 154 height 36
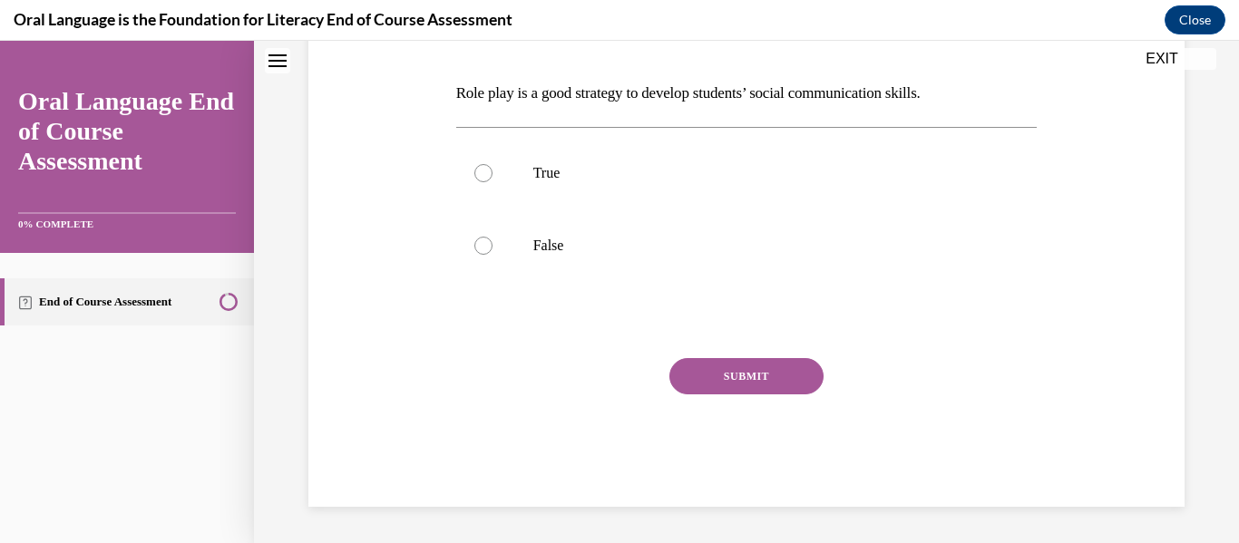
scroll to position [0, 0]
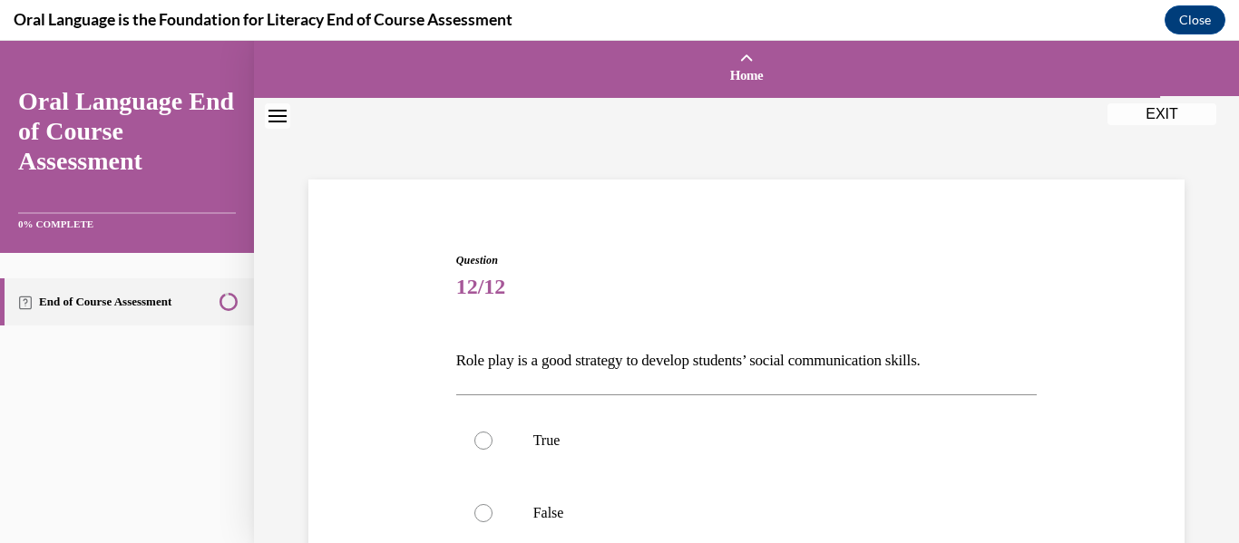
click at [731, 470] on label "True" at bounding box center [746, 440] width 581 height 73
click at [492, 450] on input "True" at bounding box center [483, 441] width 18 height 18
radio input "true"
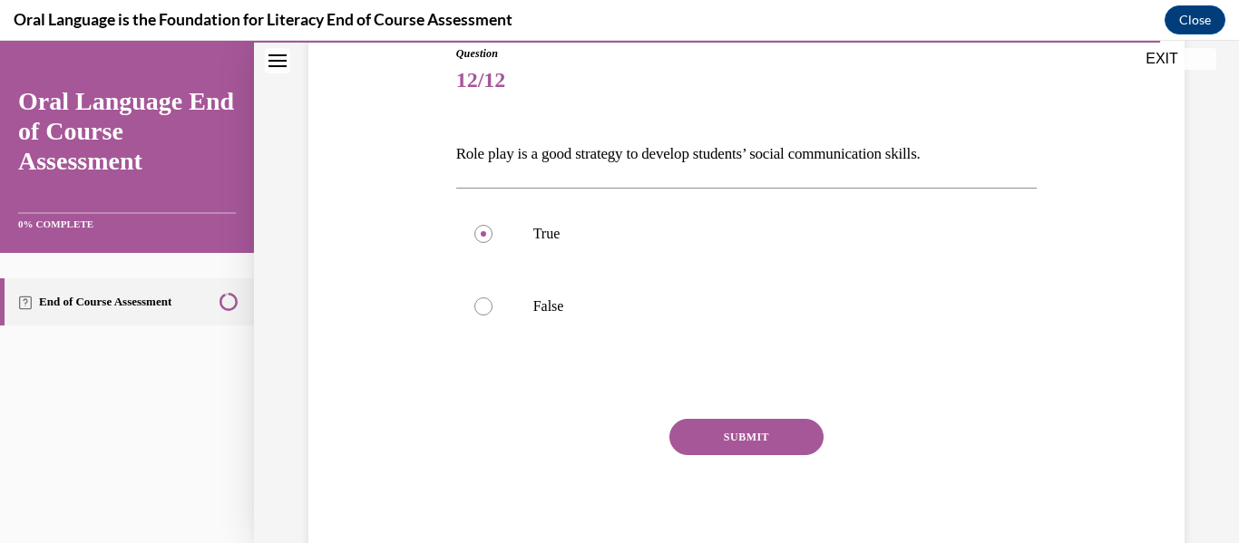
click at [738, 449] on button "SUBMIT" at bounding box center [746, 437] width 154 height 36
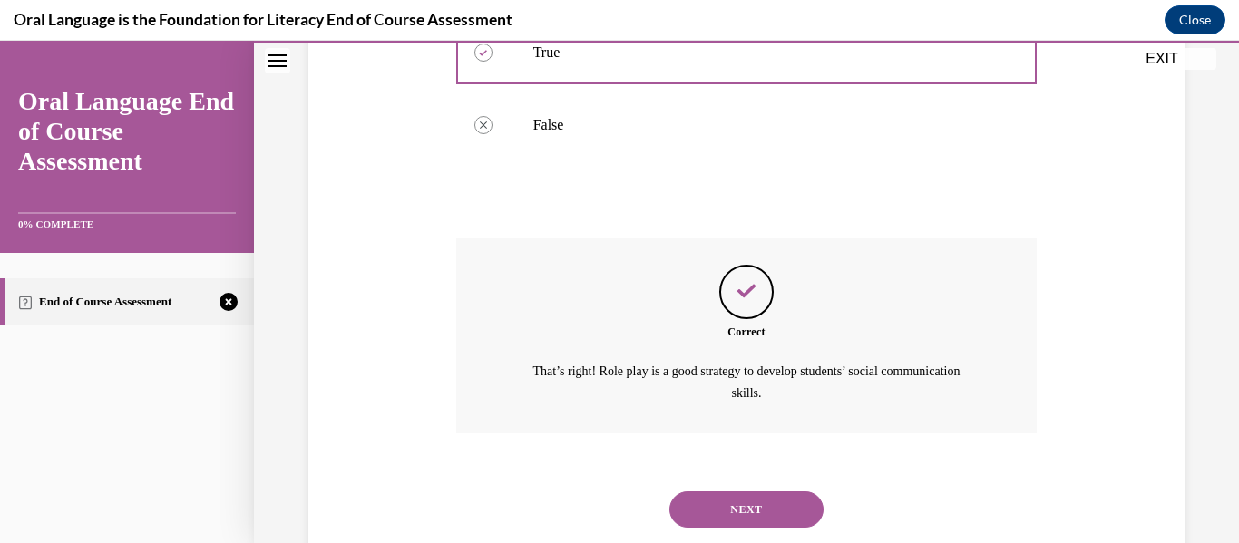
scroll to position [436, 0]
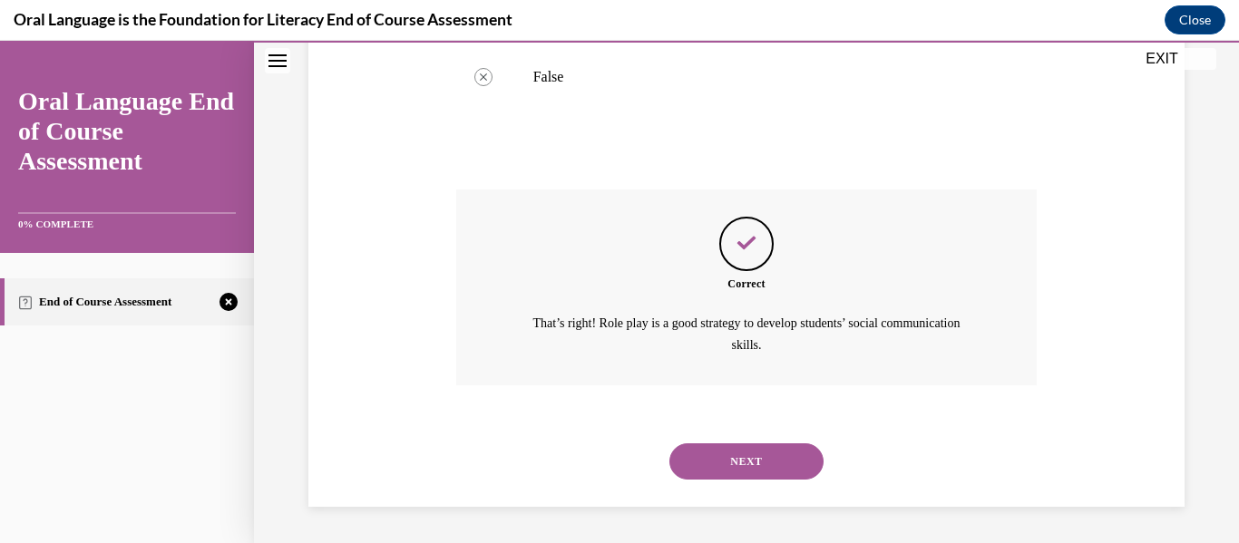
click at [742, 462] on button "NEXT" at bounding box center [746, 461] width 154 height 36
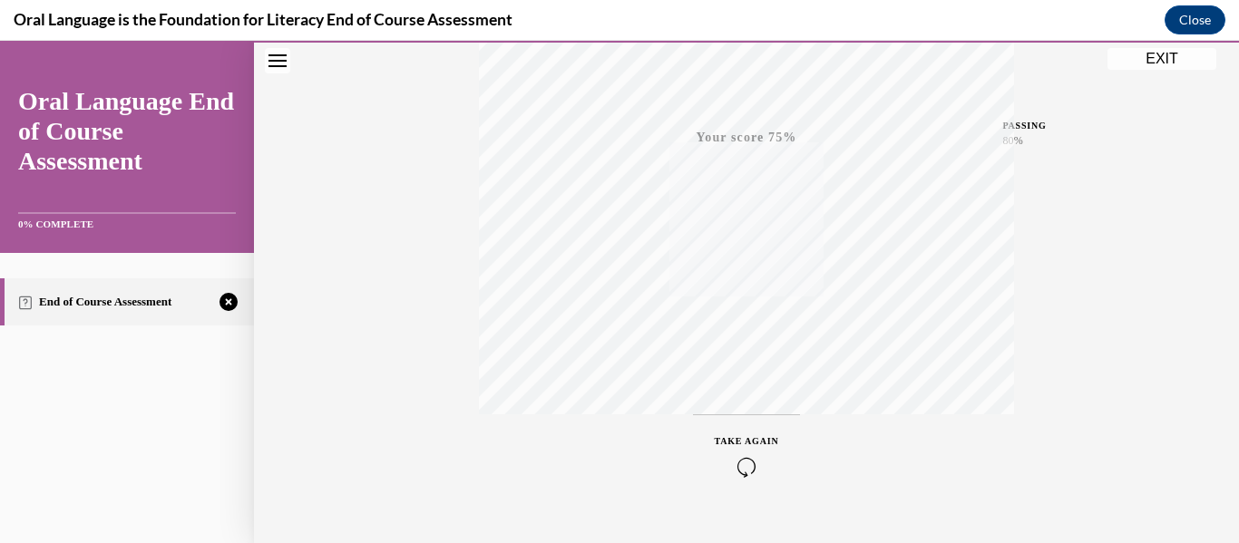
scroll to position [392, 0]
click at [744, 466] on icon "button" at bounding box center [747, 468] width 64 height 20
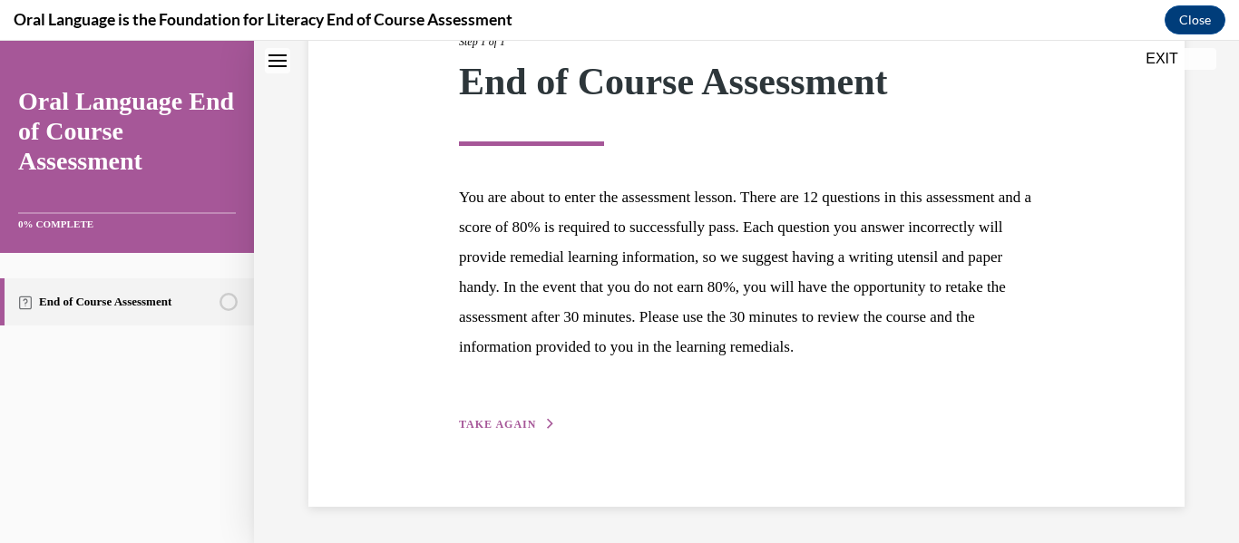
click at [519, 429] on span "TAKE AGAIN" at bounding box center [497, 424] width 77 height 13
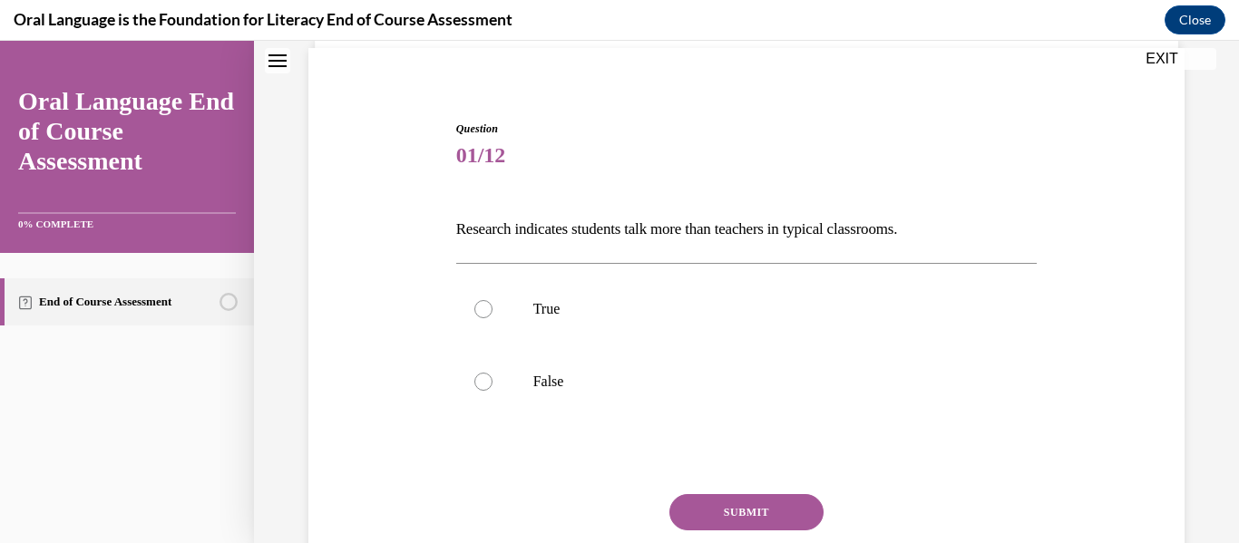
scroll to position [132, 0]
click at [726, 370] on label "False" at bounding box center [746, 381] width 581 height 73
click at [492, 372] on input "False" at bounding box center [483, 381] width 18 height 18
radio input "true"
click at [739, 501] on button "SUBMIT" at bounding box center [746, 511] width 154 height 36
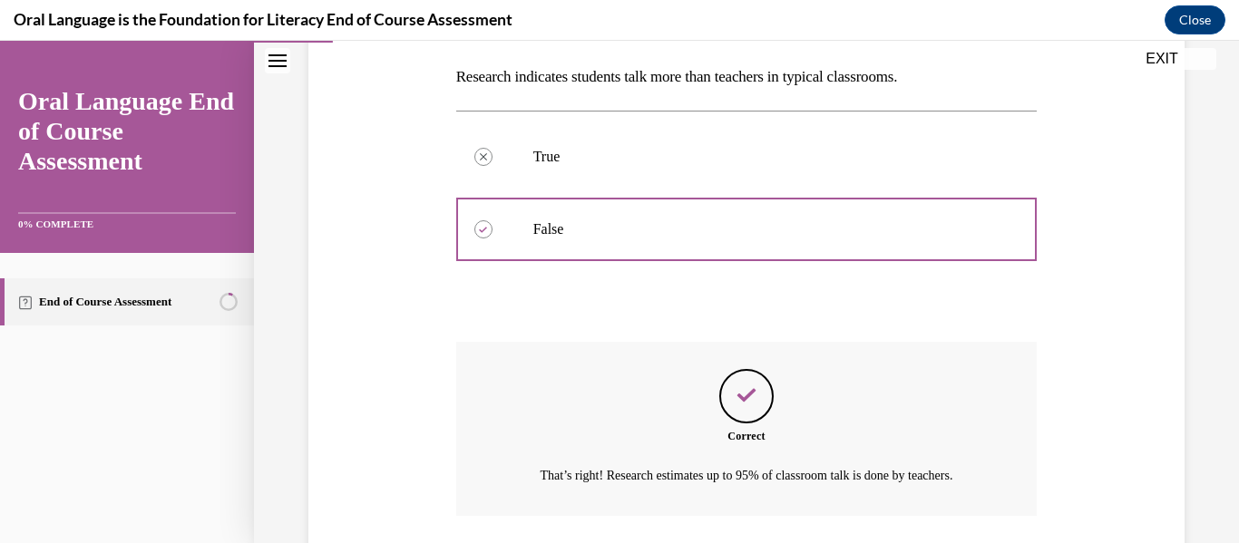
scroll to position [414, 0]
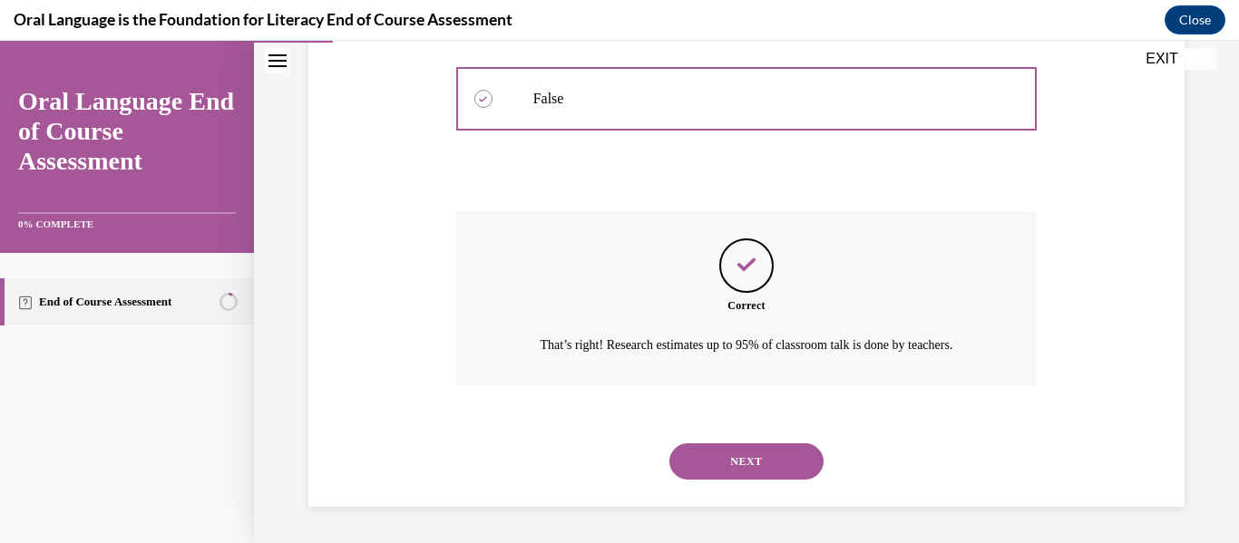
click at [757, 460] on button "NEXT" at bounding box center [746, 461] width 154 height 36
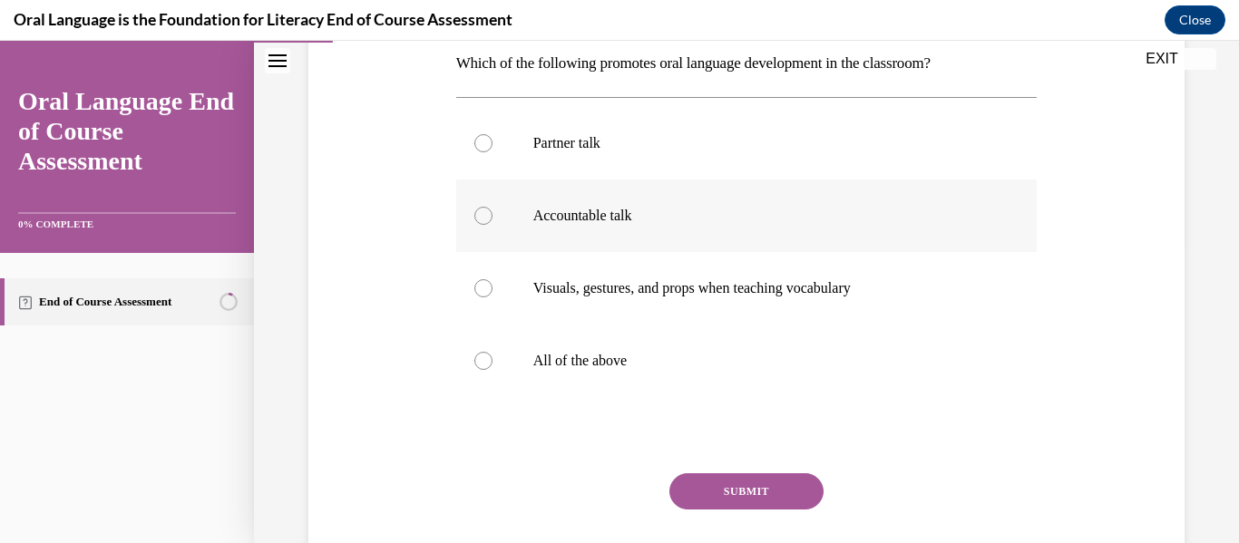
scroll to position [299, 0]
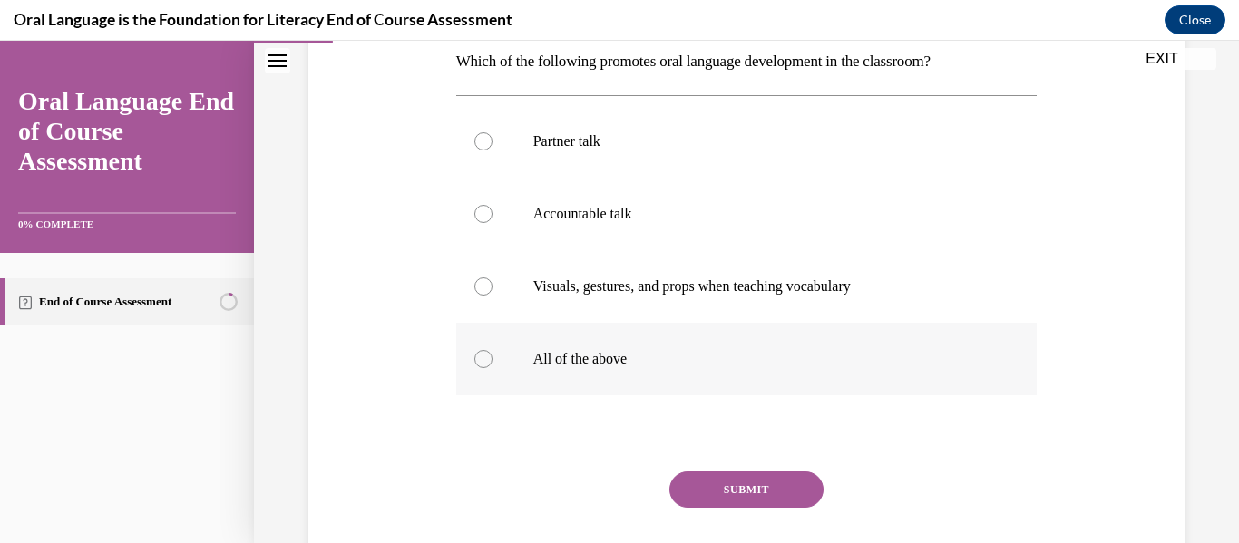
click at [674, 365] on p "All of the above" at bounding box center [762, 359] width 459 height 18
click at [492, 365] on input "All of the above" at bounding box center [483, 359] width 18 height 18
radio input "true"
click at [722, 478] on button "SUBMIT" at bounding box center [746, 490] width 154 height 36
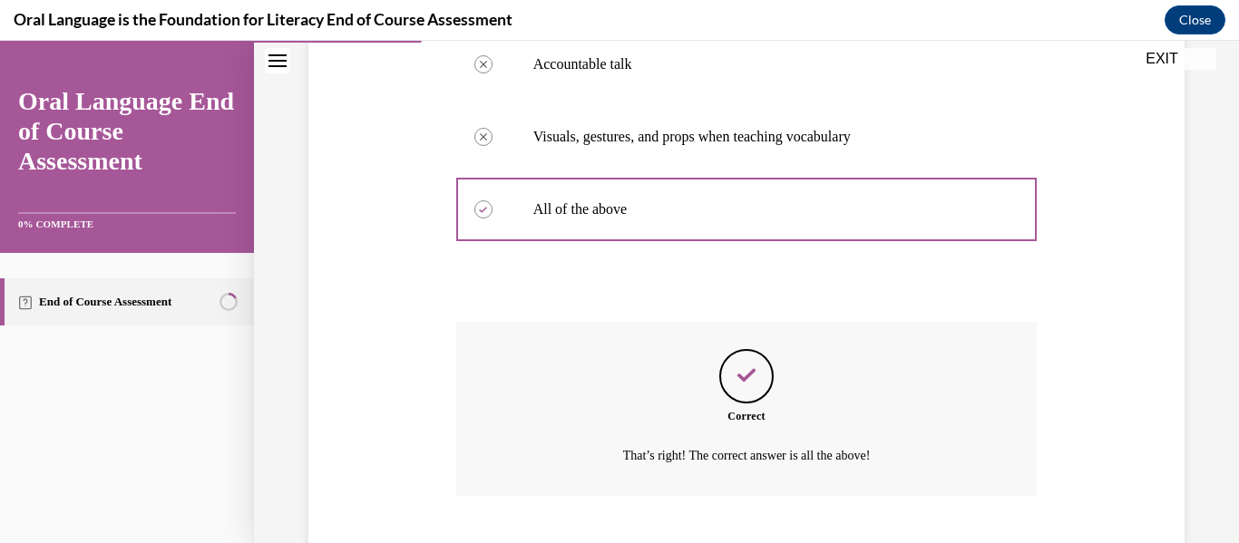
scroll to position [560, 0]
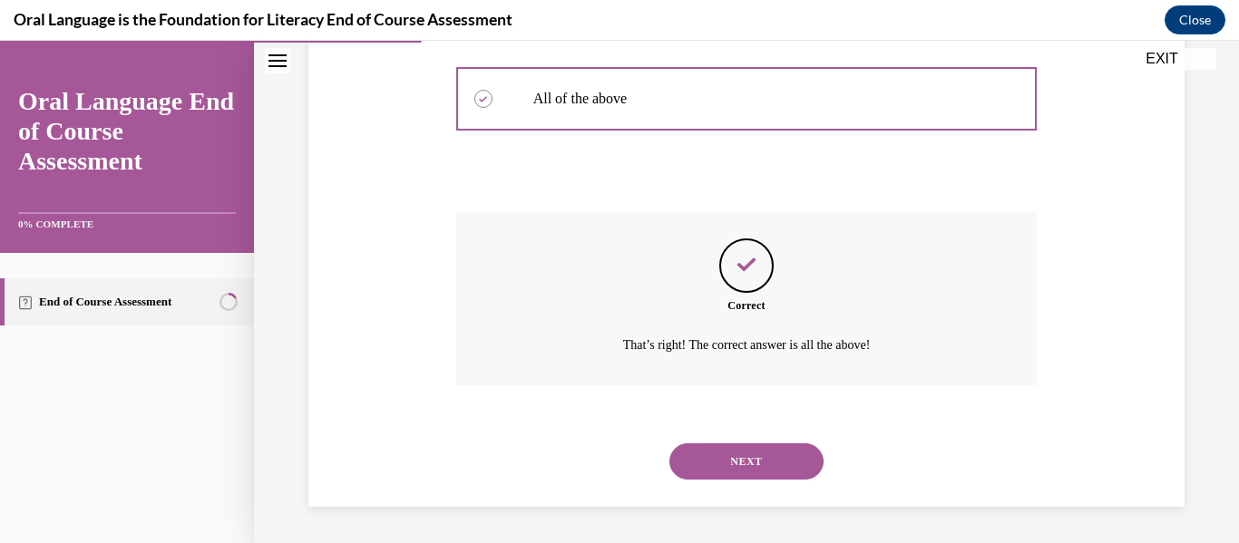
click at [748, 482] on div "NEXT" at bounding box center [746, 461] width 581 height 73
click at [746, 472] on button "NEXT" at bounding box center [746, 461] width 154 height 36
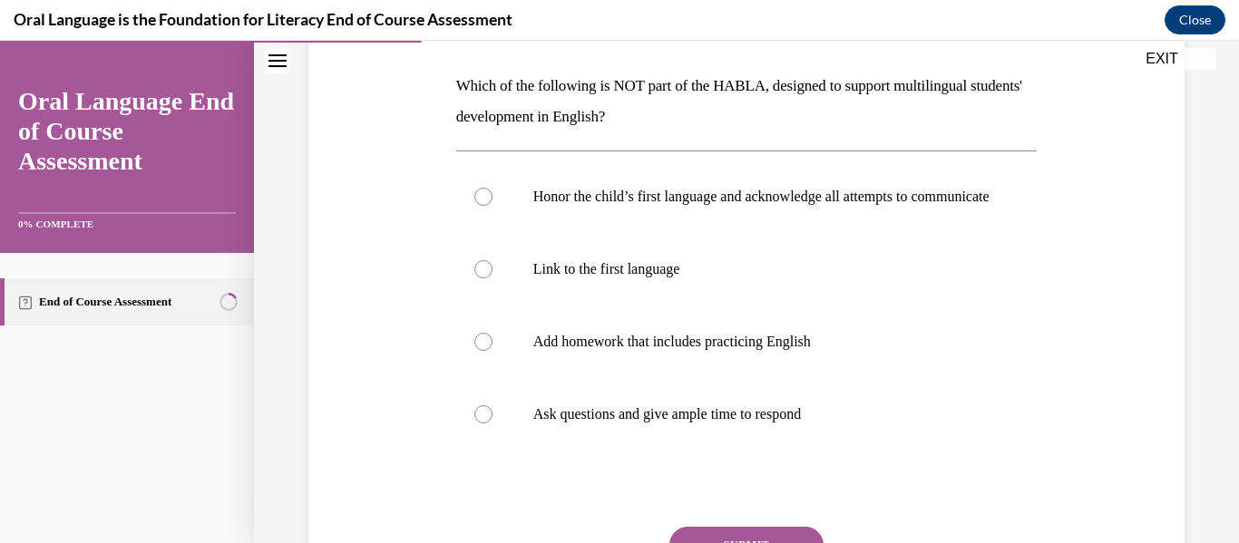
scroll to position [279, 0]
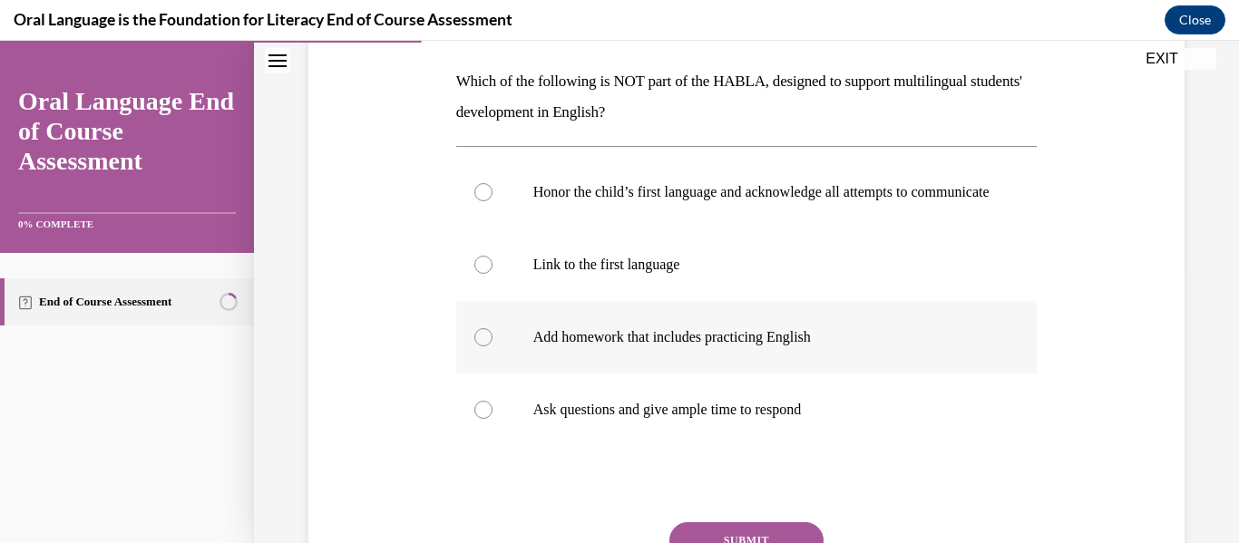
click at [697, 346] on p "Add homework that includes practicing English" at bounding box center [762, 337] width 459 height 18
click at [492, 346] on input "Add homework that includes practicing English" at bounding box center [483, 337] width 18 height 18
radio input "true"
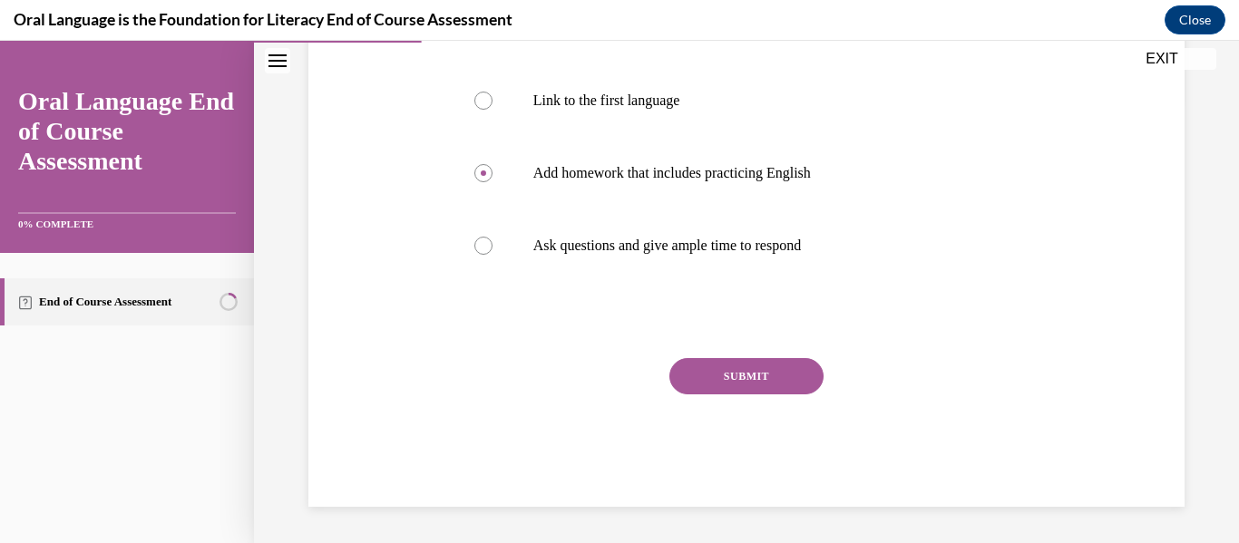
click at [735, 379] on button "SUBMIT" at bounding box center [746, 376] width 154 height 36
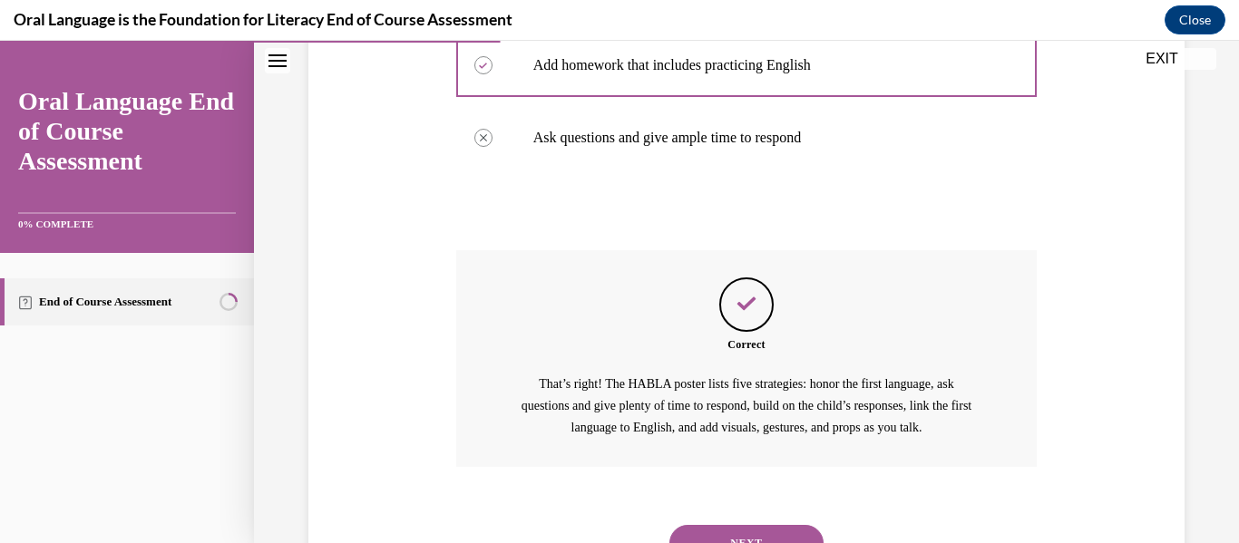
scroll to position [651, 0]
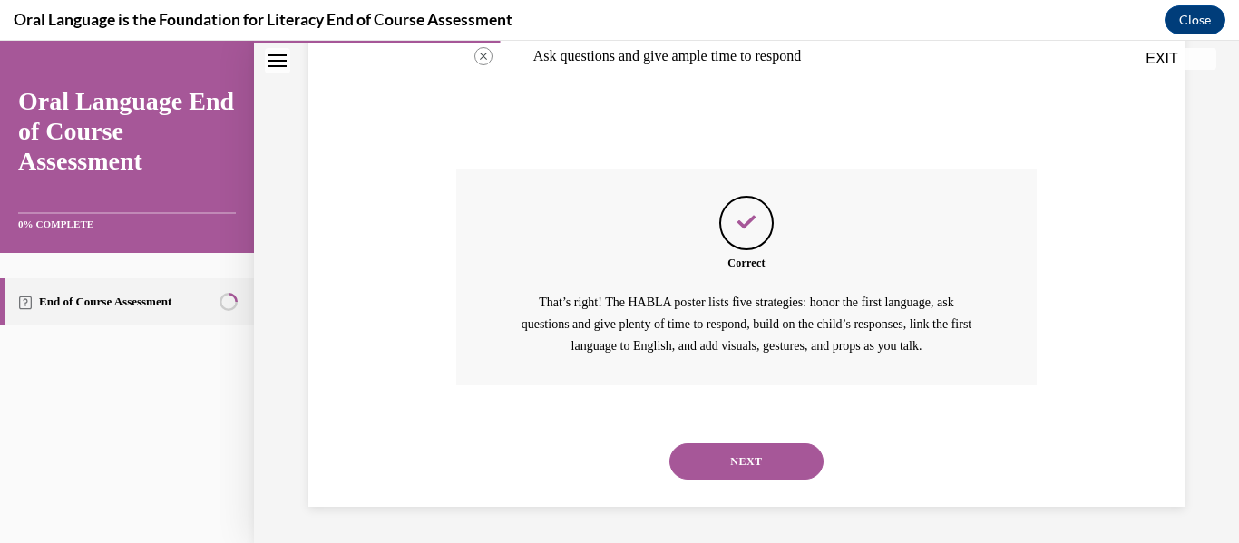
click at [767, 462] on button "NEXT" at bounding box center [746, 461] width 154 height 36
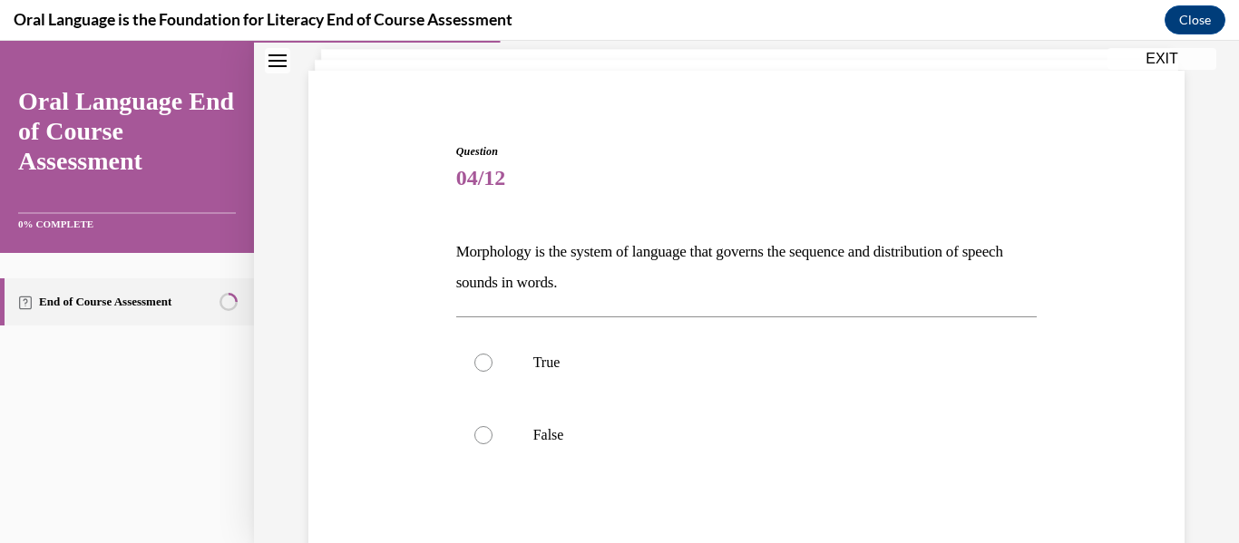
scroll to position [111, 0]
click at [714, 386] on label "True" at bounding box center [746, 361] width 581 height 73
click at [492, 370] on input "True" at bounding box center [483, 361] width 18 height 18
radio input "true"
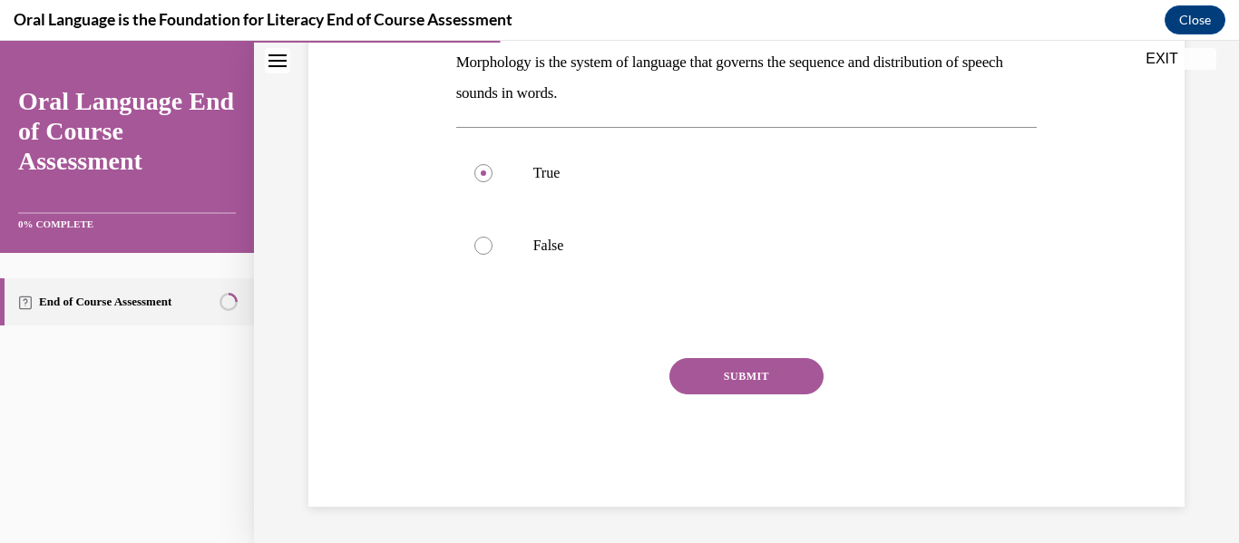
click at [725, 375] on button "SUBMIT" at bounding box center [746, 376] width 154 height 36
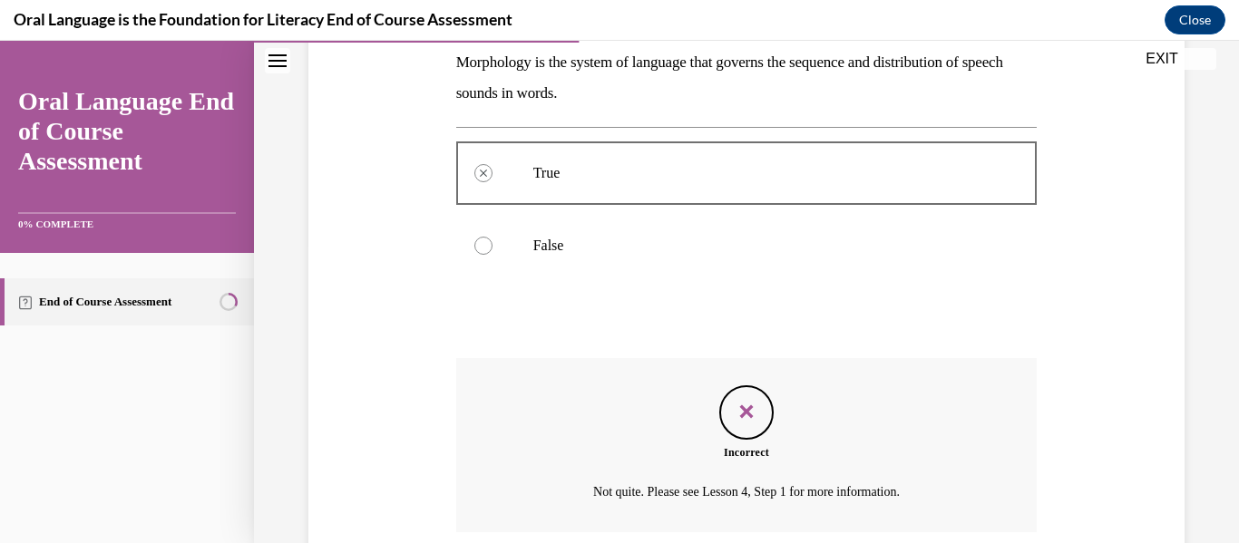
scroll to position [445, 0]
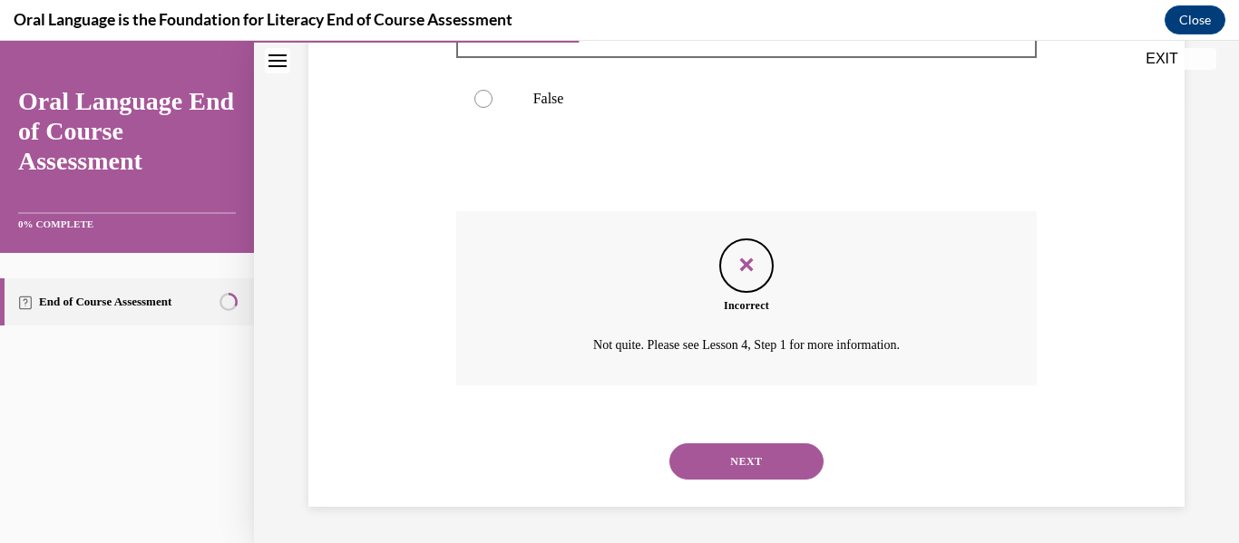
click at [757, 452] on button "NEXT" at bounding box center [746, 461] width 154 height 36
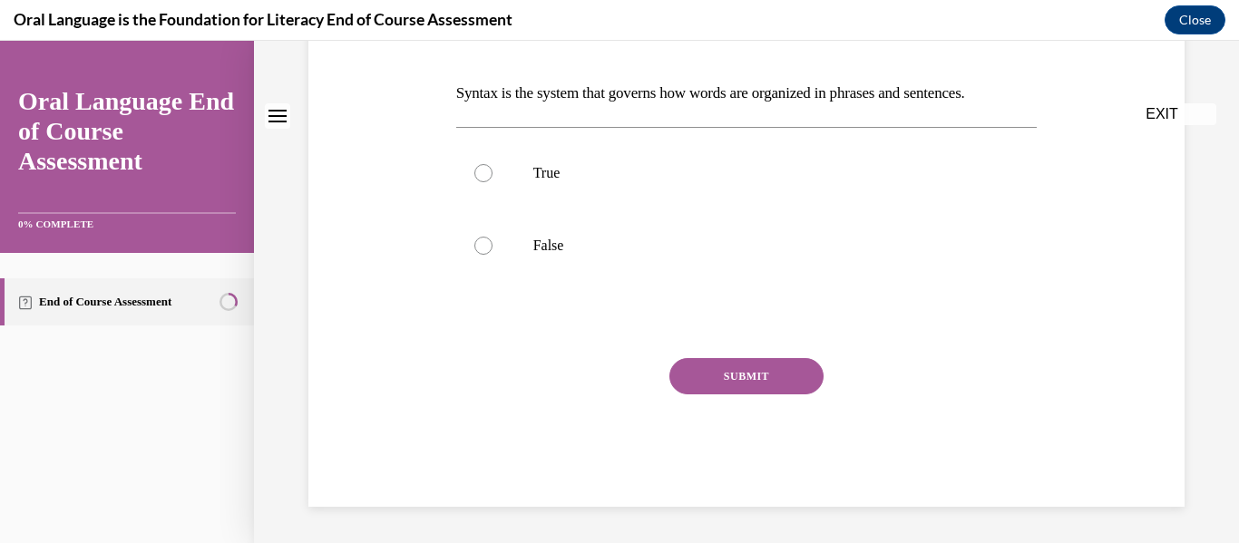
scroll to position [0, 0]
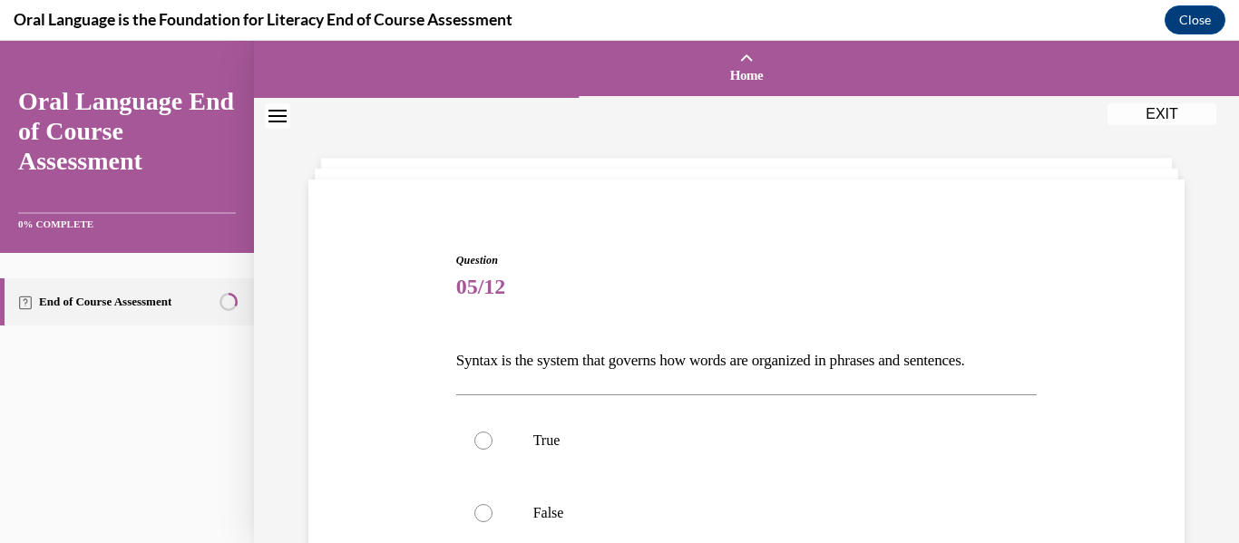
click at [757, 452] on label "True" at bounding box center [746, 440] width 581 height 73
click at [492, 450] on input "True" at bounding box center [483, 441] width 18 height 18
radio input "true"
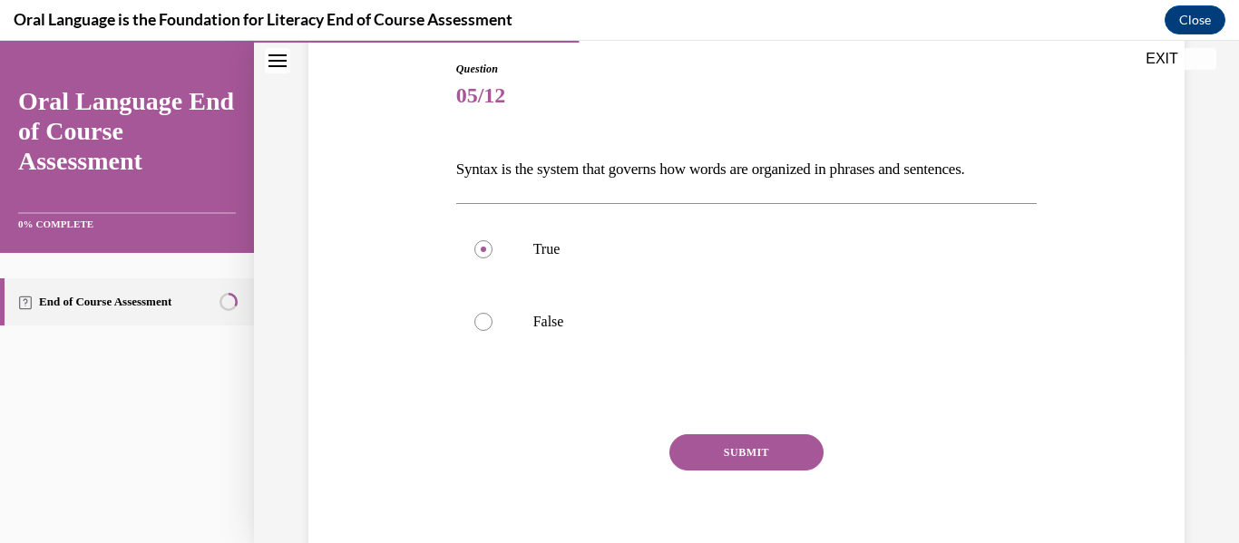
click at [756, 453] on button "SUBMIT" at bounding box center [746, 452] width 154 height 36
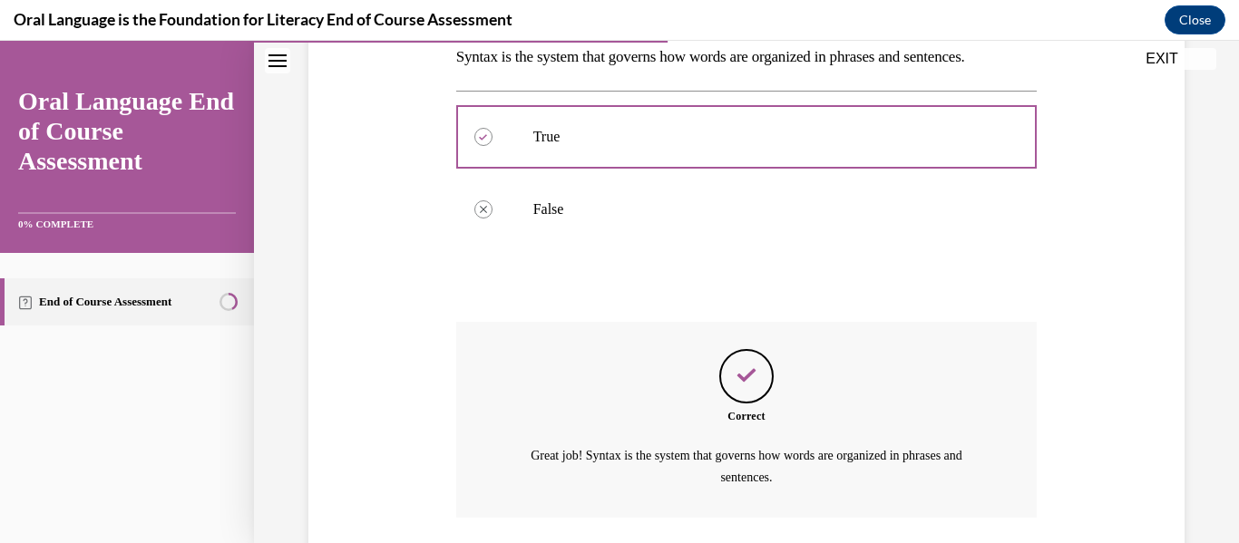
scroll to position [436, 0]
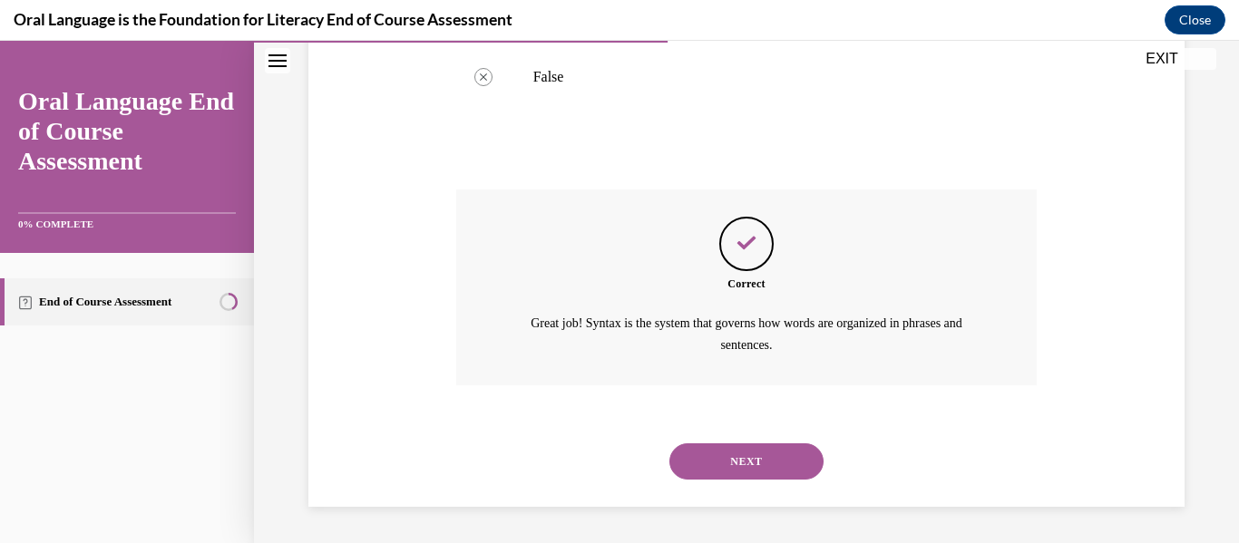
click at [756, 453] on button "NEXT" at bounding box center [746, 461] width 154 height 36
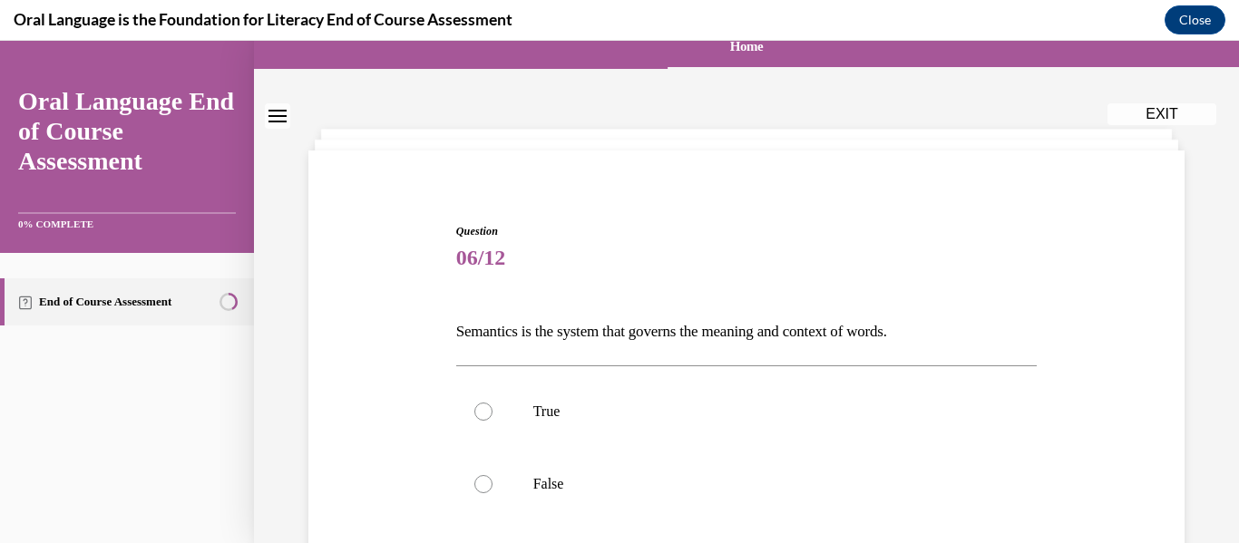
scroll to position [44, 0]
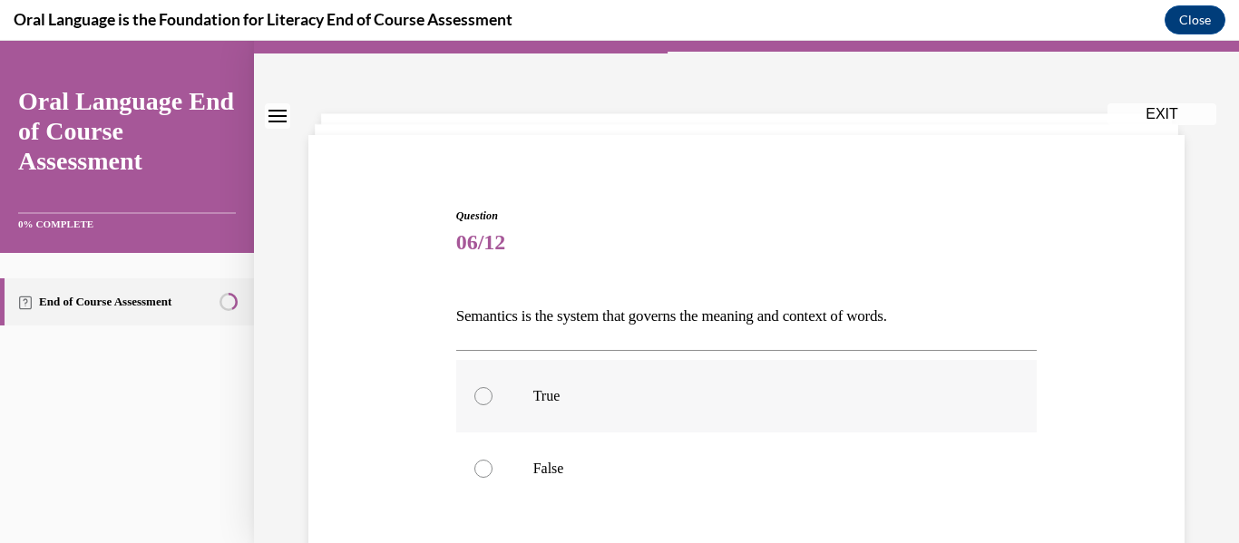
click at [733, 406] on label "True" at bounding box center [746, 396] width 581 height 73
click at [492, 405] on input "True" at bounding box center [483, 396] width 18 height 18
radio input "true"
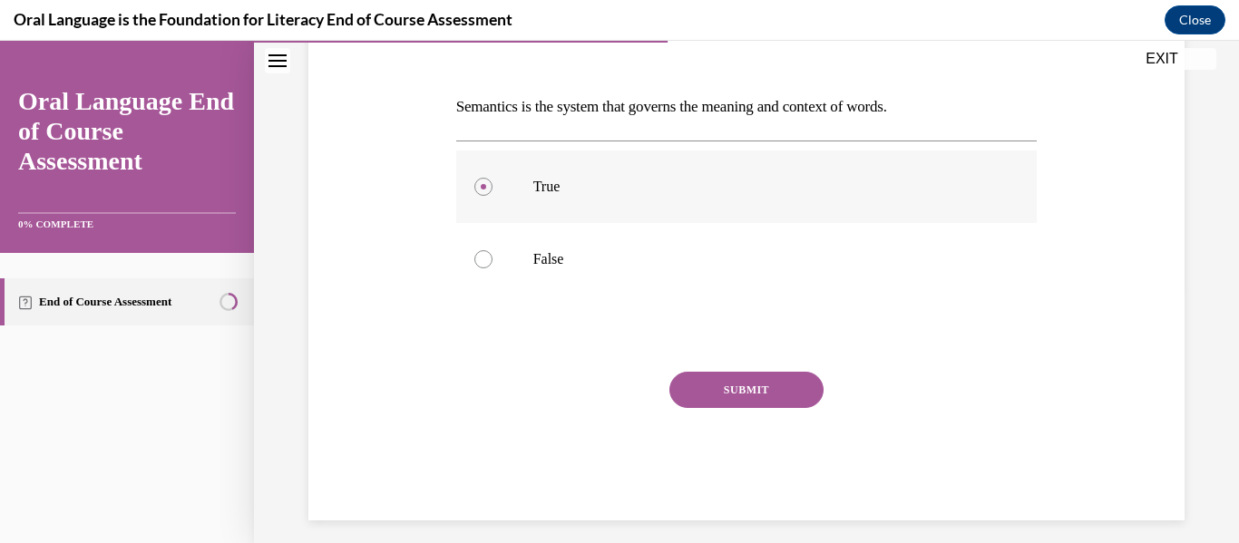
scroll to position [268, 0]
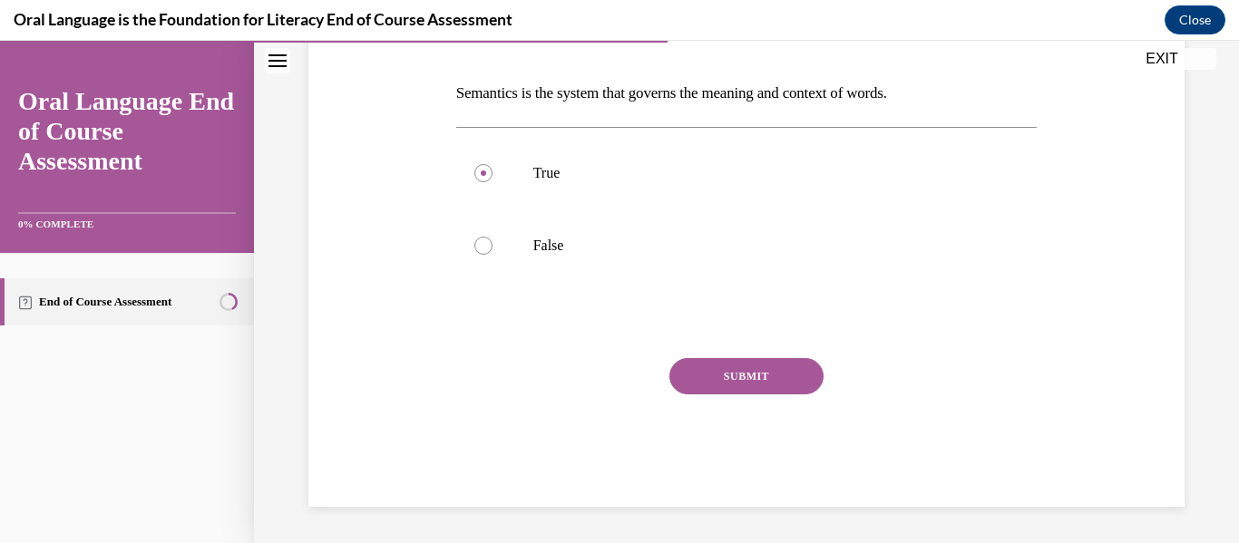
click at [746, 388] on button "SUBMIT" at bounding box center [746, 376] width 154 height 36
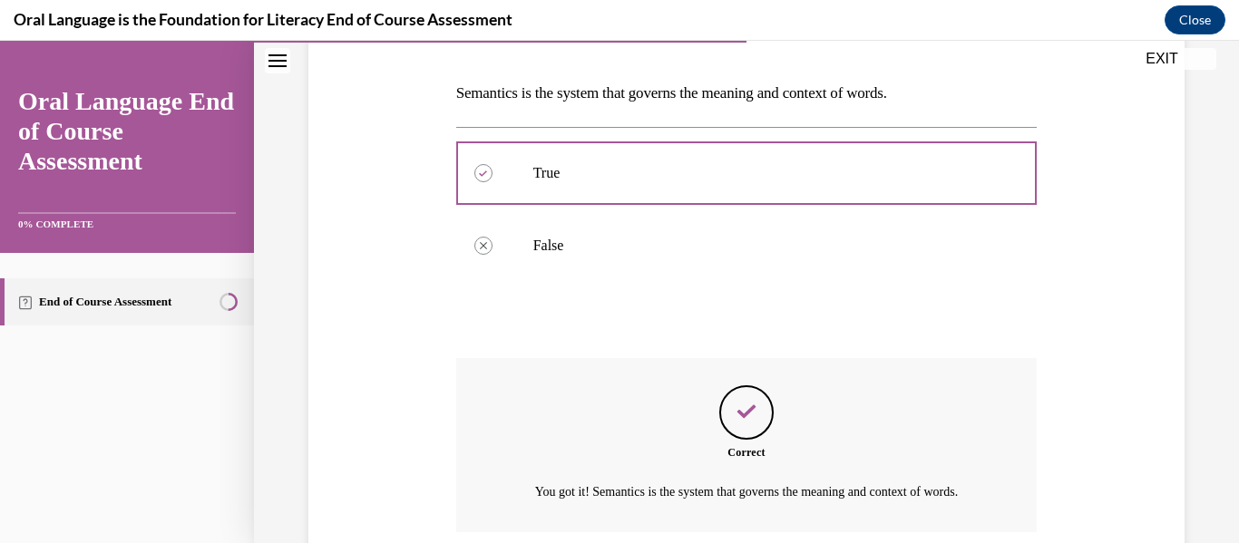
scroll to position [436, 0]
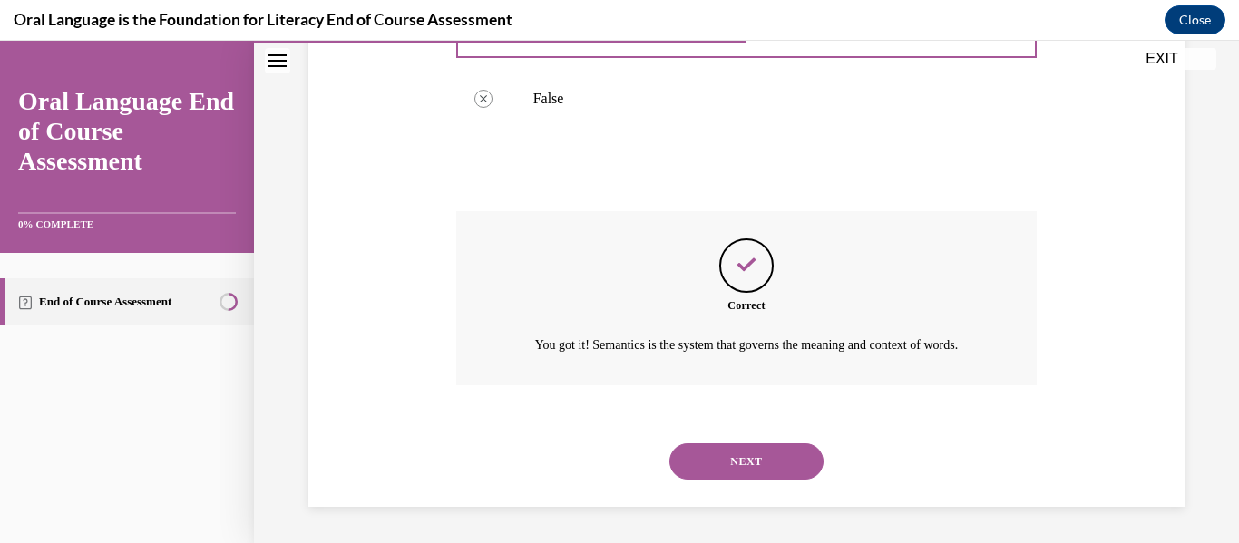
click at [748, 452] on button "NEXT" at bounding box center [746, 461] width 154 height 36
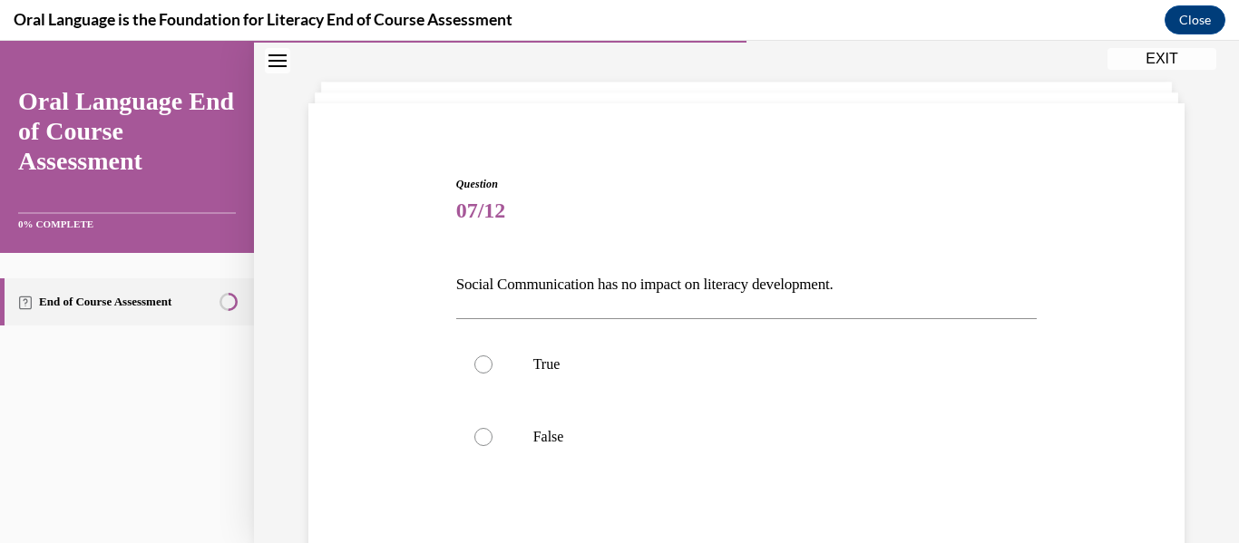
scroll to position [93, 0]
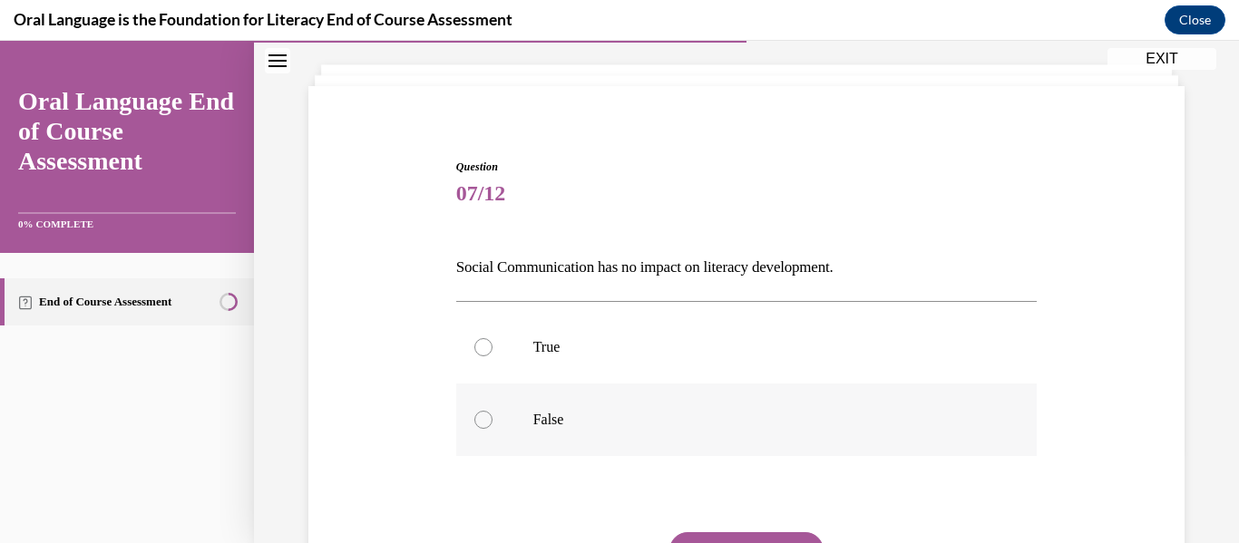
click at [732, 432] on label "False" at bounding box center [746, 420] width 581 height 73
click at [492, 429] on input "False" at bounding box center [483, 420] width 18 height 18
radio input "true"
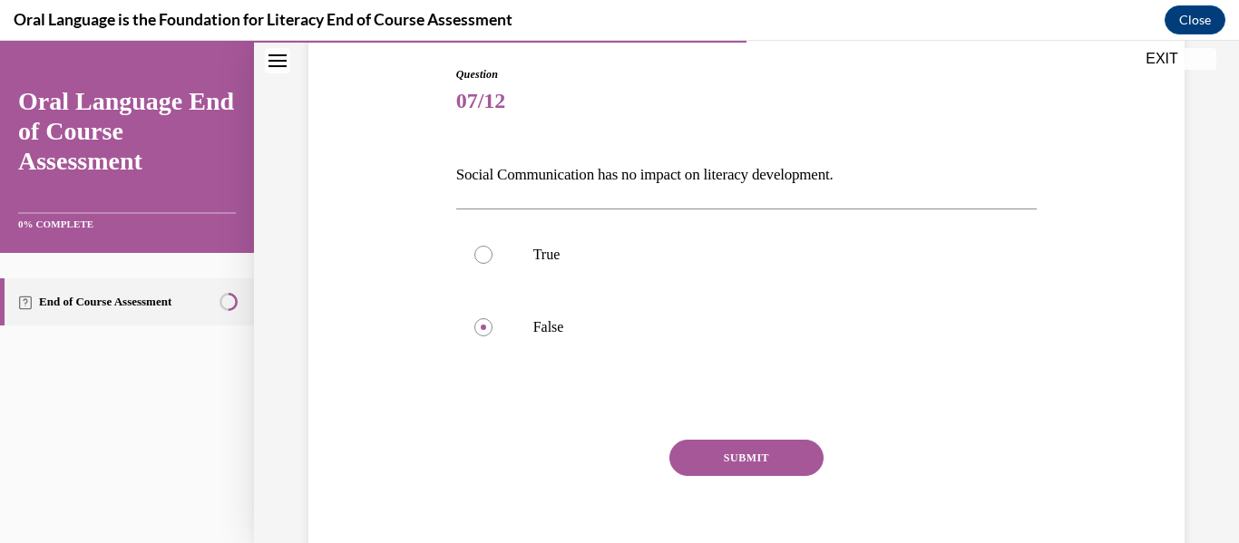
click at [726, 452] on button "SUBMIT" at bounding box center [746, 458] width 154 height 36
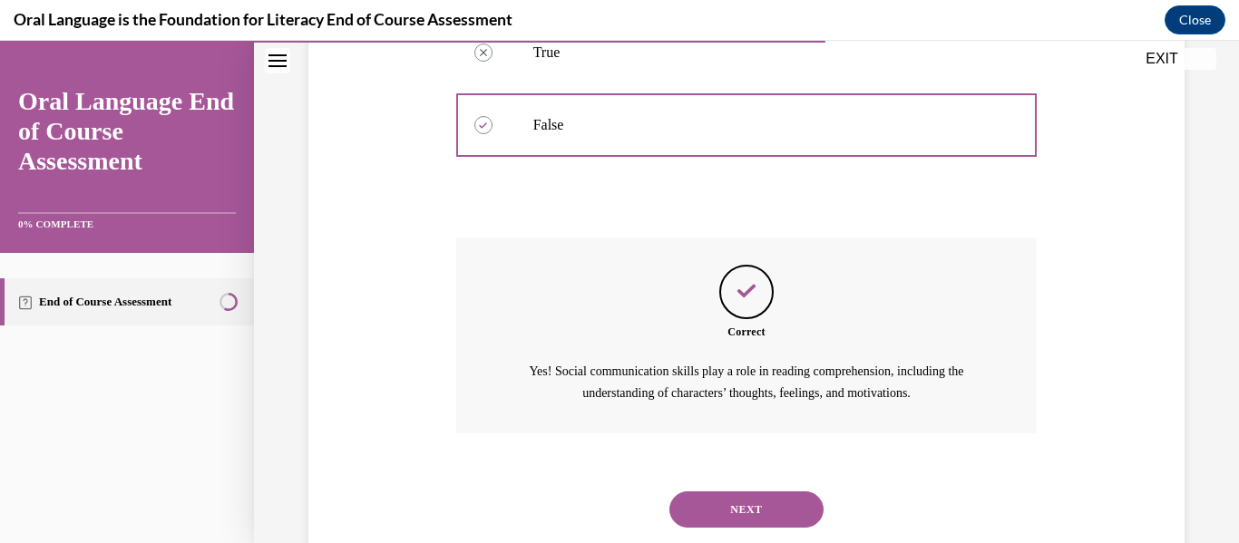
scroll to position [436, 0]
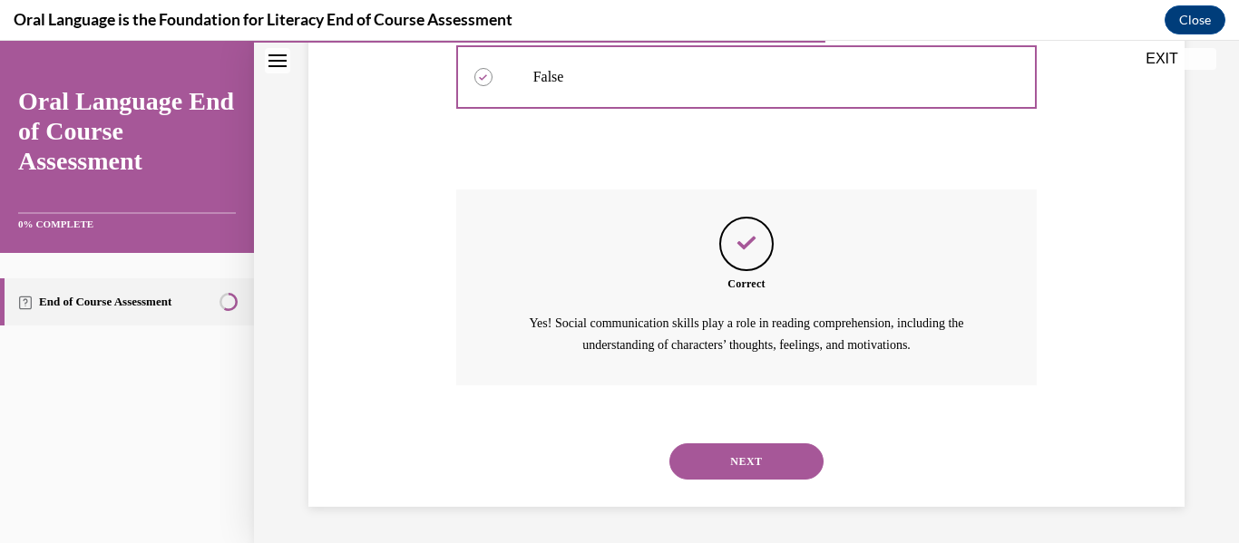
click at [739, 466] on button "NEXT" at bounding box center [746, 461] width 154 height 36
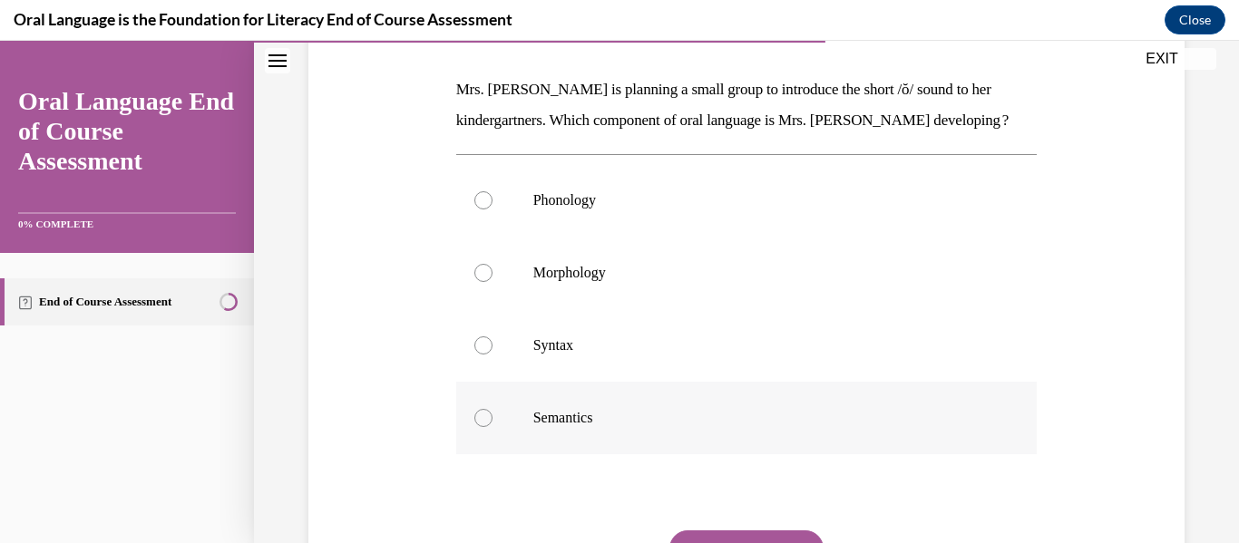
scroll to position [265, 0]
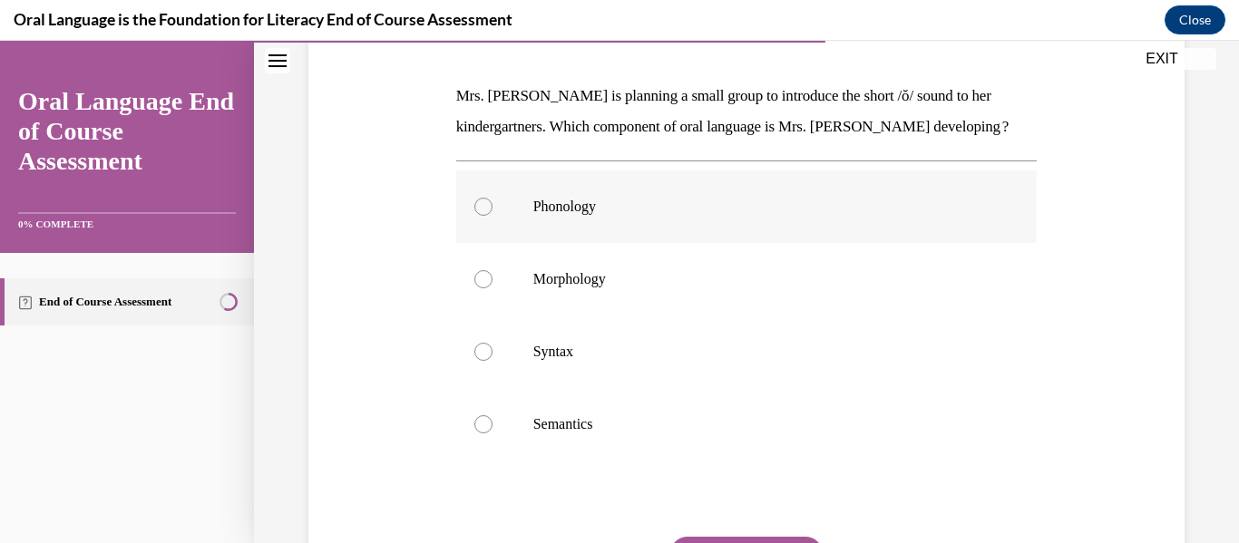
click at [652, 226] on label "Phonology" at bounding box center [746, 206] width 581 height 73
click at [492, 216] on input "Phonology" at bounding box center [483, 207] width 18 height 18
radio input "true"
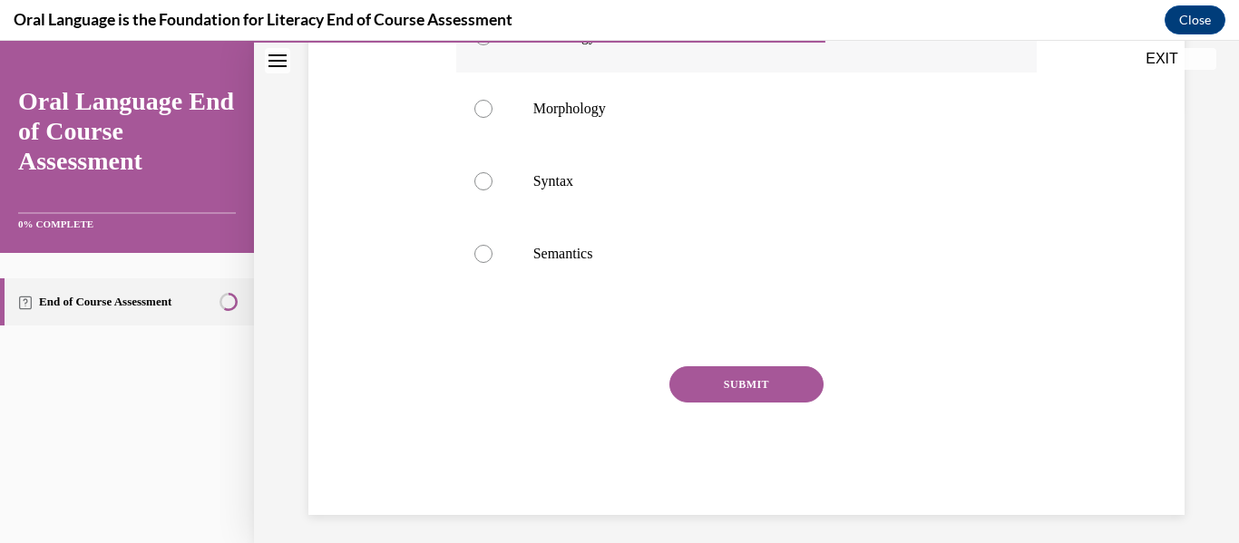
scroll to position [443, 0]
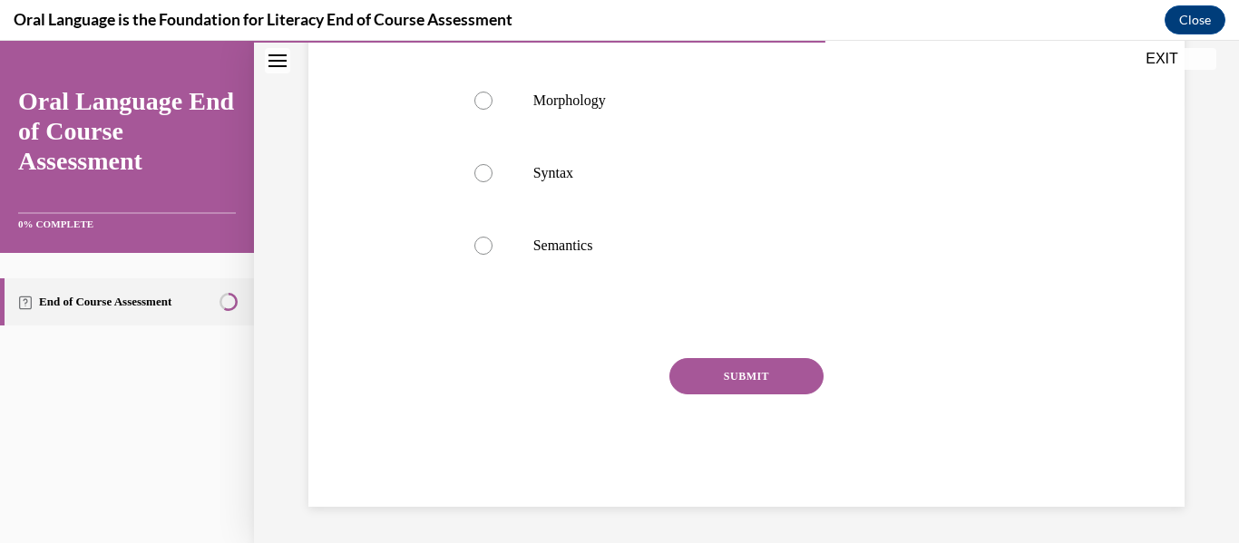
click at [730, 375] on button "SUBMIT" at bounding box center [746, 376] width 154 height 36
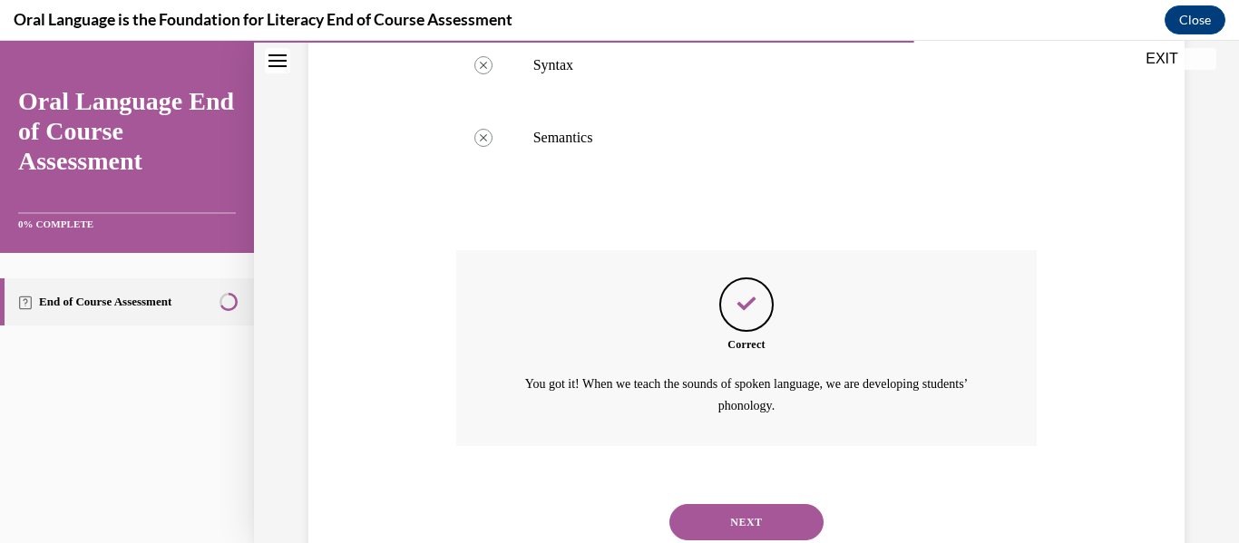
scroll to position [612, 0]
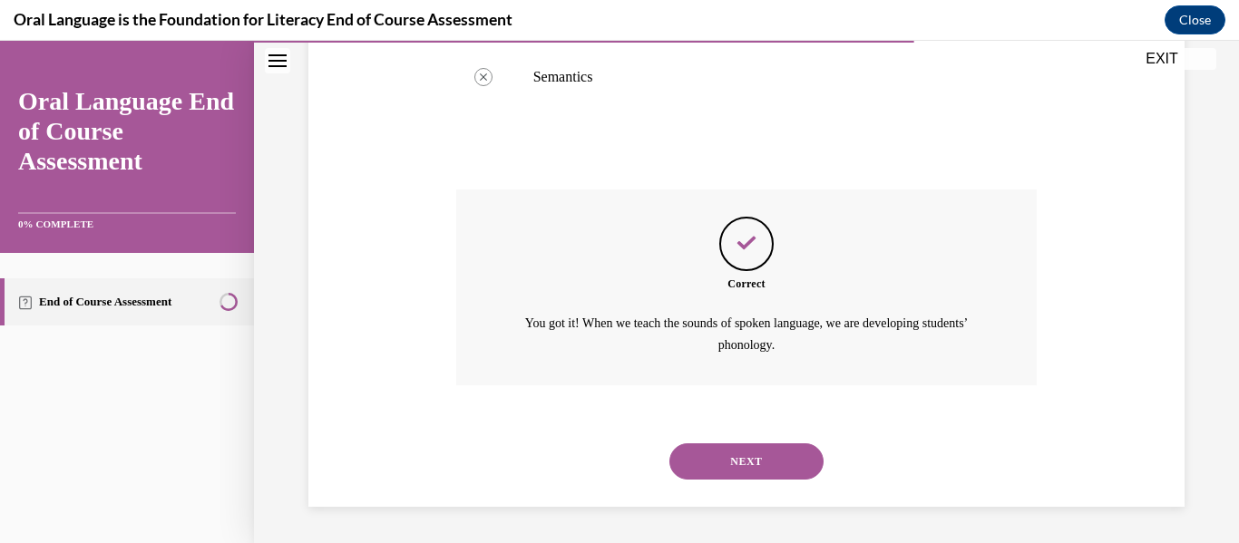
click at [778, 467] on button "NEXT" at bounding box center [746, 461] width 154 height 36
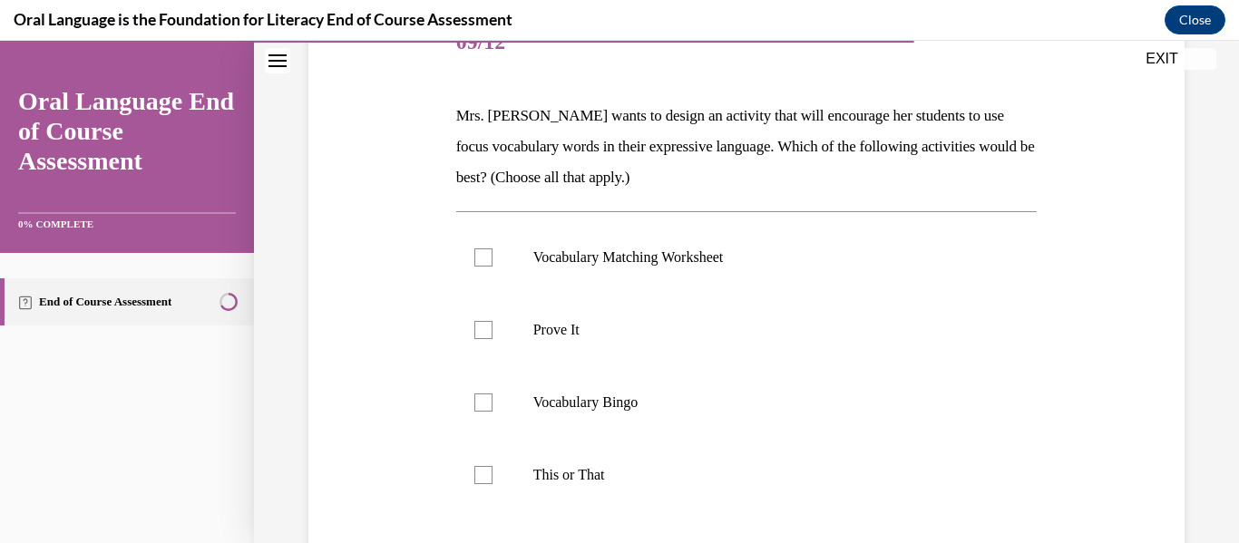
scroll to position [249, 0]
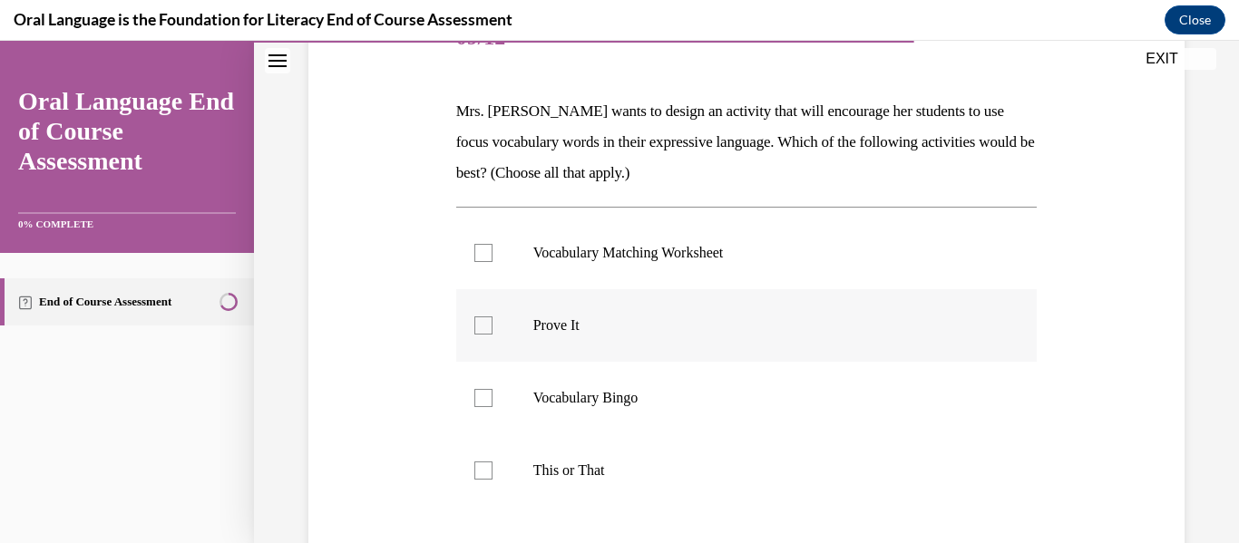
click at [743, 336] on label "Prove It" at bounding box center [746, 325] width 581 height 73
click at [492, 335] on input "Prove It" at bounding box center [483, 325] width 18 height 18
checkbox input "true"
click at [729, 482] on label "This or That" at bounding box center [746, 470] width 581 height 73
click at [492, 480] on input "This or That" at bounding box center [483, 471] width 18 height 18
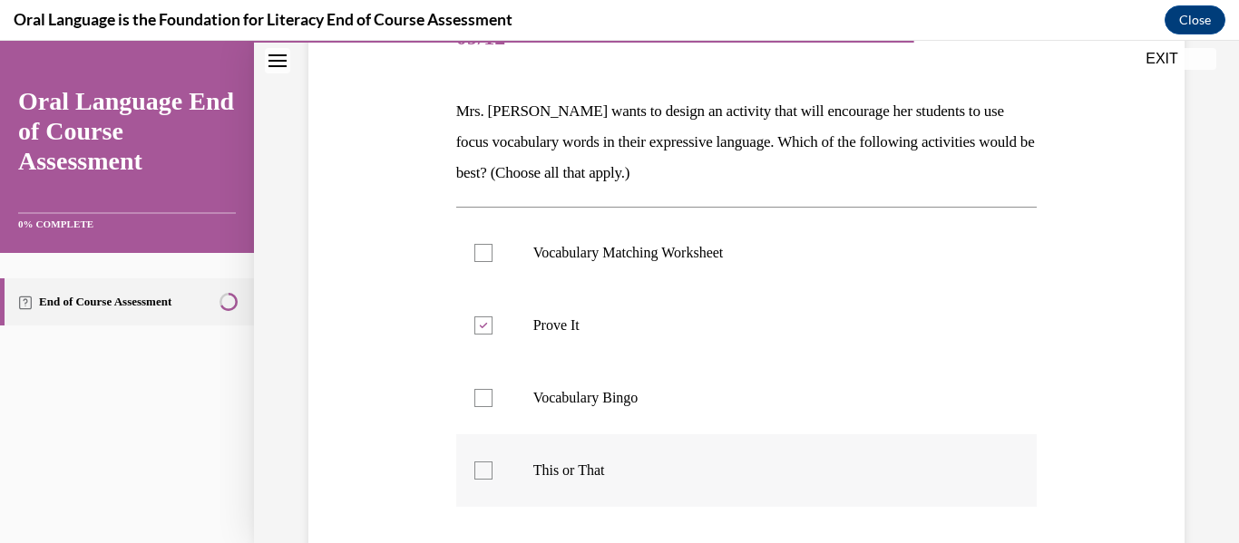
checkbox input "true"
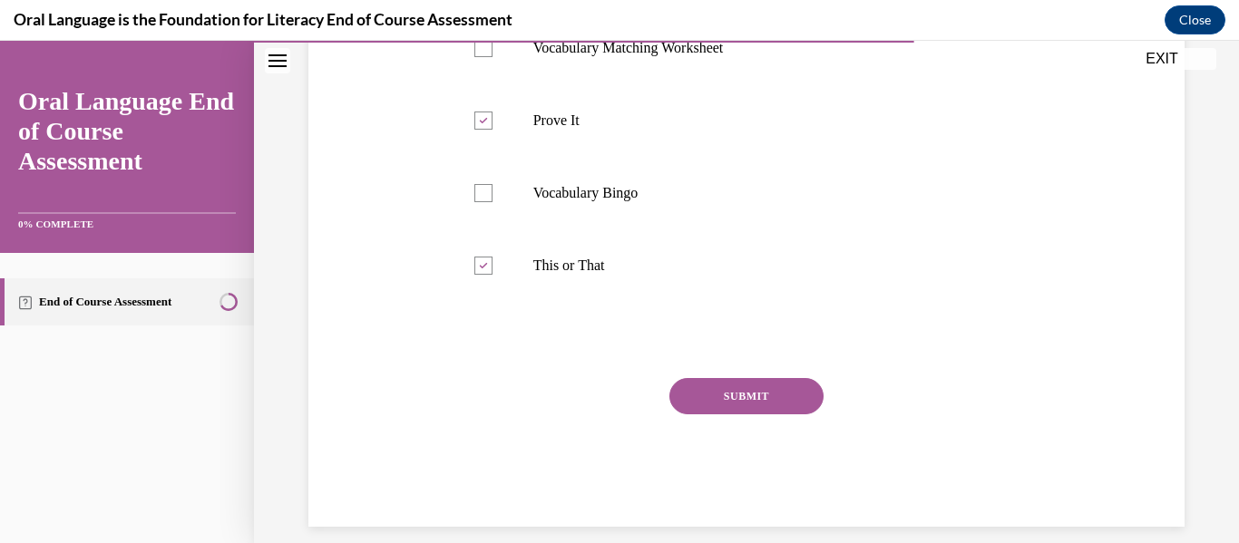
click at [758, 409] on button "SUBMIT" at bounding box center [746, 396] width 154 height 36
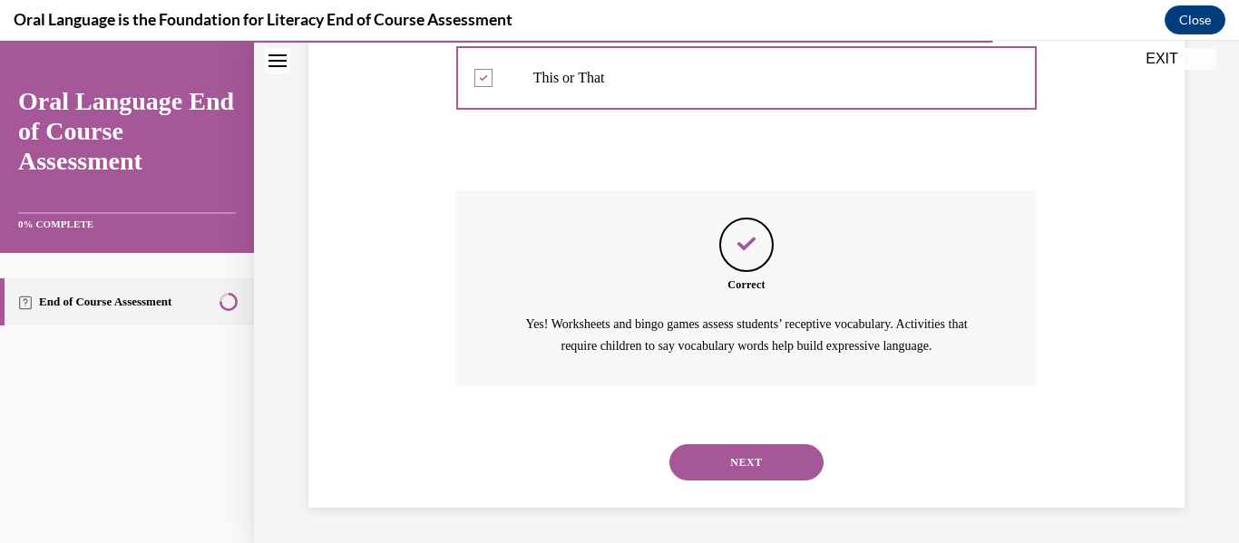
scroll to position [643, 0]
click at [753, 477] on button "NEXT" at bounding box center [746, 461] width 154 height 36
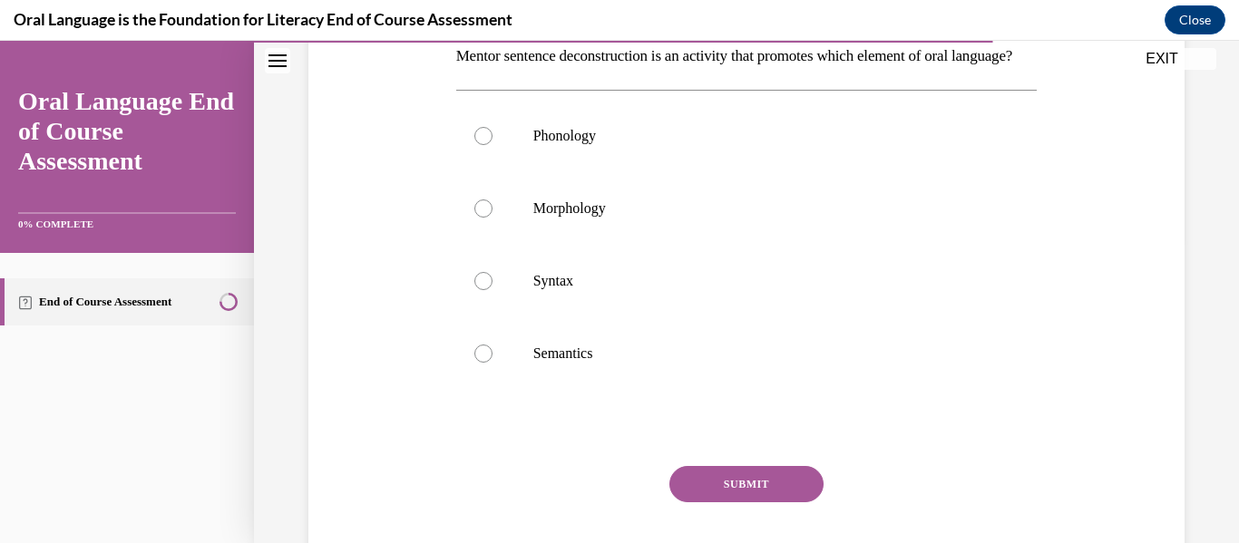
scroll to position [347, 0]
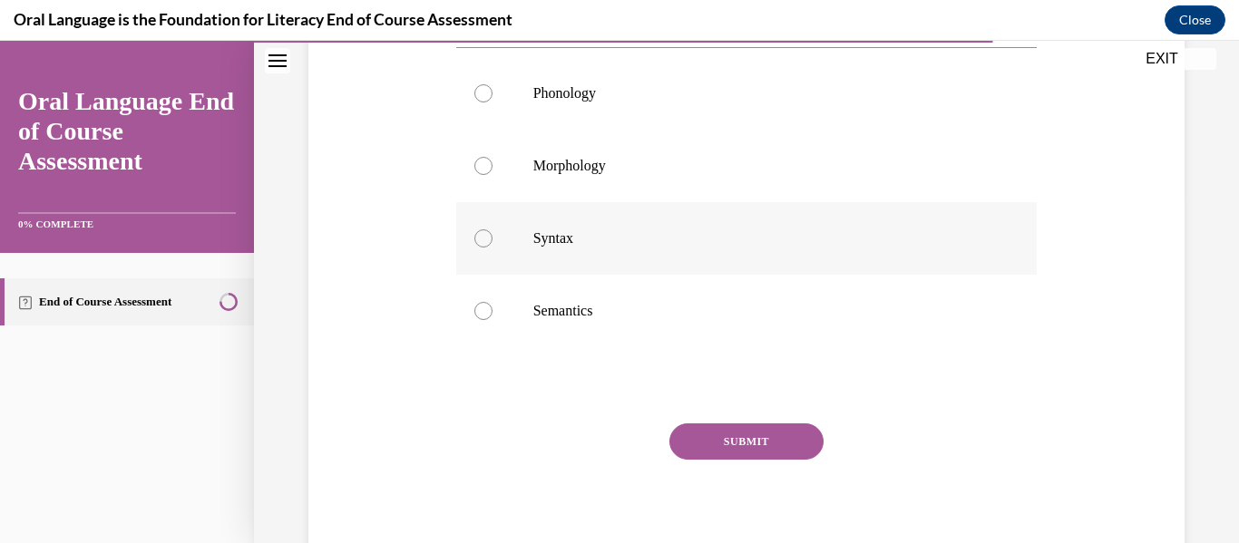
click at [680, 275] on label "Syntax" at bounding box center [746, 238] width 581 height 73
click at [492, 248] on input "Syntax" at bounding box center [483, 238] width 18 height 18
radio input "true"
click at [746, 460] on button "SUBMIT" at bounding box center [746, 441] width 154 height 36
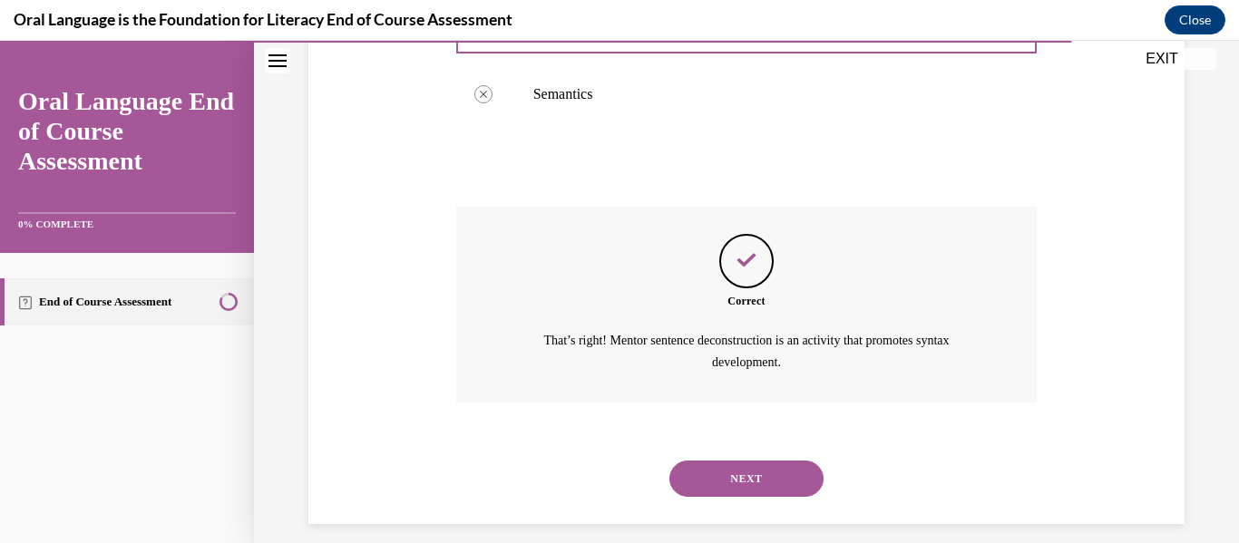
scroll to position [612, 0]
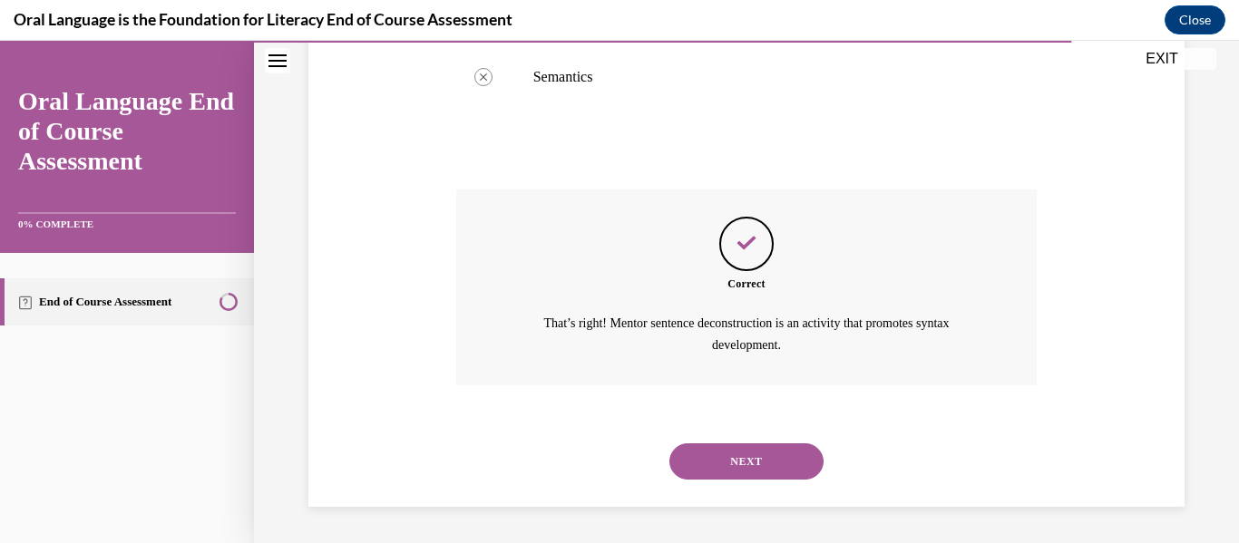
click at [734, 458] on button "NEXT" at bounding box center [746, 461] width 154 height 36
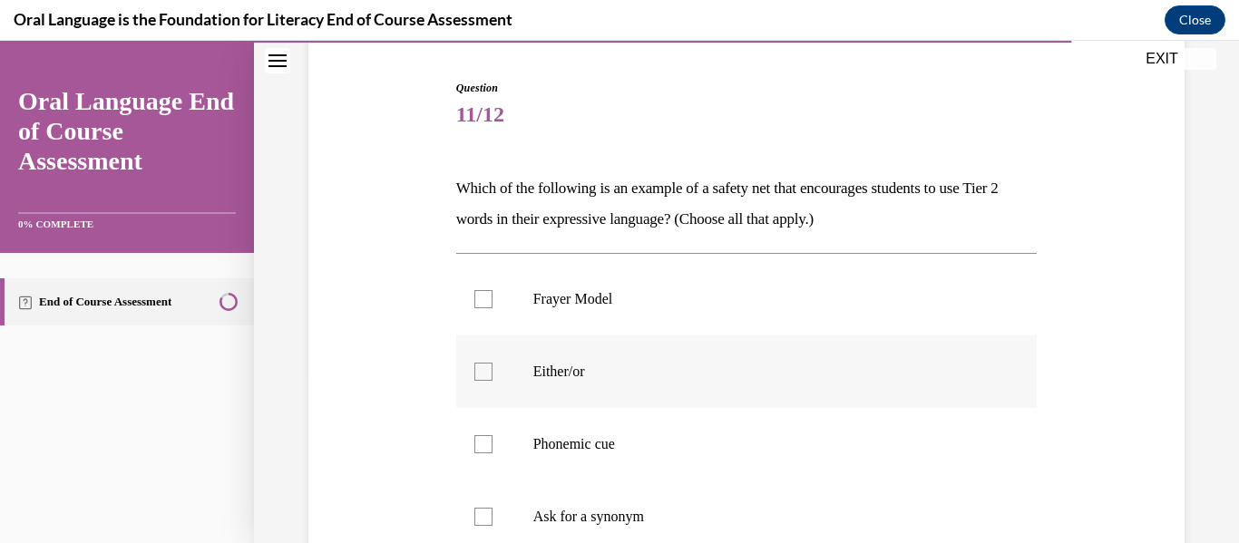
click at [688, 391] on label "Either/or" at bounding box center [746, 372] width 581 height 73
click at [492, 381] on input "Either/or" at bounding box center [483, 372] width 18 height 18
checkbox input "true"
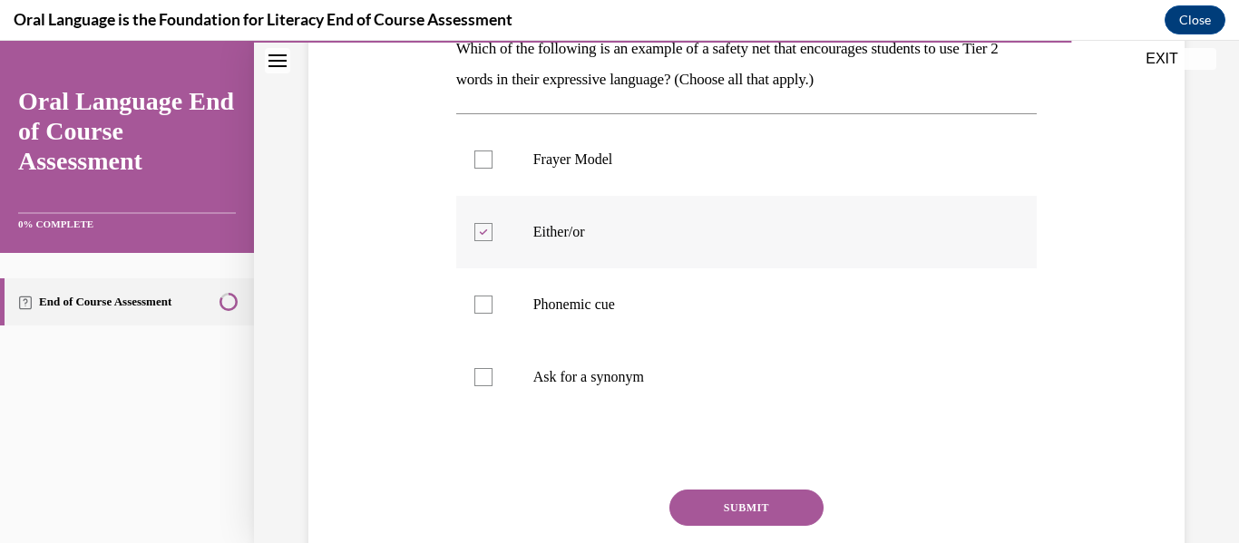
scroll to position [314, 0]
click at [688, 391] on label "Ask for a synonym" at bounding box center [746, 375] width 581 height 73
click at [492, 384] on input "Ask for a synonym" at bounding box center [483, 375] width 18 height 18
checkbox input "true"
click at [754, 506] on button "SUBMIT" at bounding box center [746, 506] width 154 height 36
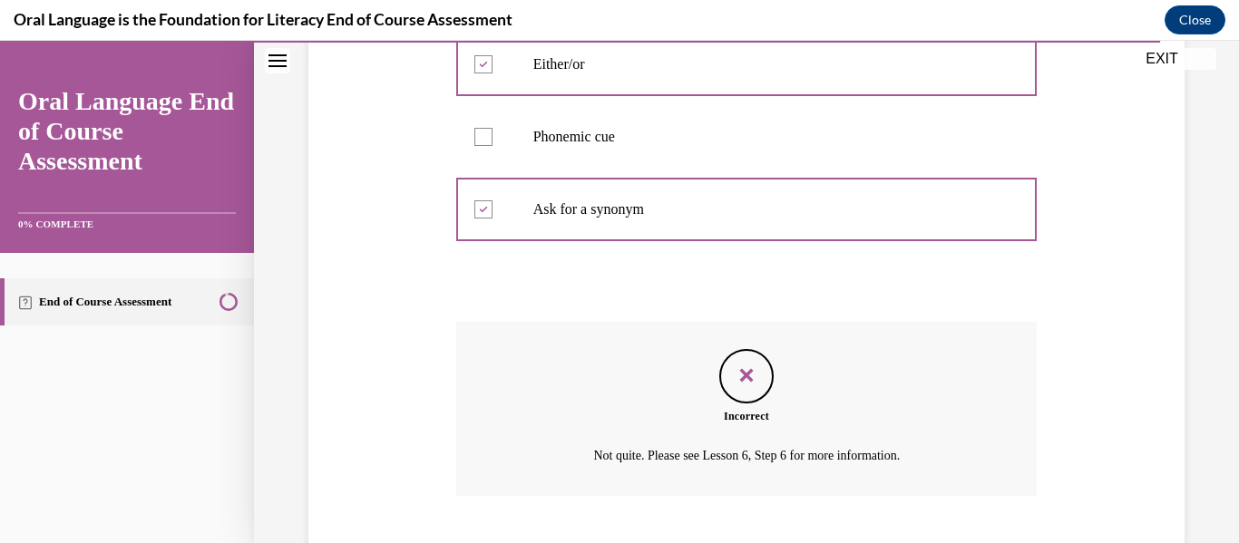
scroll to position [590, 0]
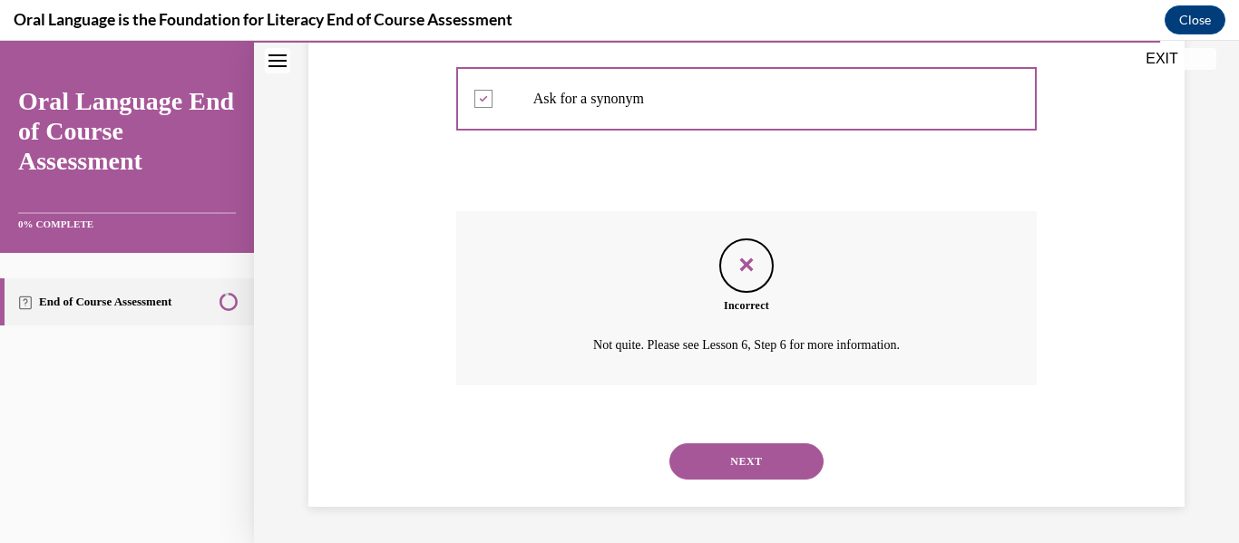
click at [747, 482] on div "NEXT" at bounding box center [746, 461] width 581 height 73
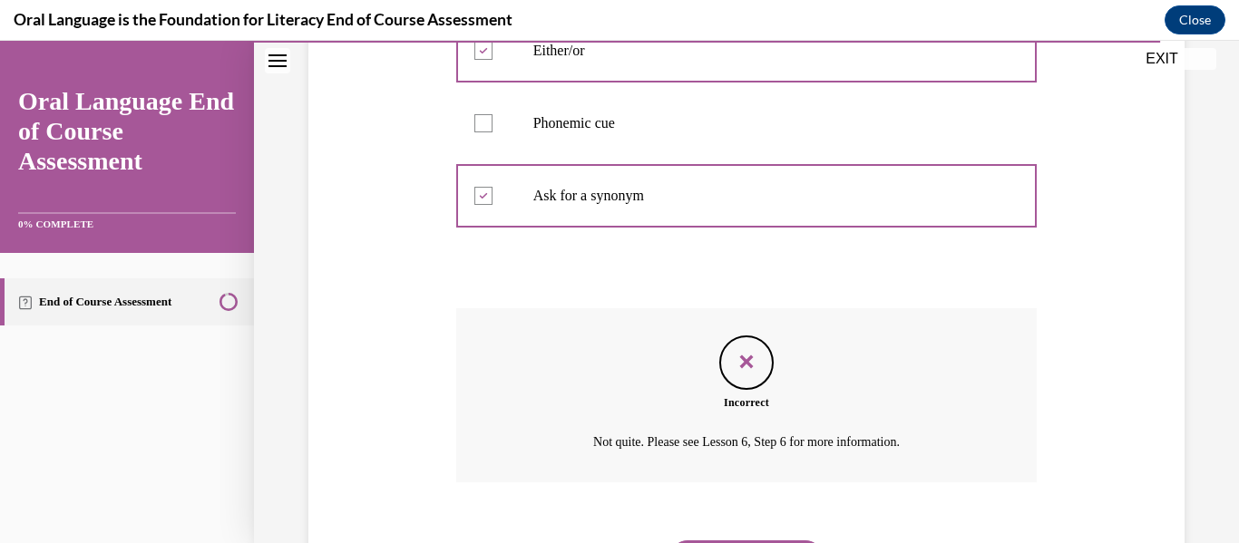
scroll to position [544, 0]
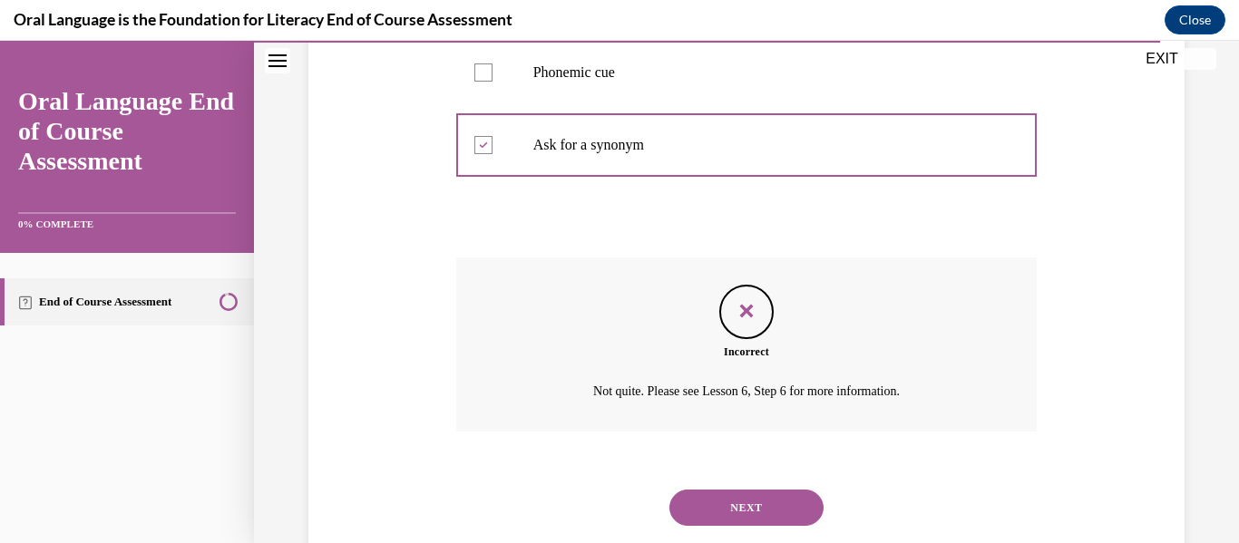
click at [748, 510] on button "NEXT" at bounding box center [746, 508] width 154 height 36
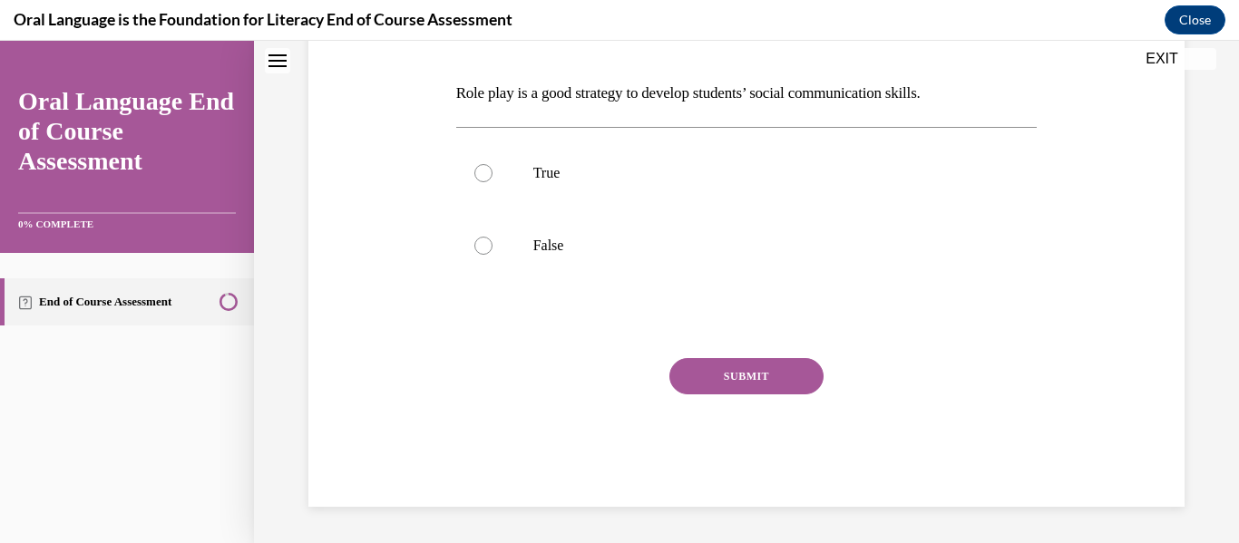
scroll to position [0, 0]
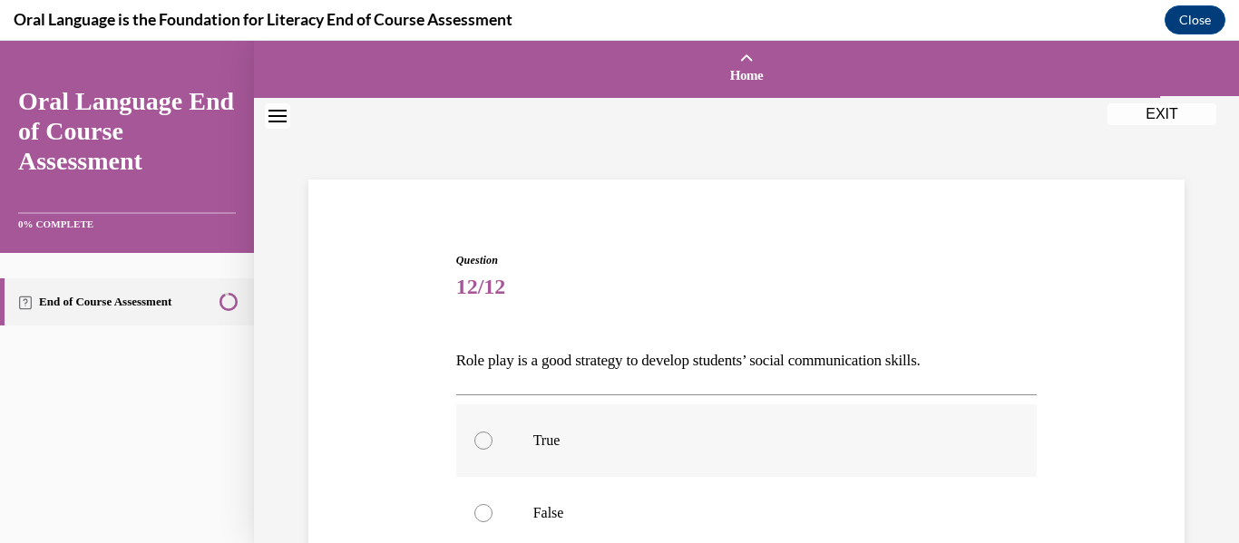
click at [744, 450] on label "True" at bounding box center [746, 440] width 581 height 73
click at [492, 450] on input "True" at bounding box center [483, 441] width 18 height 18
radio input "true"
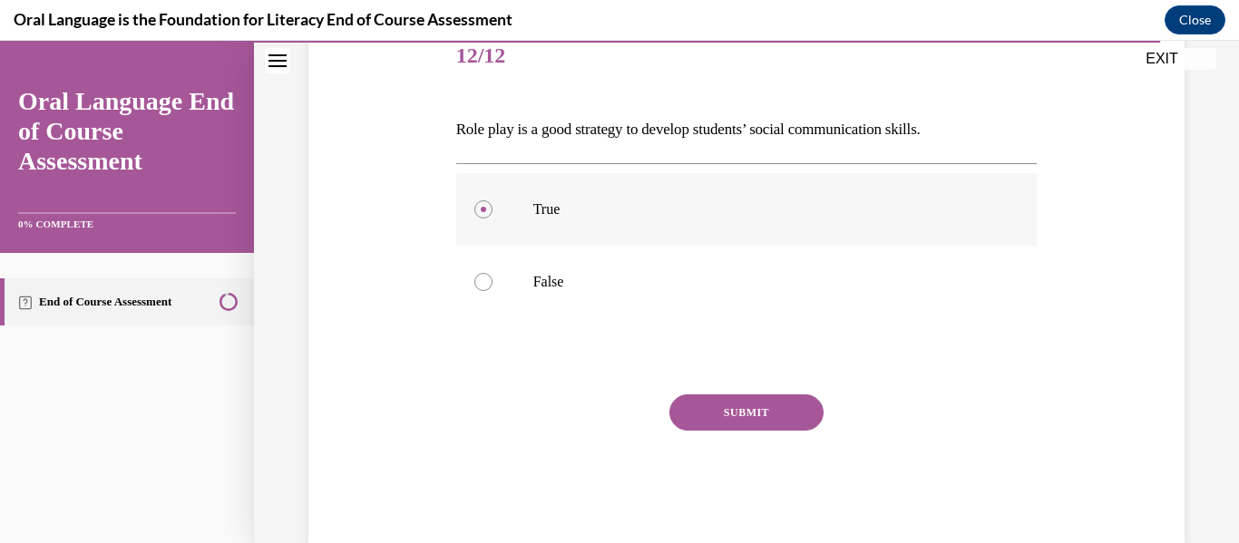
scroll to position [268, 0]
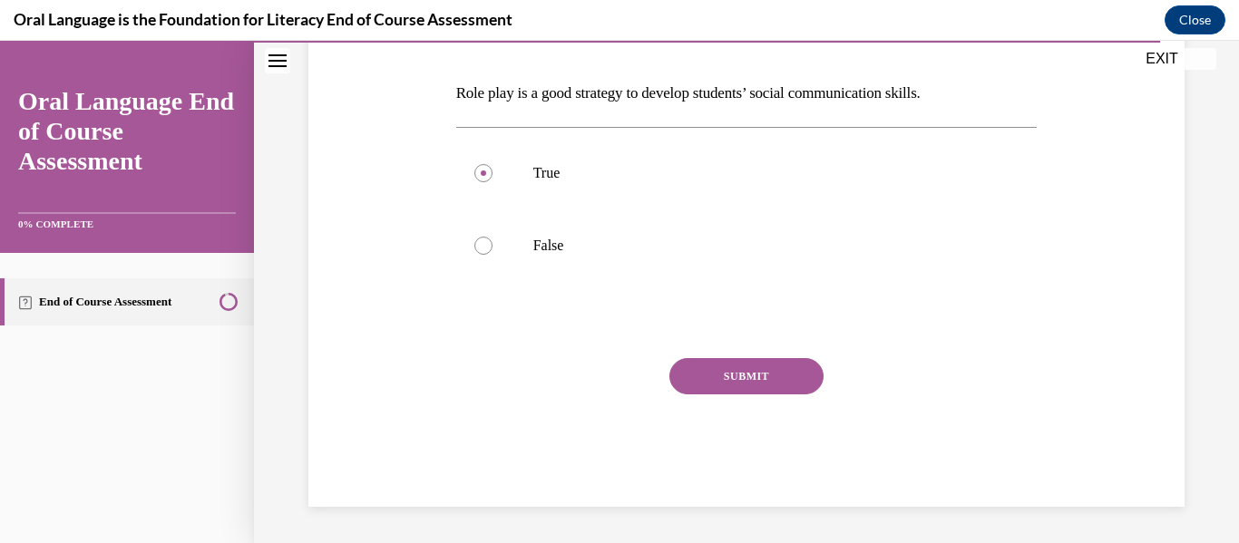
click at [729, 396] on div "SUBMIT" at bounding box center [746, 403] width 581 height 91
click at [725, 381] on button "SUBMIT" at bounding box center [746, 376] width 154 height 36
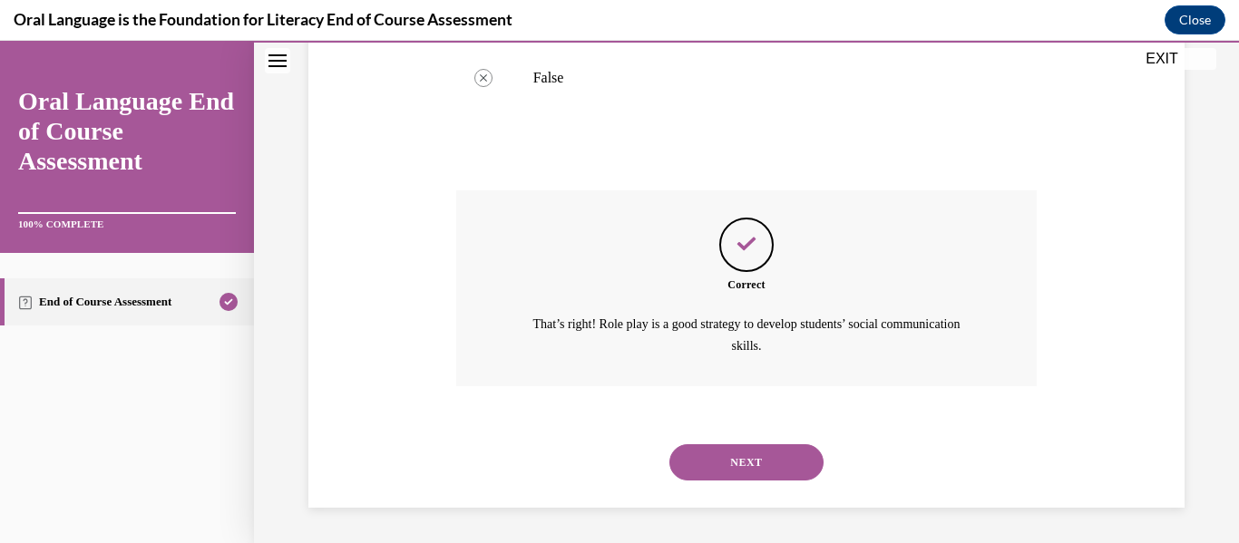
scroll to position [436, 0]
click at [738, 476] on button "NEXT" at bounding box center [746, 461] width 154 height 36
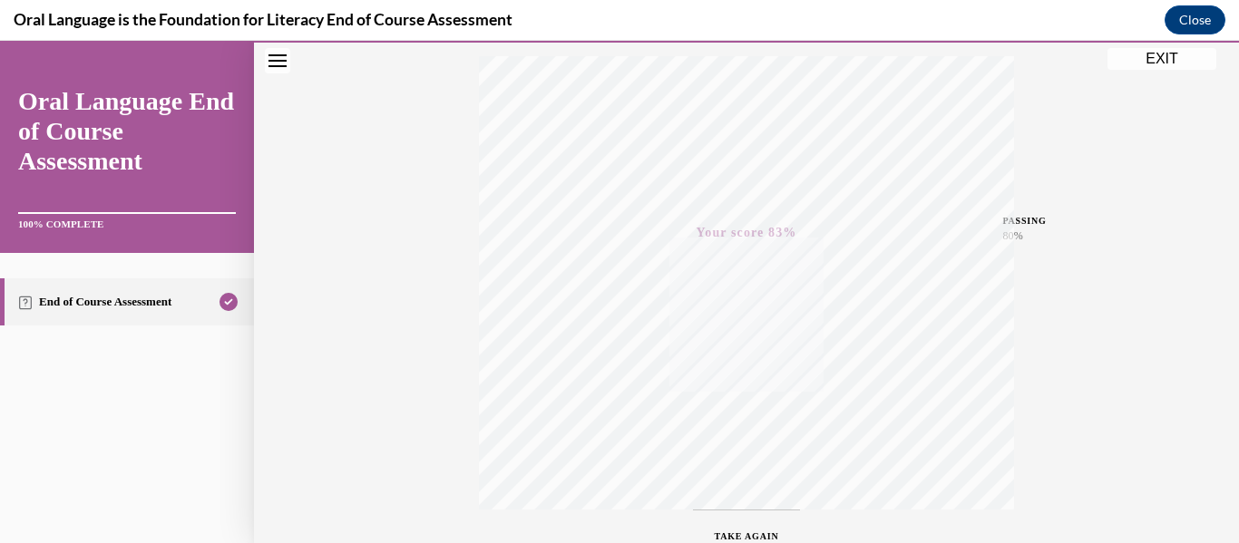
scroll to position [238, 0]
click at [1136, 65] on button "EXIT" at bounding box center [1161, 59] width 109 height 22
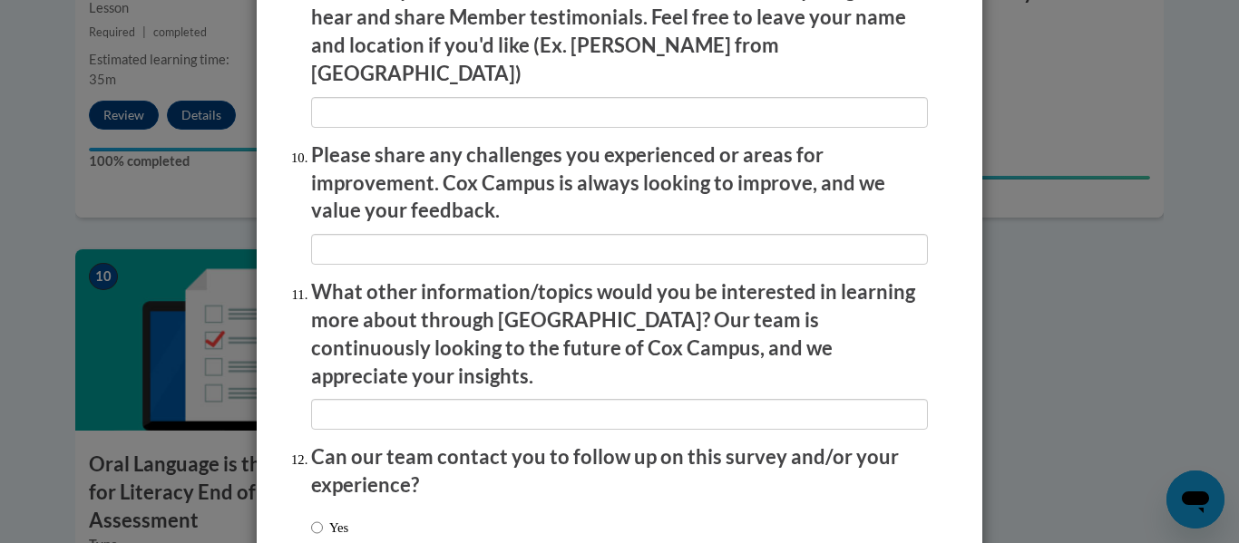
scroll to position [3225, 0]
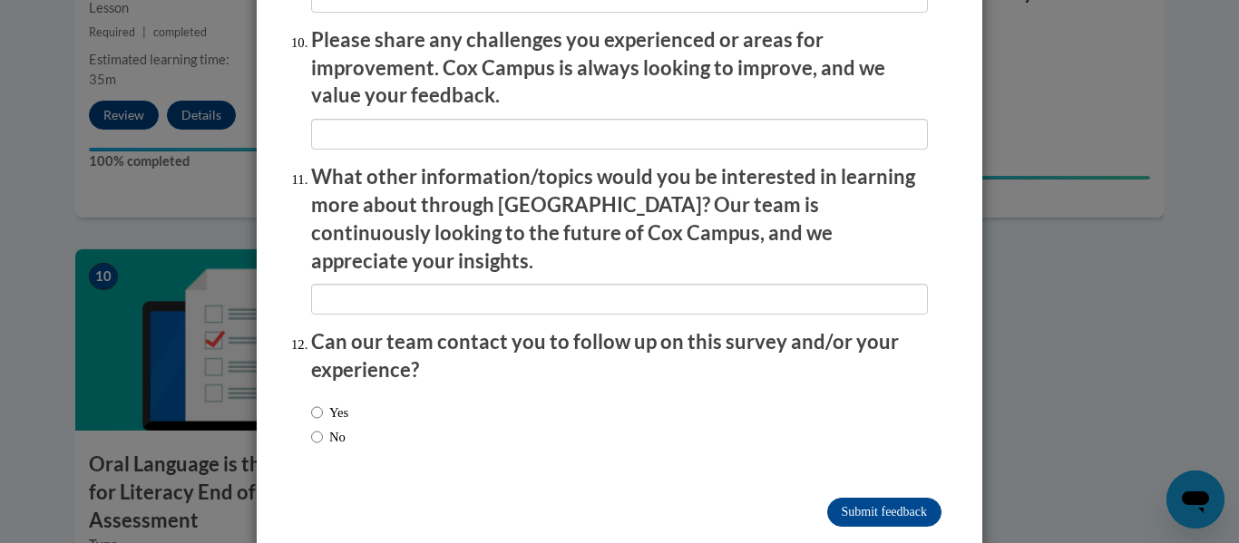
click at [327, 427] on label "No" at bounding box center [328, 437] width 34 height 20
click at [323, 427] on input "No" at bounding box center [317, 437] width 12 height 20
radio input "true"
click at [894, 498] on input "Submit feedback" at bounding box center [884, 512] width 114 height 29
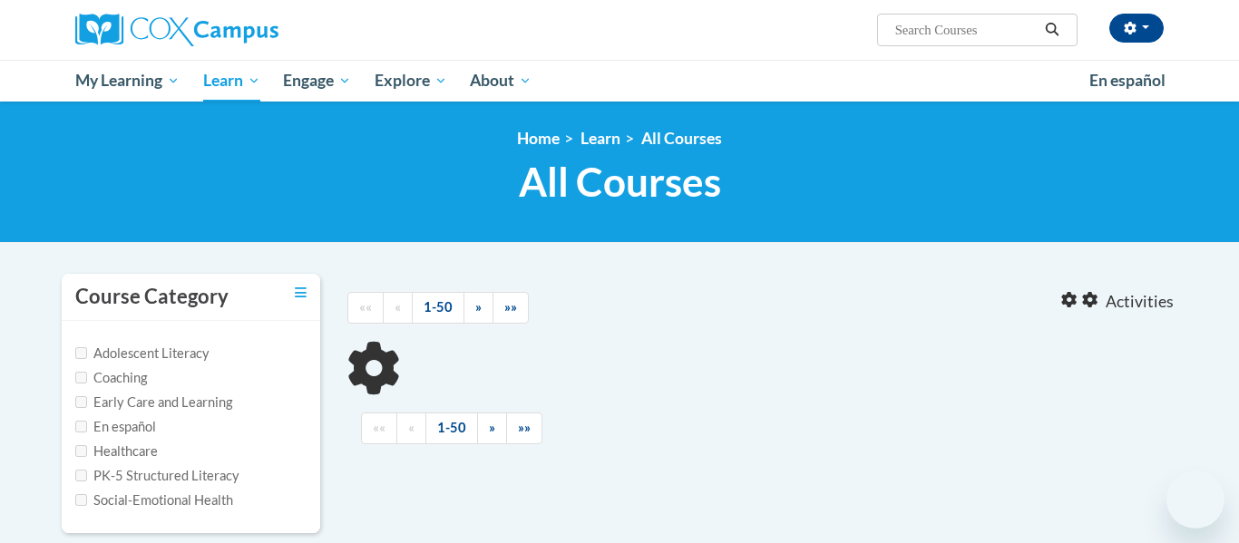
type input "reading comprehension"
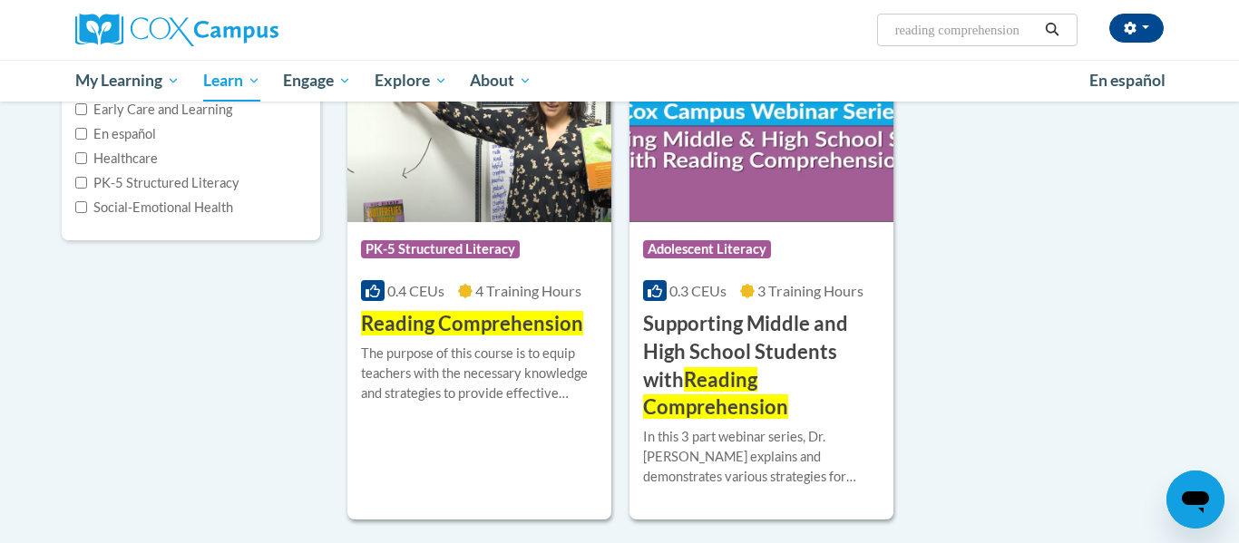
scroll to position [301, 0]
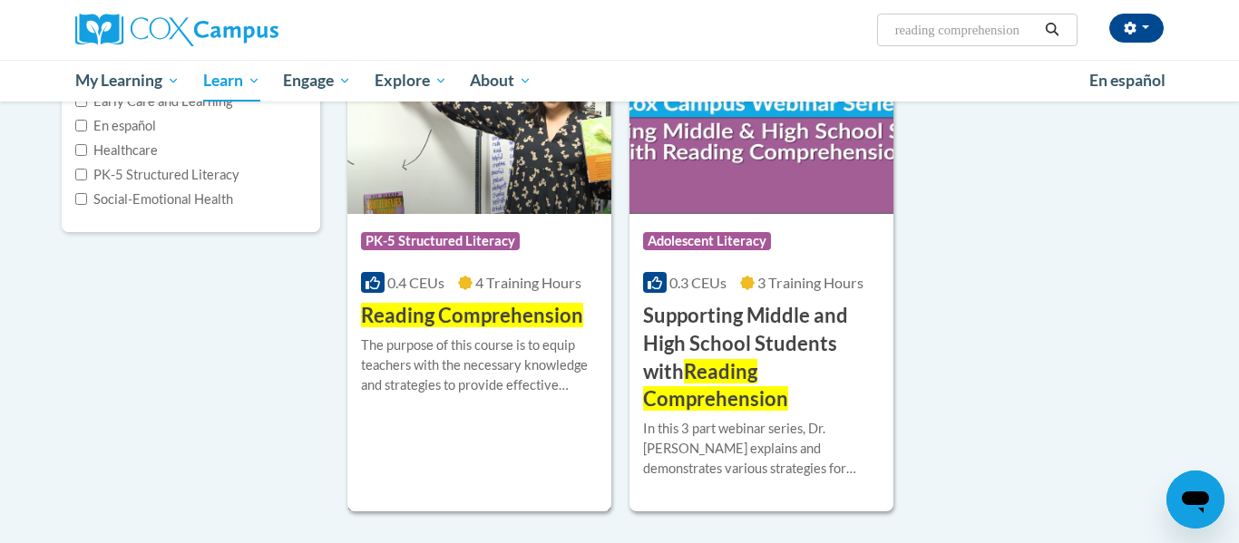
click at [480, 351] on div "The purpose of this course is to equip teachers with the necessary knowledge an…" at bounding box center [479, 366] width 237 height 60
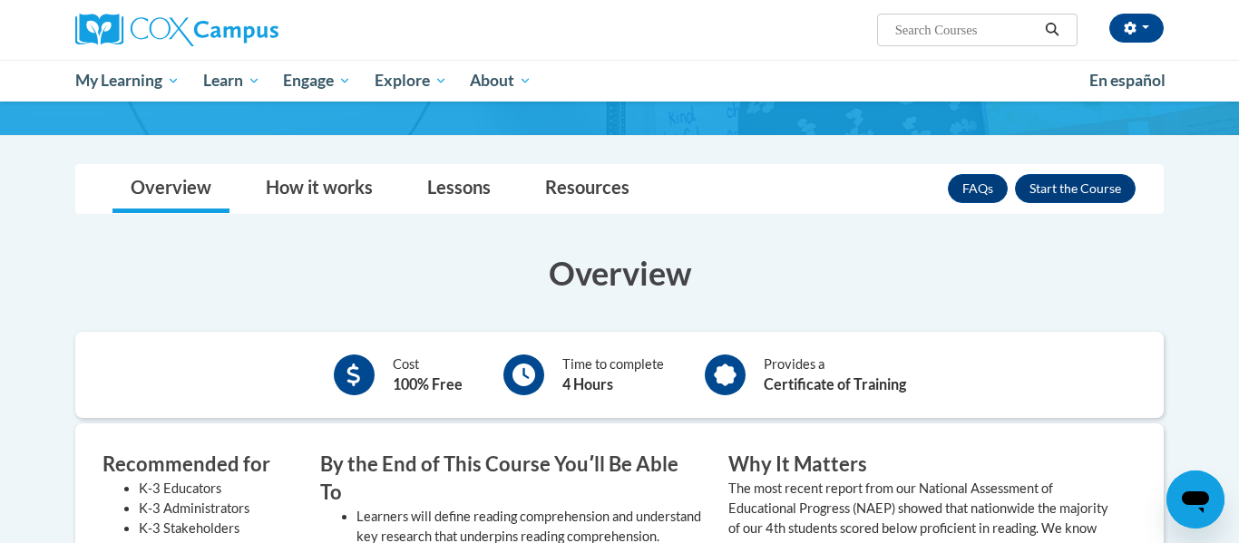
scroll to position [203, 0]
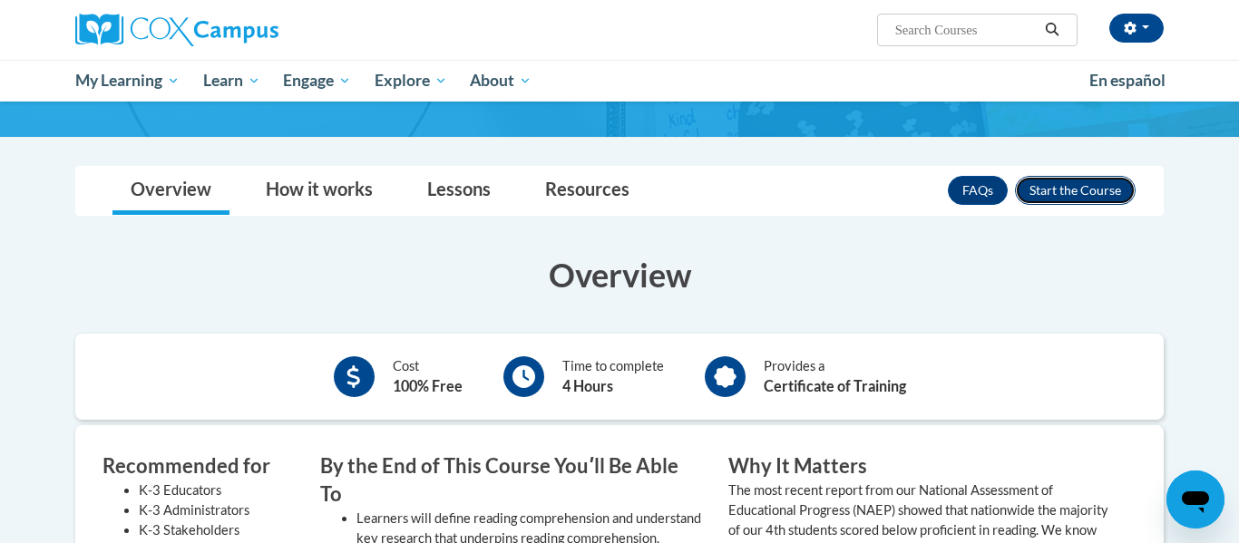
click at [1064, 194] on button "Enroll" at bounding box center [1075, 190] width 121 height 29
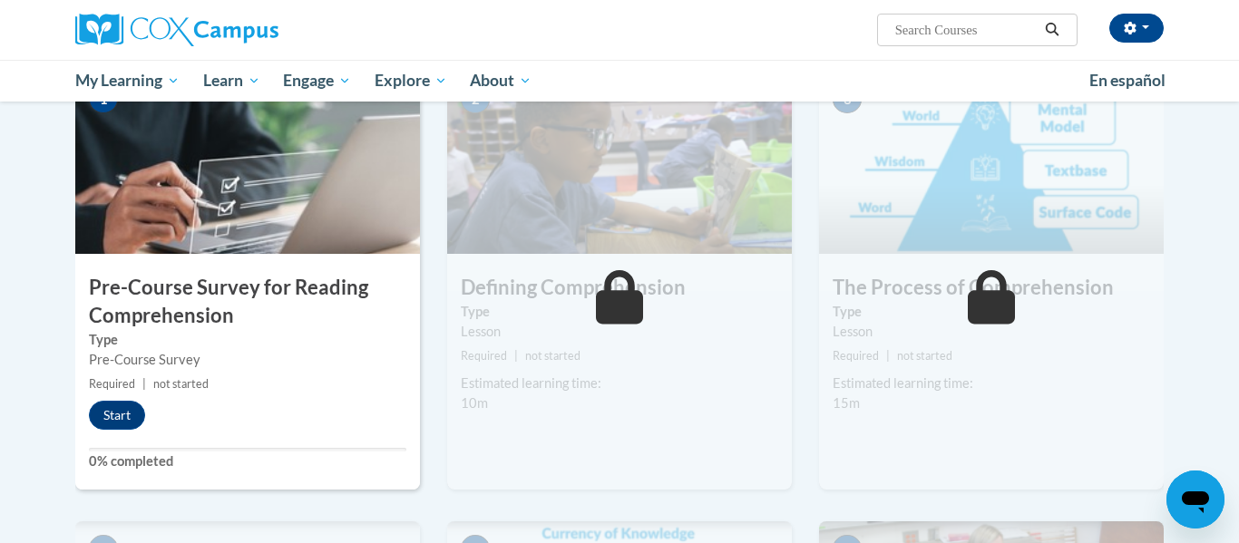
scroll to position [404, 0]
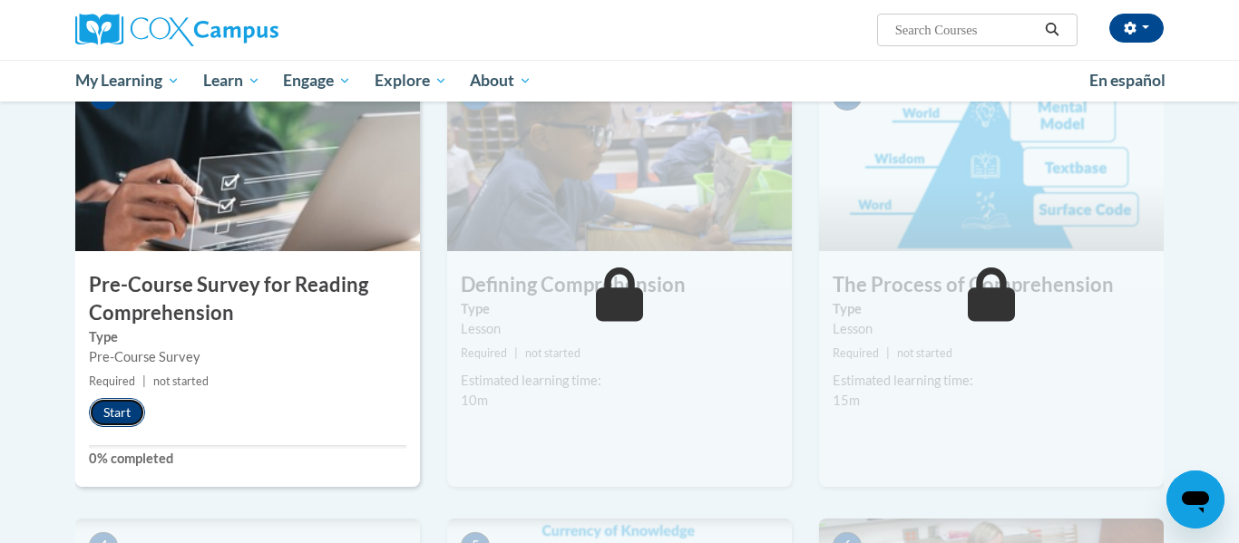
click at [132, 406] on button "Start" at bounding box center [117, 412] width 56 height 29
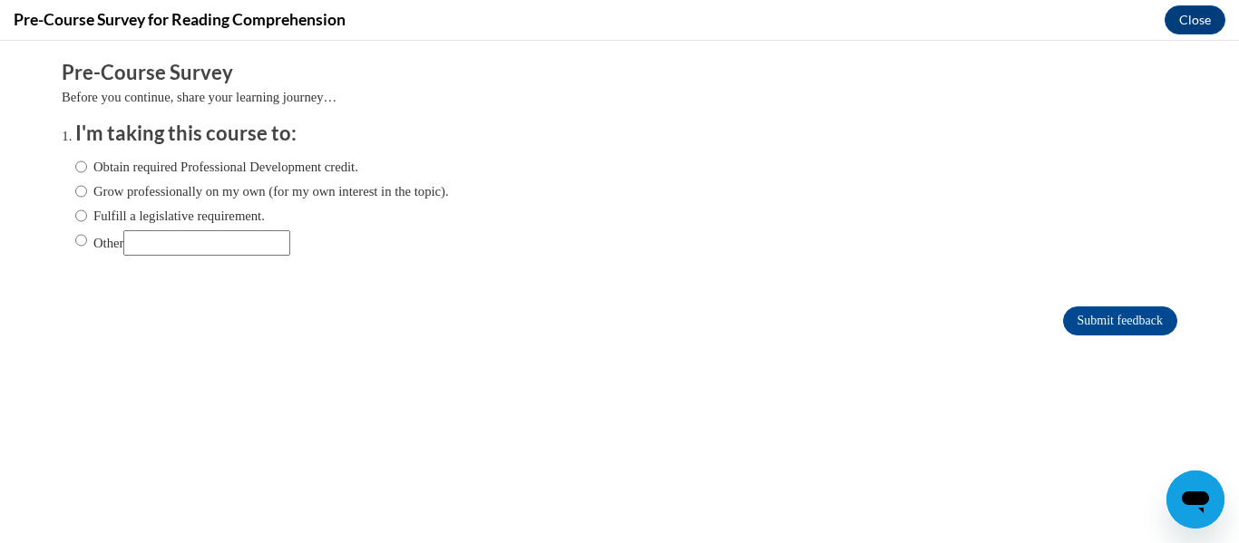
scroll to position [0, 0]
click at [195, 216] on label "Fulfill a legislative requirement." at bounding box center [170, 216] width 190 height 20
click at [87, 216] on input "Fulfill a legislative requirement." at bounding box center [81, 216] width 12 height 20
radio input "true"
click at [1157, 326] on input "Submit feedback" at bounding box center [1120, 321] width 114 height 29
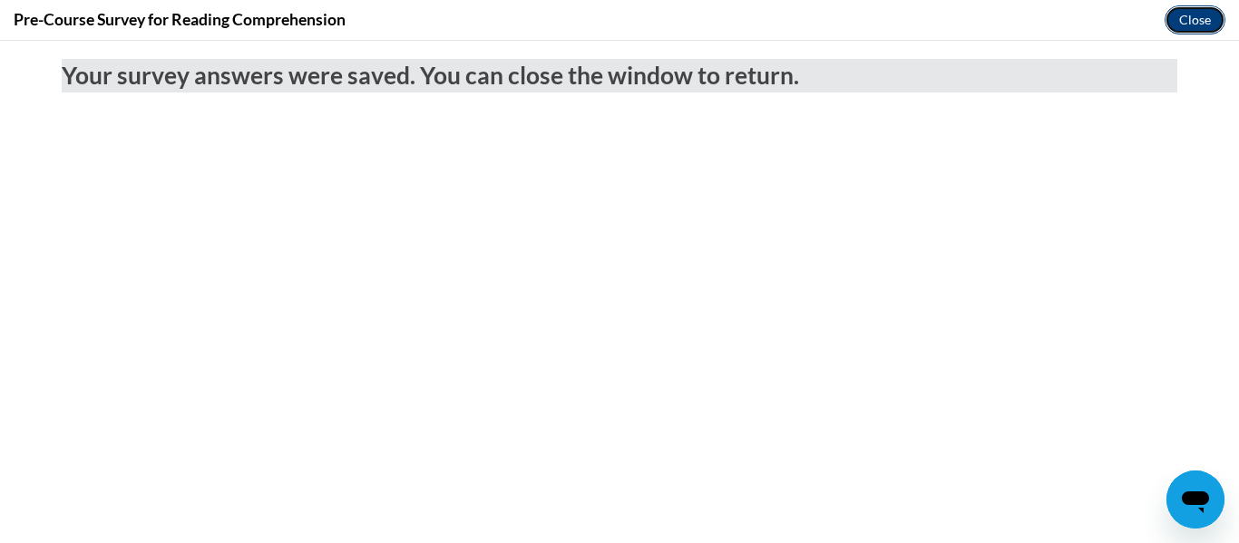
click at [1190, 23] on button "Close" at bounding box center [1194, 19] width 61 height 29
